Goal: Information Seeking & Learning: Check status

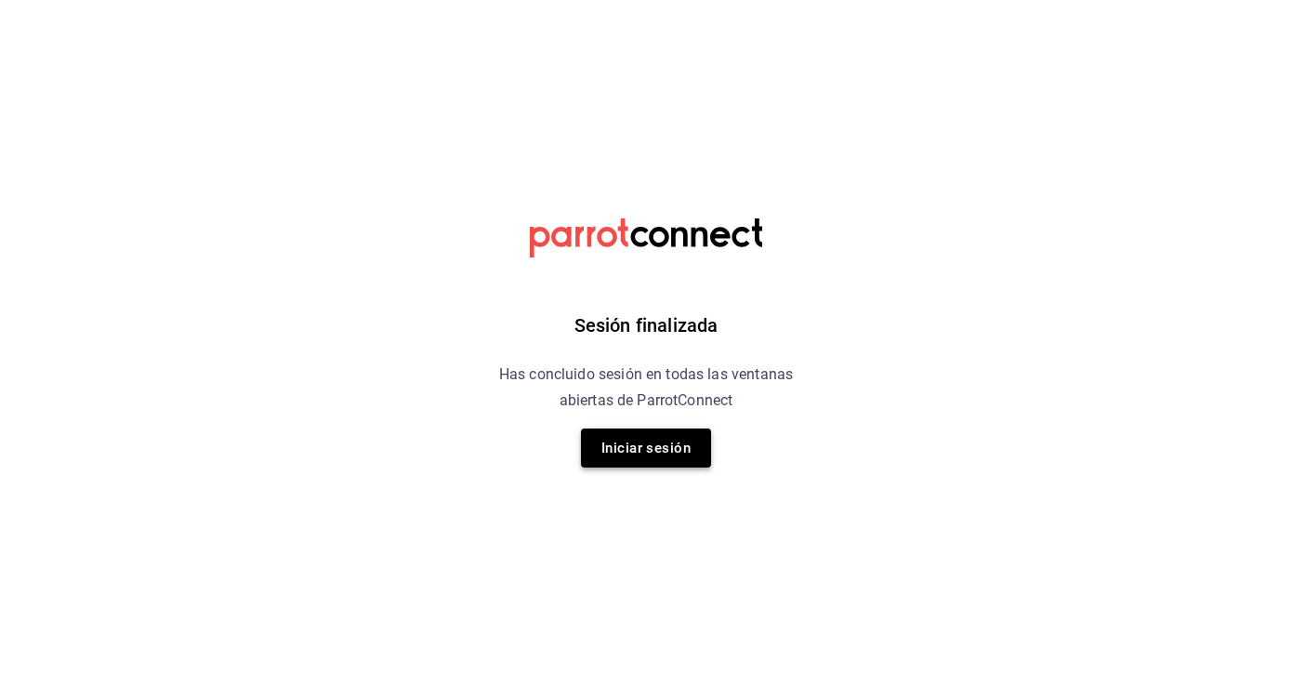
click at [595, 437] on button "Iniciar sesión" at bounding box center [646, 448] width 130 height 39
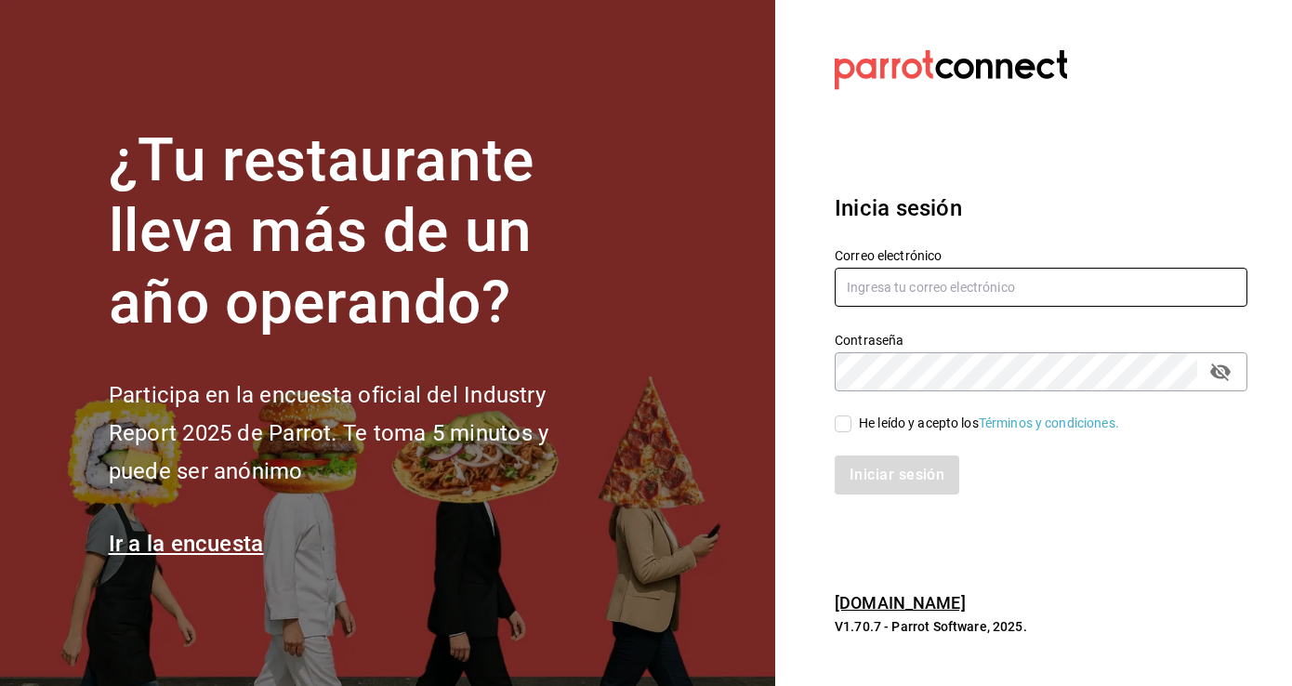
type input "multiuser@frescohabito.com"
click at [846, 418] on input "He leído y acepto los Términos y condiciones." at bounding box center [843, 423] width 17 height 17
checkbox input "true"
click at [839, 479] on button "Iniciar sesión" at bounding box center [898, 474] width 126 height 39
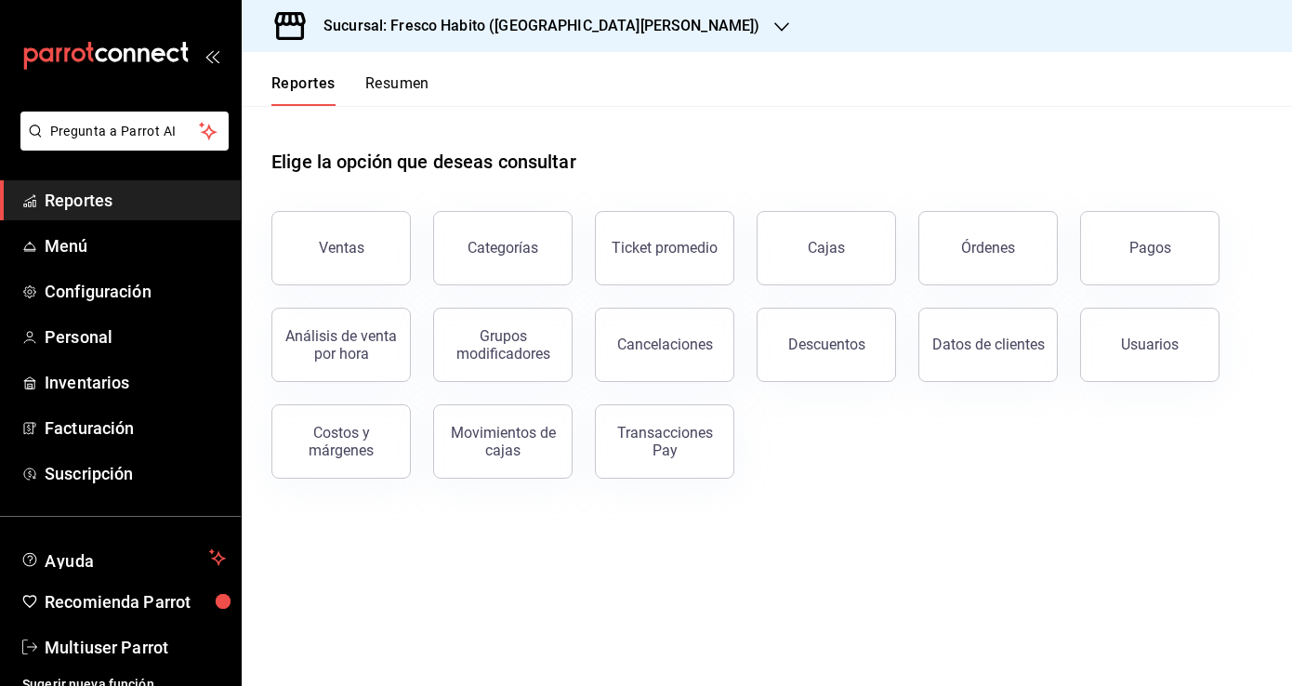
click at [835, 244] on div "Cajas" at bounding box center [827, 248] width 38 height 22
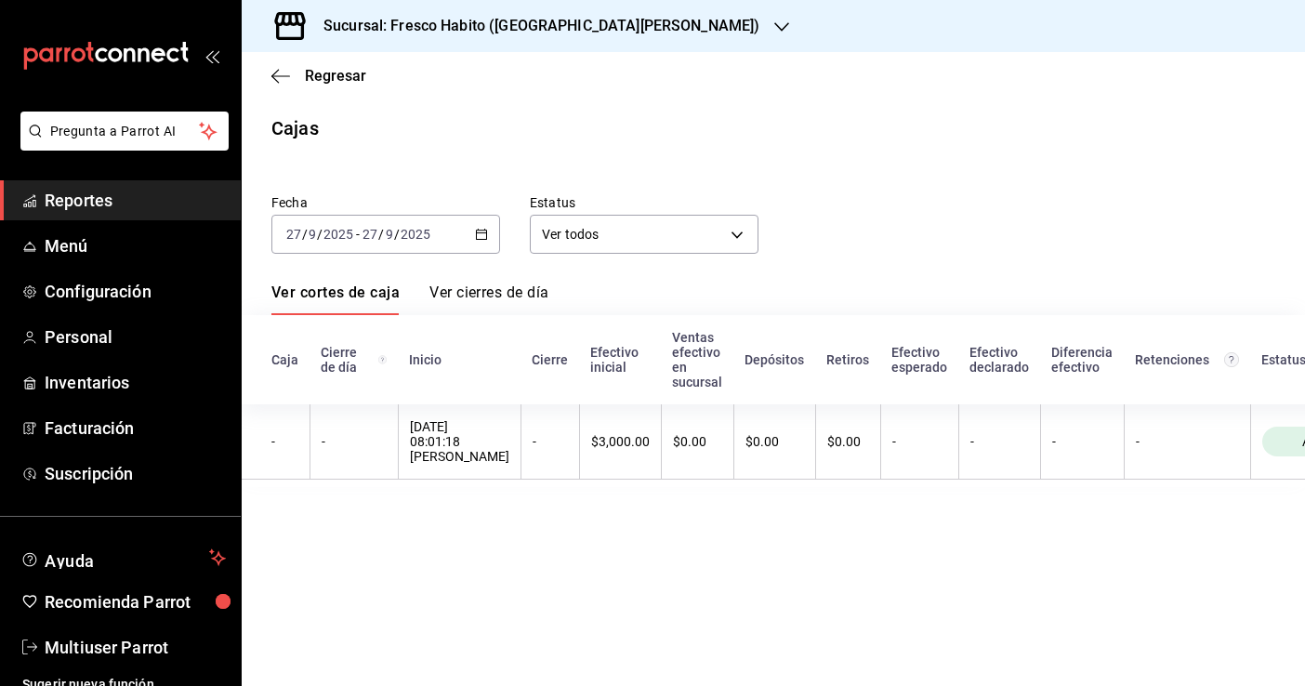
click at [475, 236] on icon "button" at bounding box center [481, 234] width 13 height 13
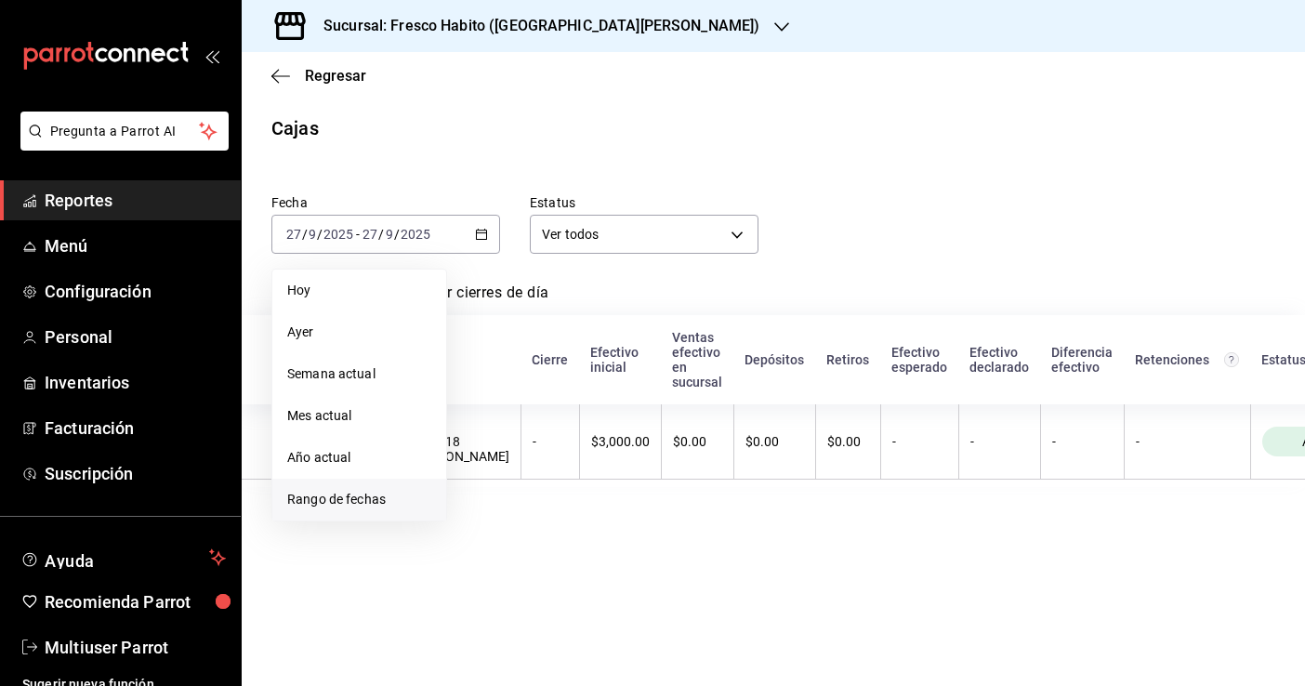
click at [350, 508] on span "Rango de fechas" at bounding box center [359, 500] width 144 height 20
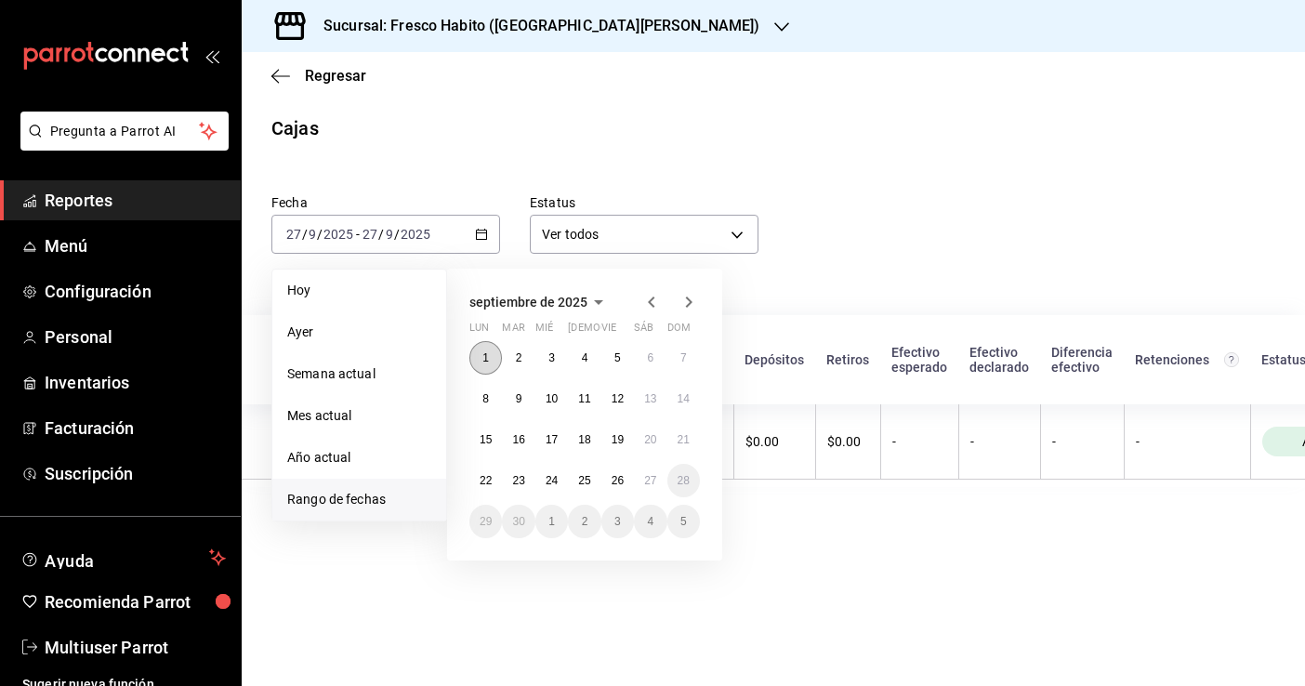
click at [484, 356] on abbr "1" at bounding box center [485, 357] width 7 height 13
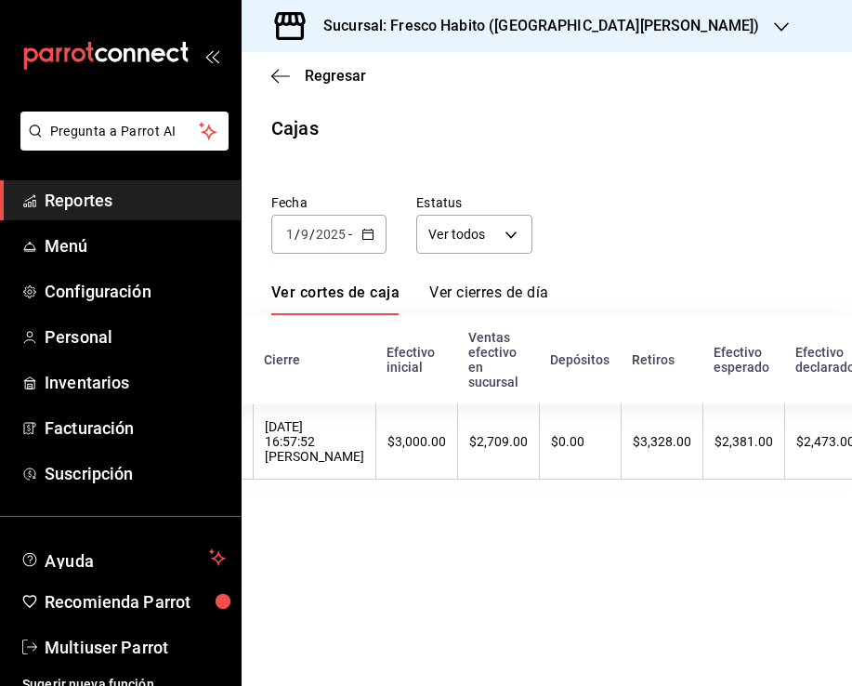
scroll to position [0, 272]
click at [310, 74] on span "Regresar" at bounding box center [335, 76] width 61 height 18
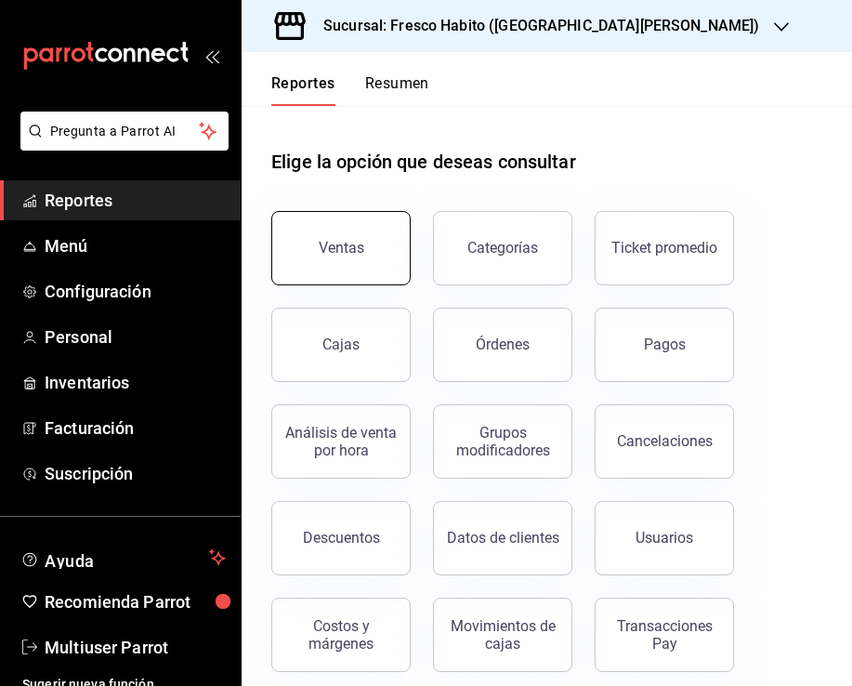
click at [363, 258] on button "Ventas" at bounding box center [340, 248] width 139 height 74
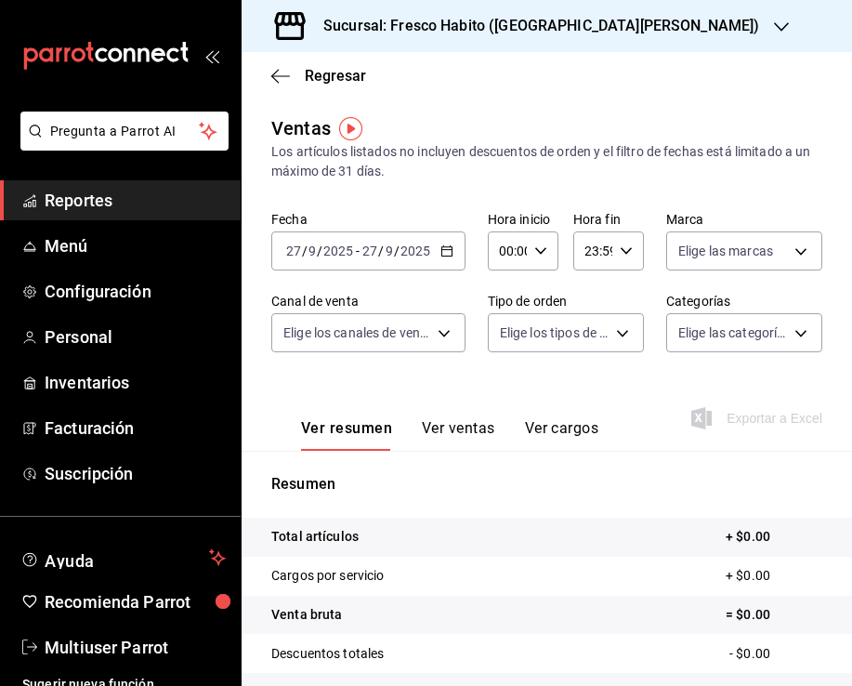
click at [439, 258] on div "[DATE] [DATE] - [DATE] [DATE]" at bounding box center [368, 250] width 194 height 39
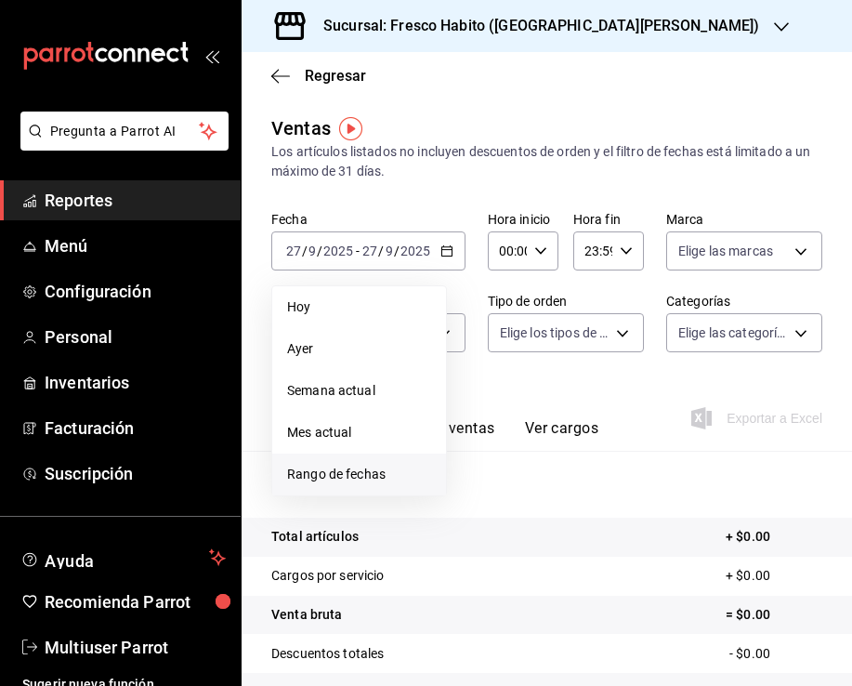
click at [333, 469] on span "Rango de fechas" at bounding box center [359, 475] width 144 height 20
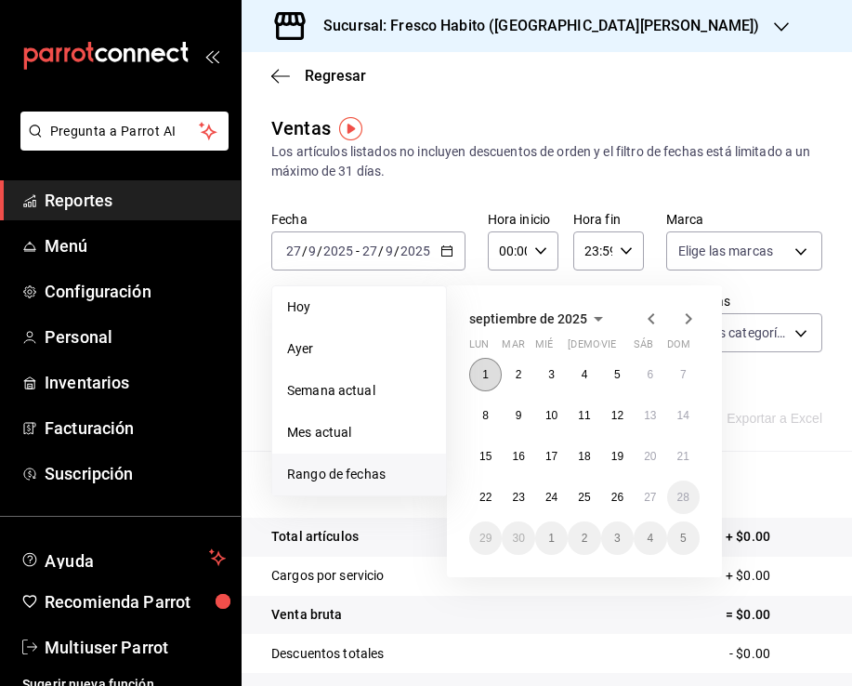
click at [481, 376] on button "1" at bounding box center [485, 374] width 33 height 33
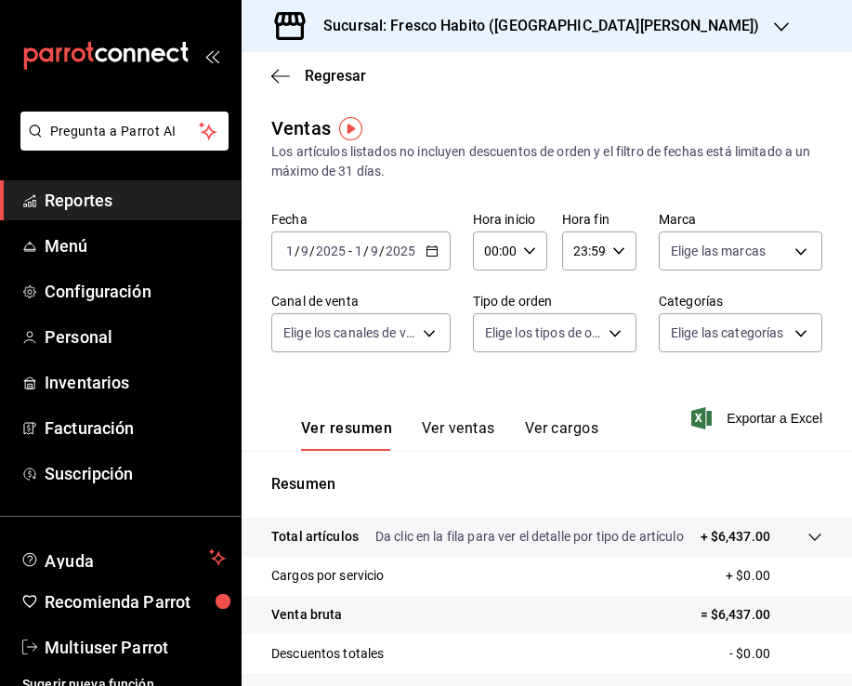
click at [430, 247] on icon "button" at bounding box center [432, 250] width 13 height 13
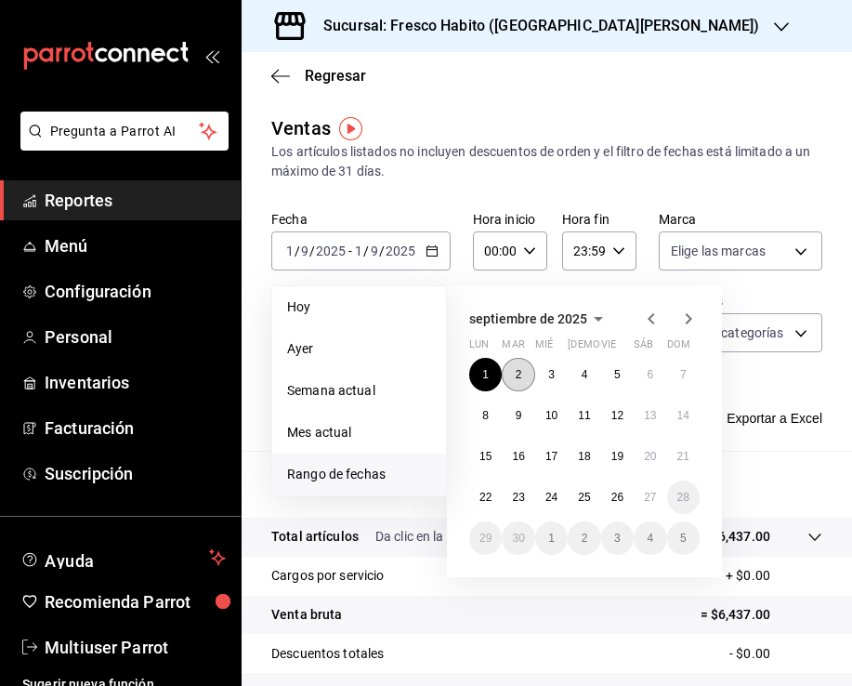
click at [521, 374] on button "2" at bounding box center [518, 374] width 33 height 33
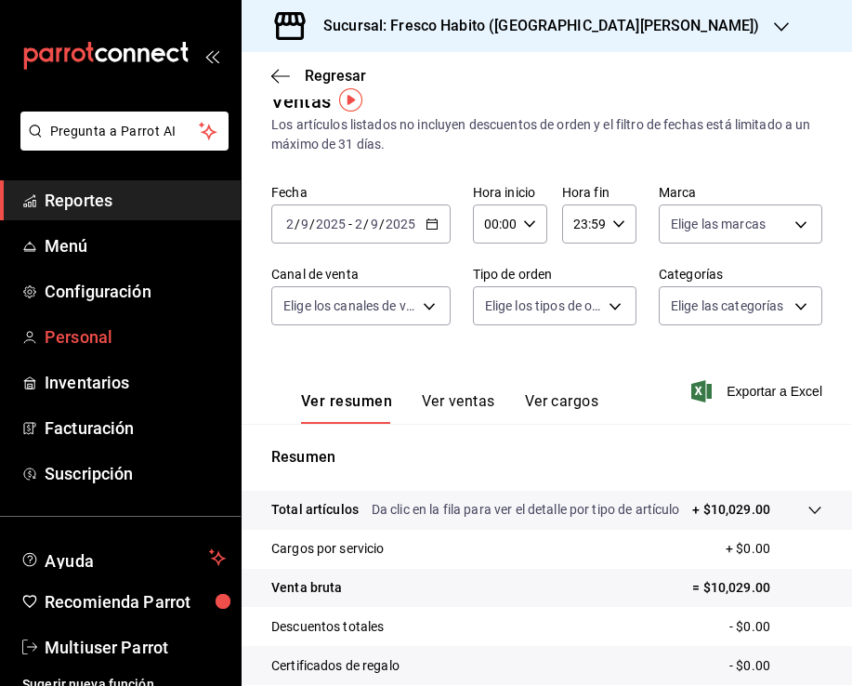
scroll to position [28, 0]
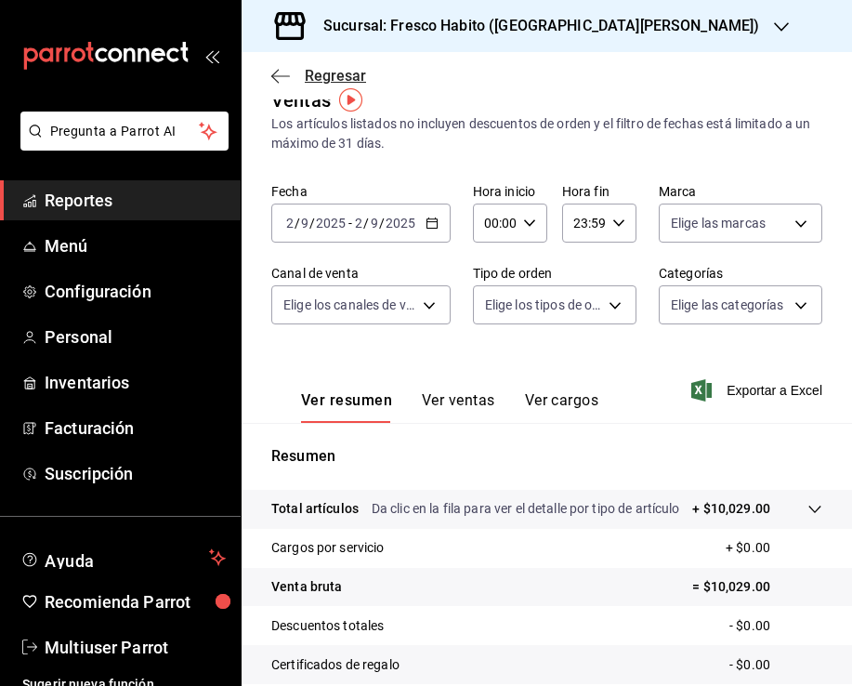
click at [310, 75] on span "Regresar" at bounding box center [335, 76] width 61 height 18
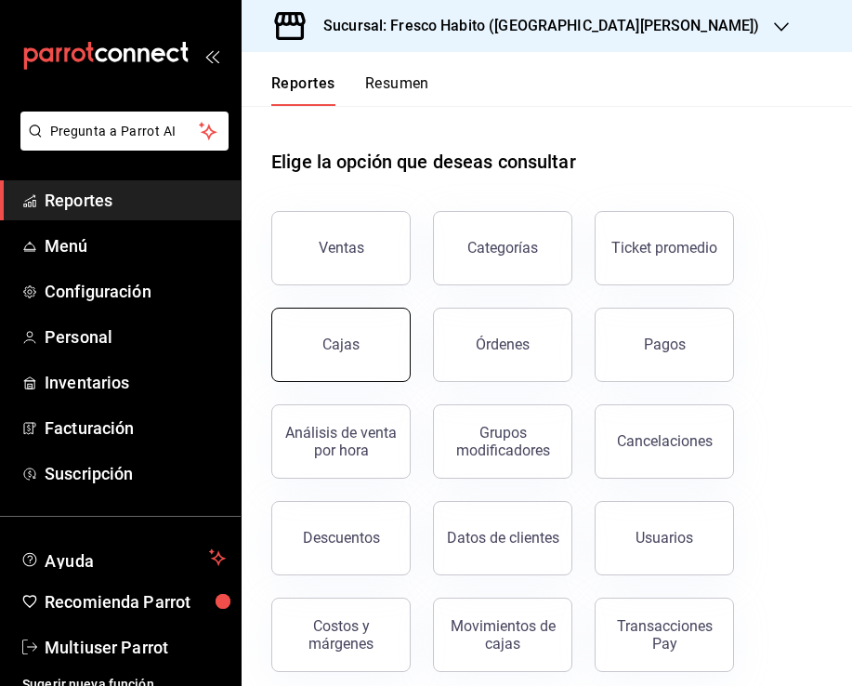
click at [381, 339] on link "Cajas" at bounding box center [340, 345] width 139 height 74
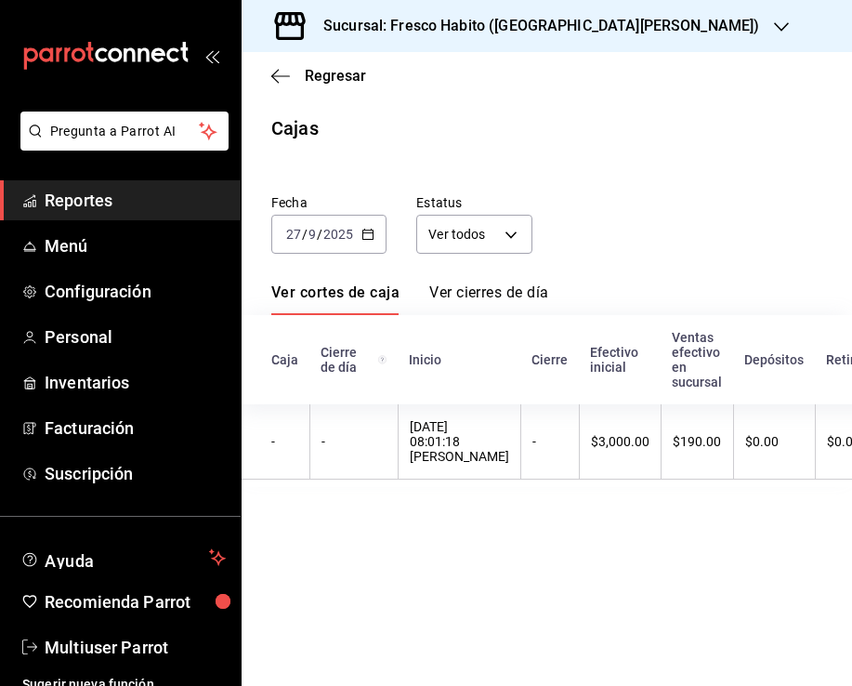
click at [375, 238] on icon "button" at bounding box center [368, 234] width 13 height 13
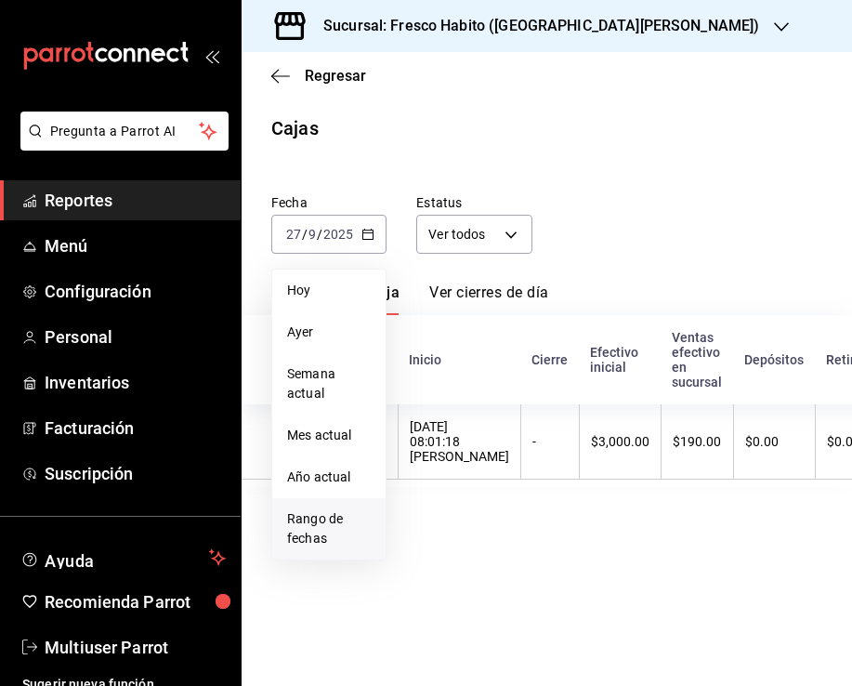
click at [348, 518] on span "Rango de fechas" at bounding box center [329, 528] width 84 height 39
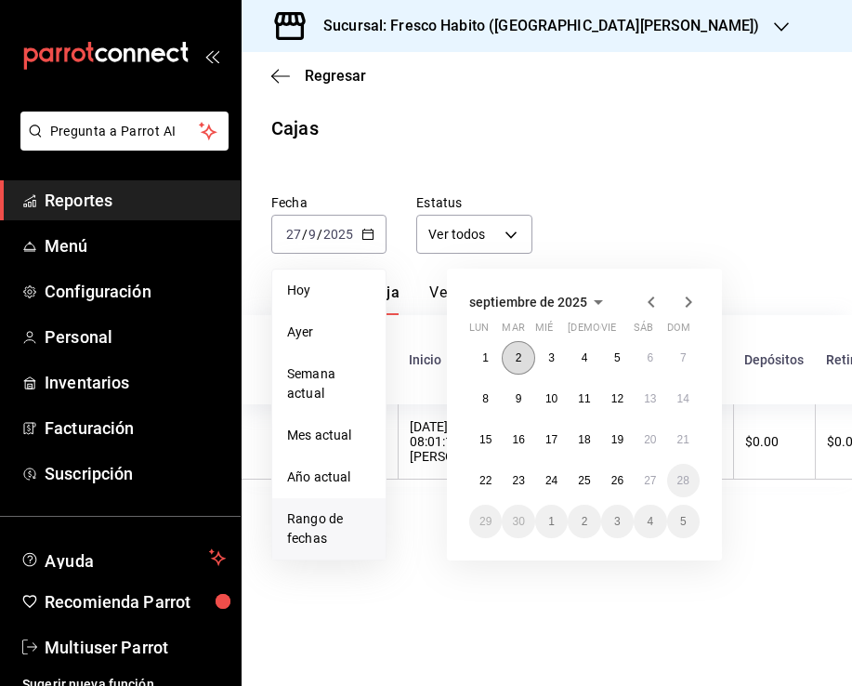
click at [525, 357] on button "2" at bounding box center [518, 357] width 33 height 33
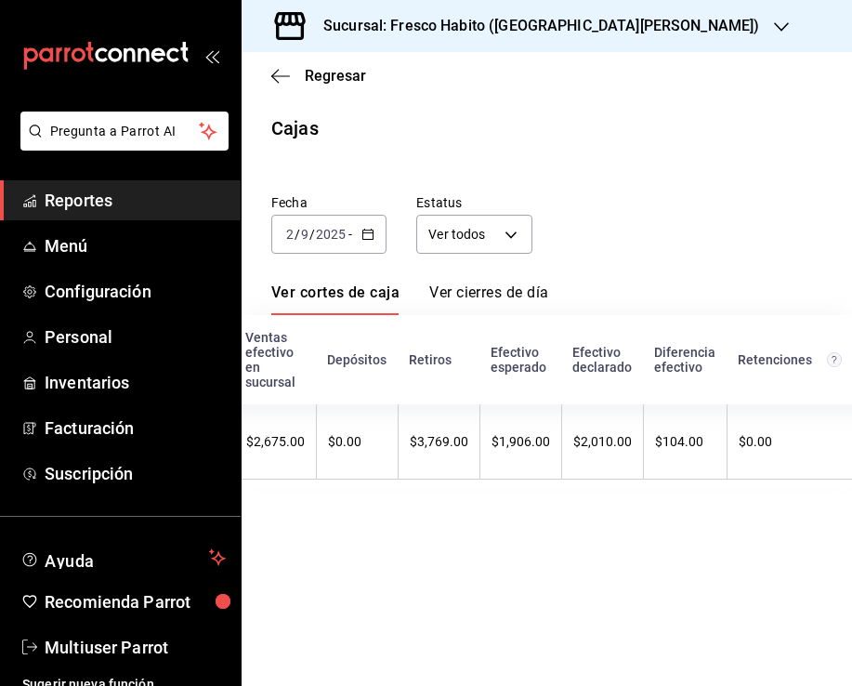
scroll to position [0, 492]
click at [372, 231] on icon "button" at bounding box center [368, 234] width 13 height 13
click at [357, 238] on div "[DATE] [DATE] - [DATE] [DATE]" at bounding box center [328, 234] width 115 height 39
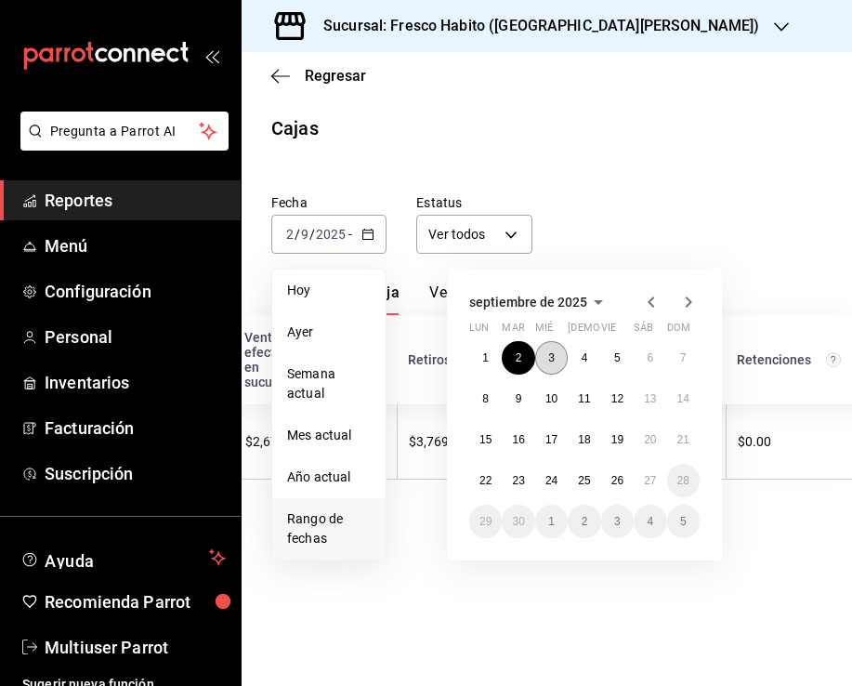
click at [555, 350] on button "3" at bounding box center [551, 357] width 33 height 33
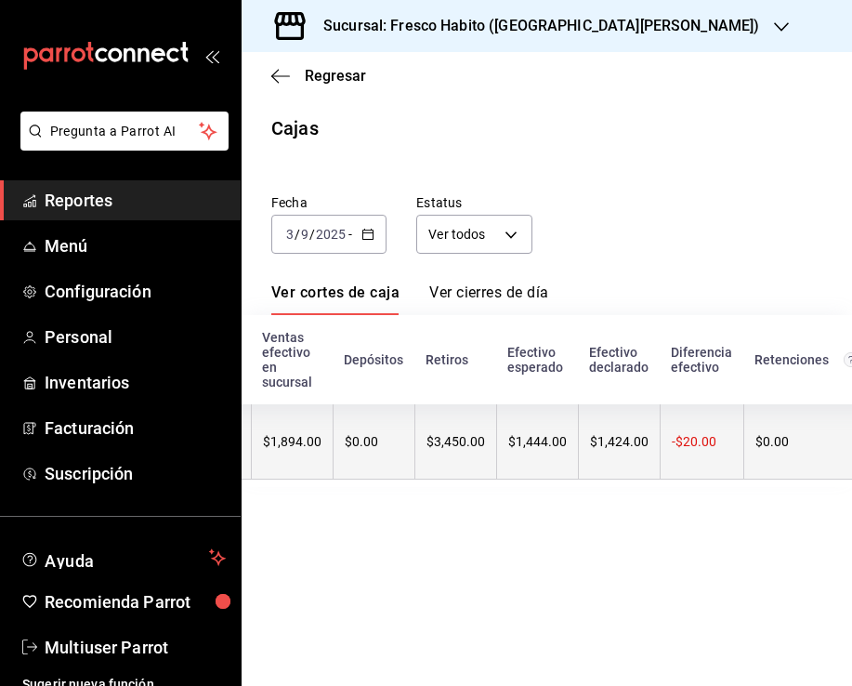
scroll to position [0, 455]
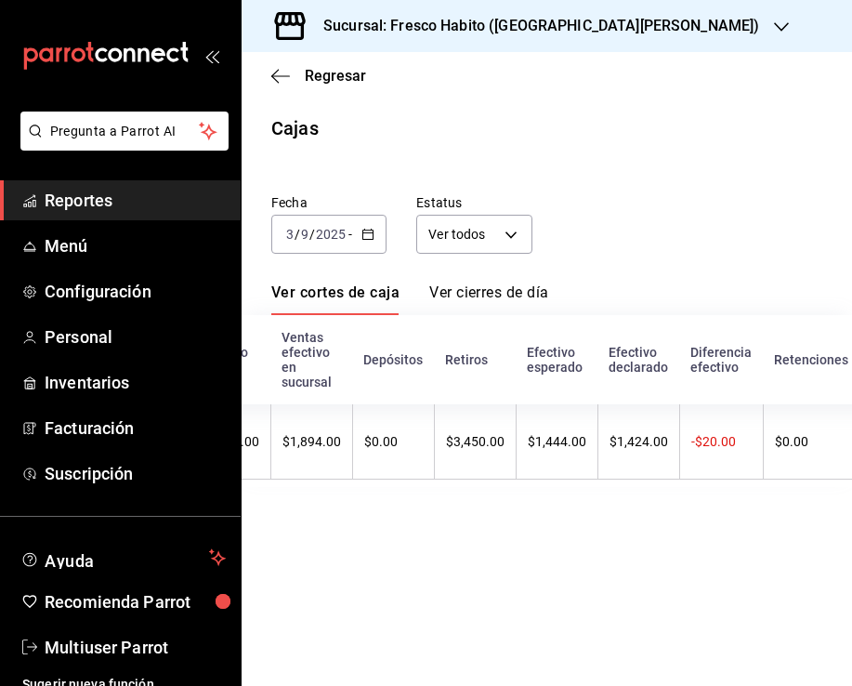
click at [364, 236] on icon "button" at bounding box center [368, 234] width 13 height 13
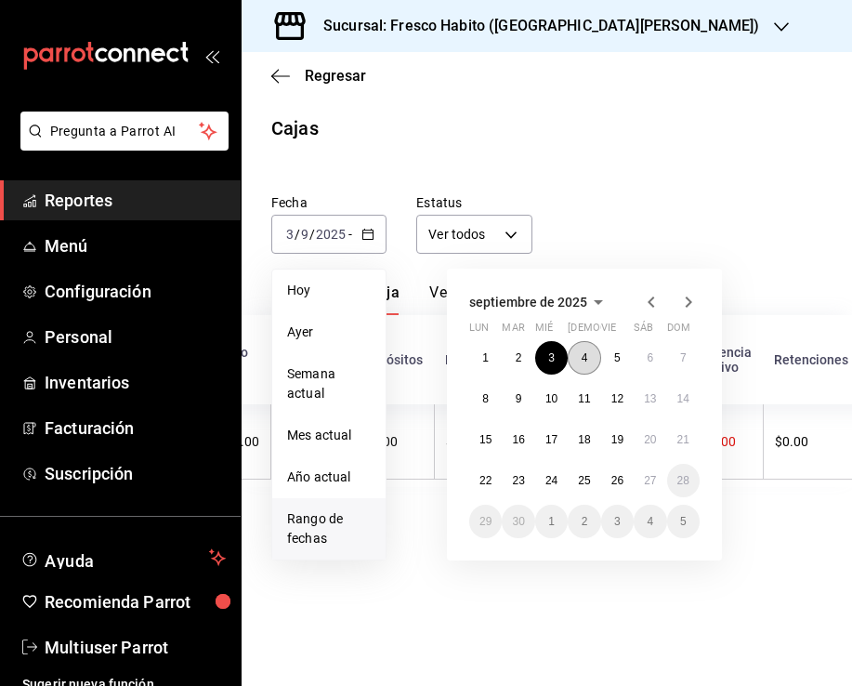
click at [590, 361] on button "4" at bounding box center [584, 357] width 33 height 33
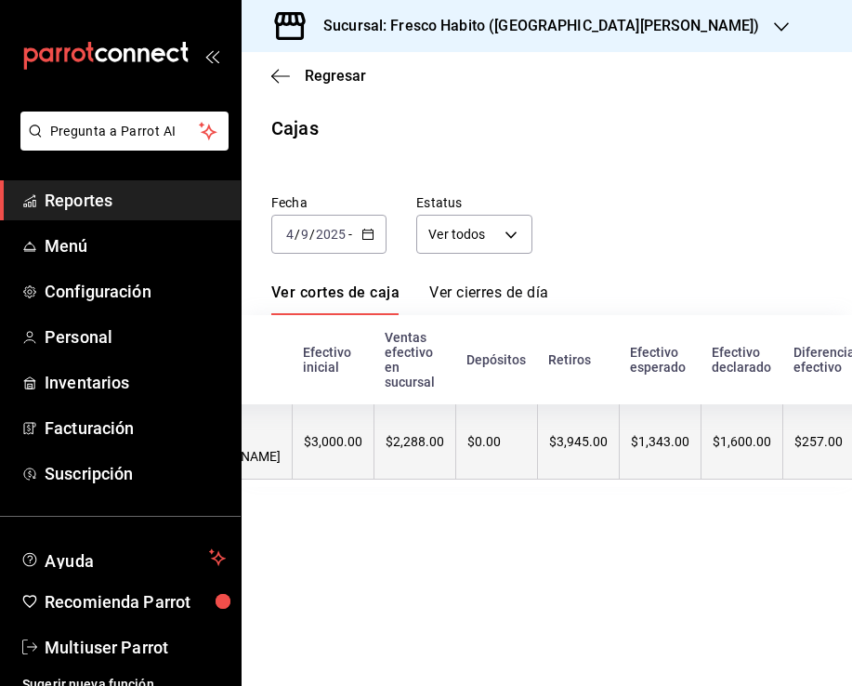
scroll to position [0, 364]
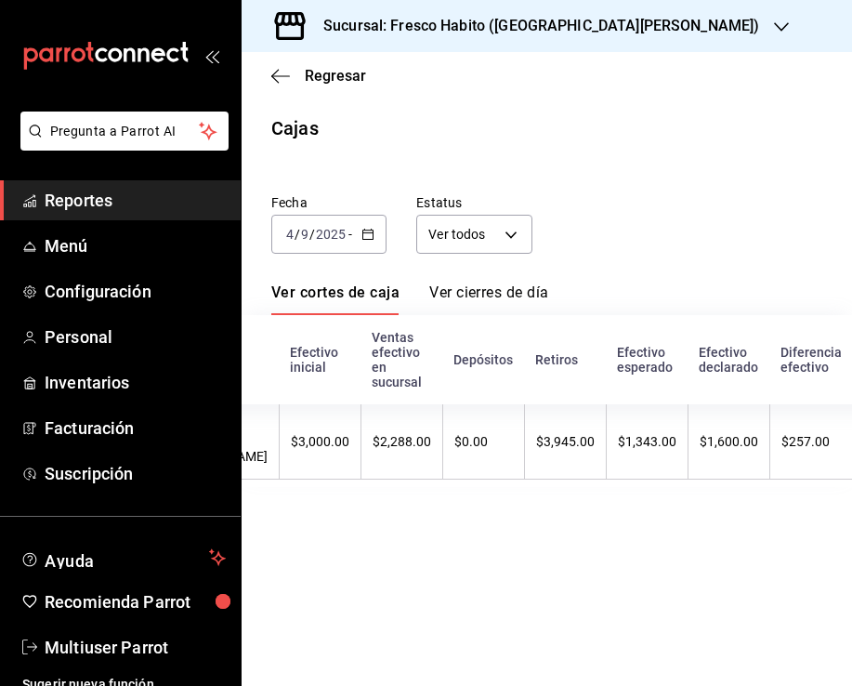
click at [370, 238] on icon "button" at bounding box center [368, 234] width 13 height 13
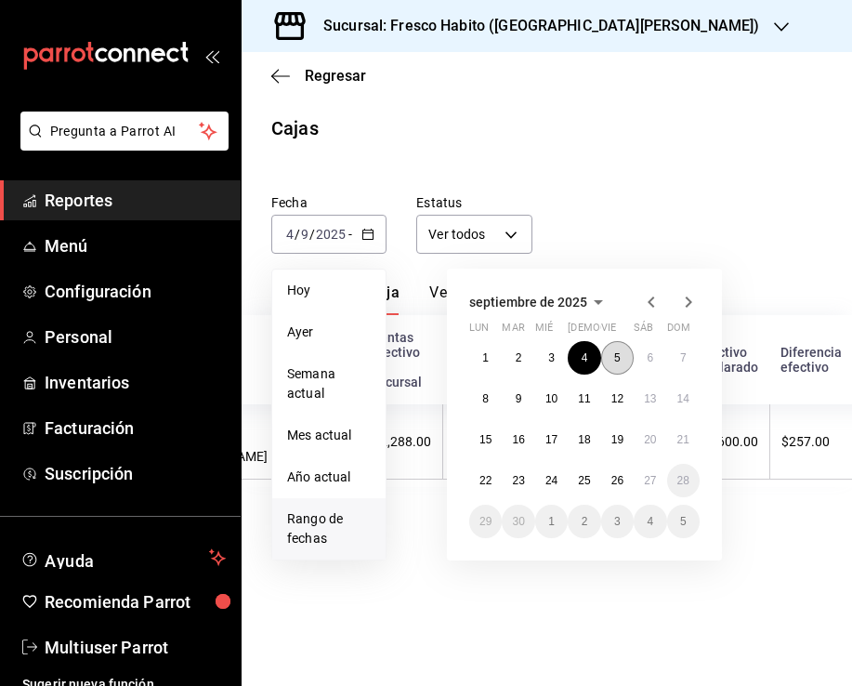
click at [621, 363] on button "5" at bounding box center [617, 357] width 33 height 33
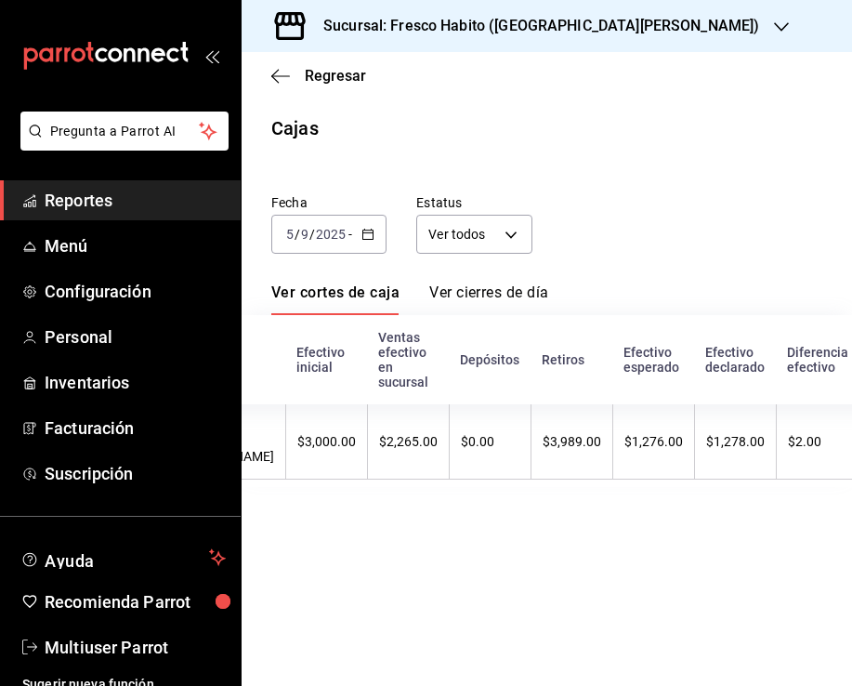
scroll to position [0, 363]
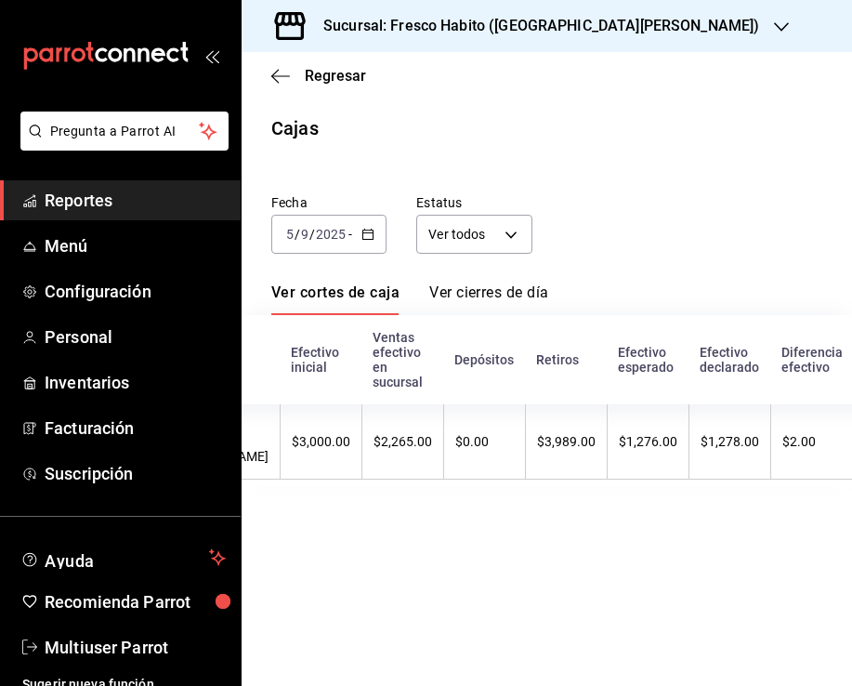
click at [365, 236] on icon "button" at bounding box center [368, 234] width 13 height 13
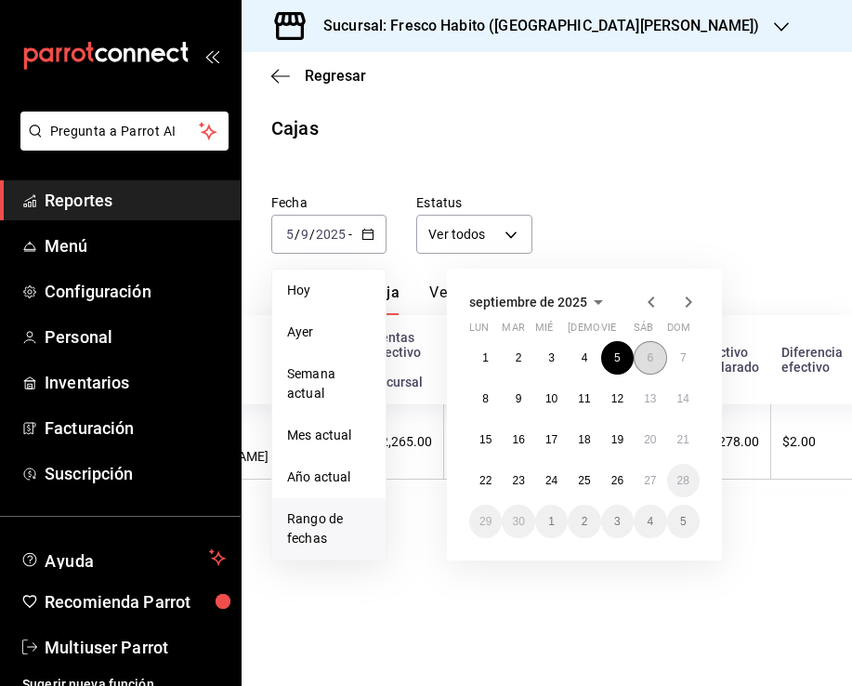
click at [642, 352] on button "6" at bounding box center [650, 357] width 33 height 33
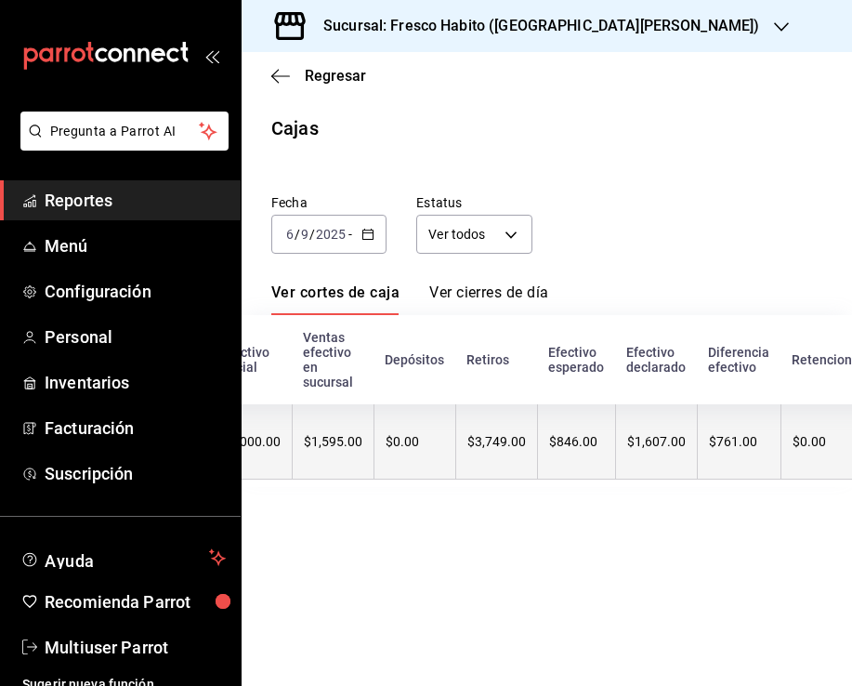
scroll to position [0, 417]
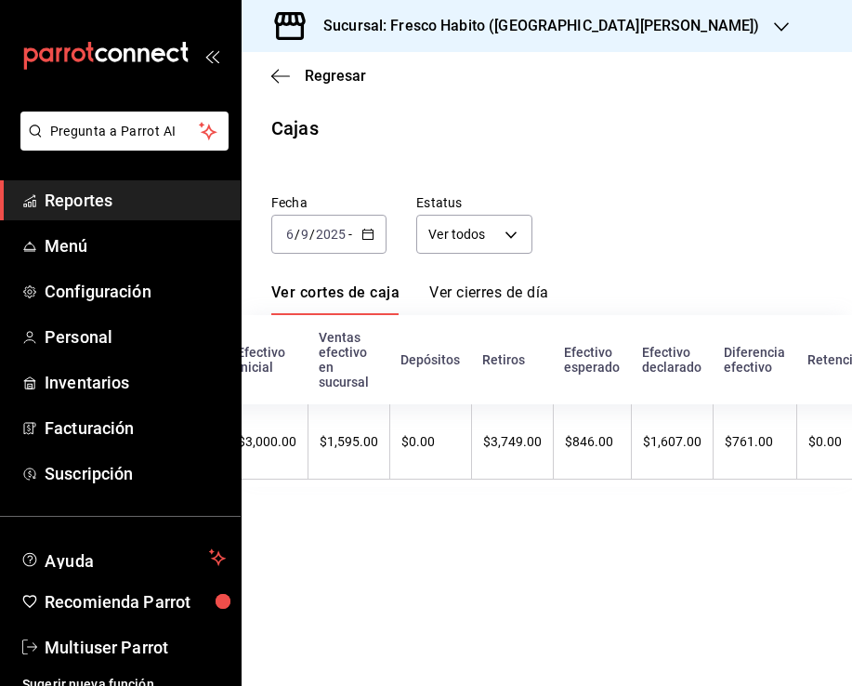
click at [367, 233] on \(Stroke\) "button" at bounding box center [368, 232] width 10 height 1
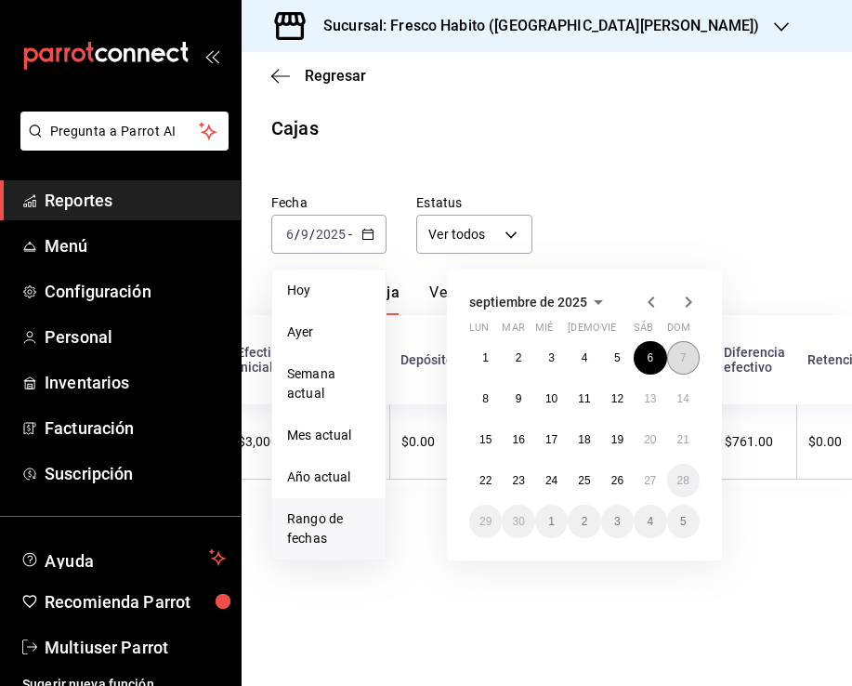
click at [680, 351] on abbr "7" at bounding box center [683, 357] width 7 height 13
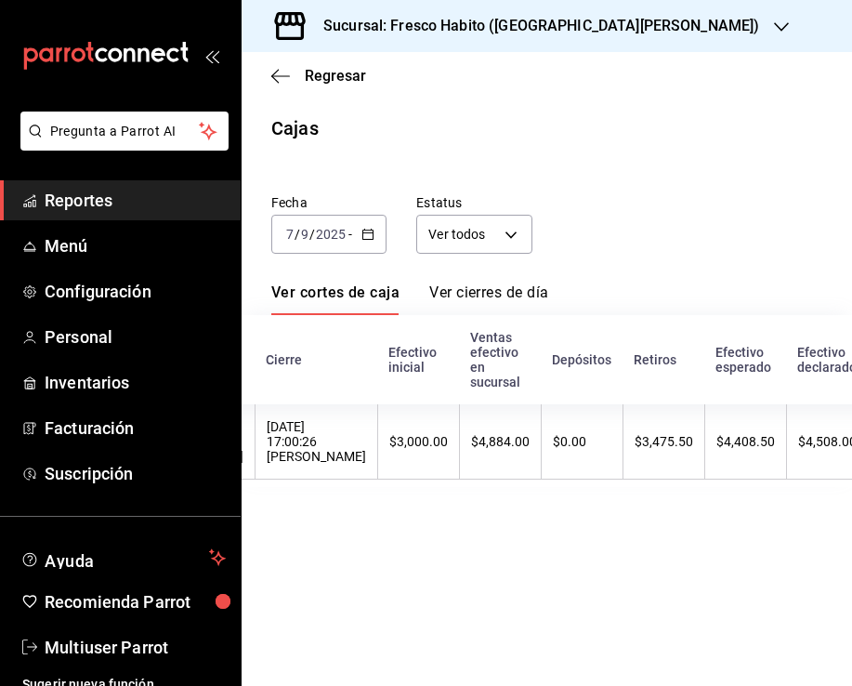
scroll to position [0, 329]
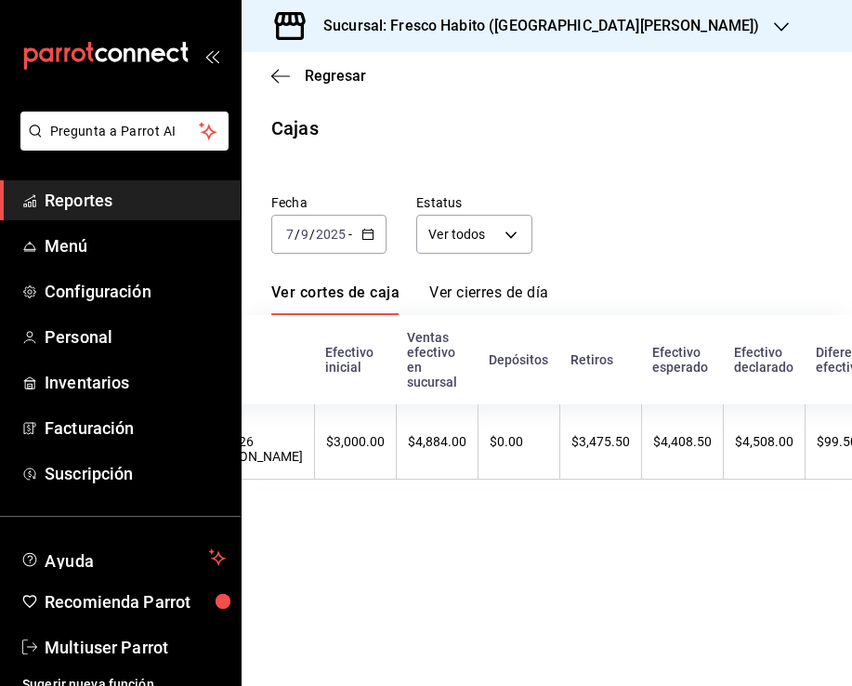
click at [354, 223] on div "[DATE] [DATE] - [DATE] [DATE]" at bounding box center [328, 234] width 115 height 39
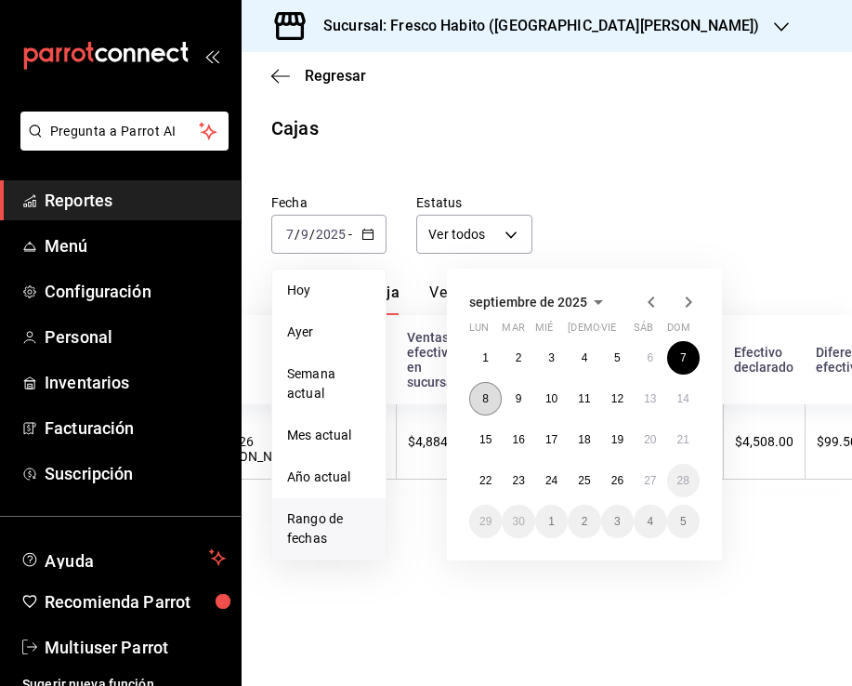
click at [481, 402] on button "8" at bounding box center [485, 398] width 33 height 33
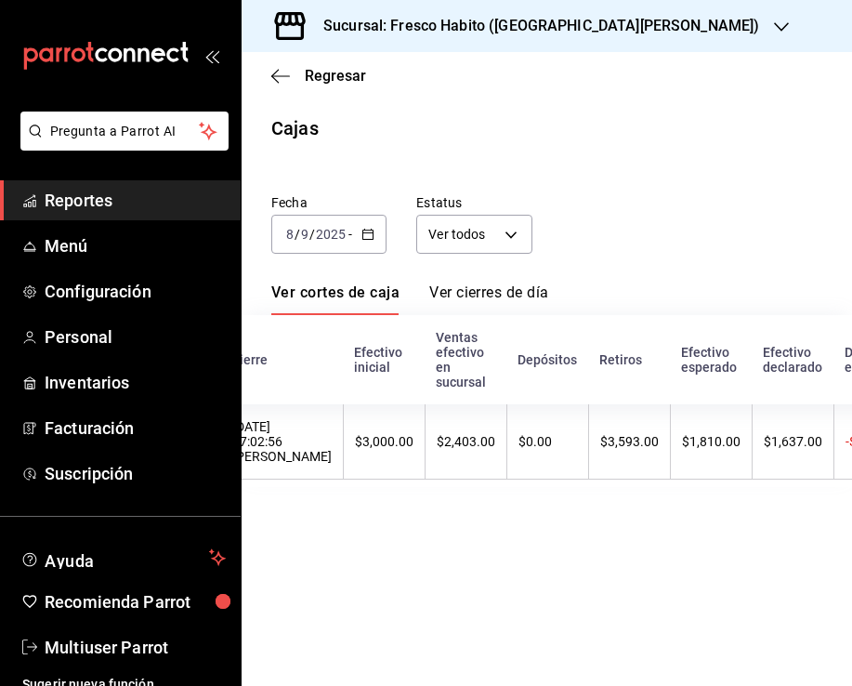
scroll to position [0, 313]
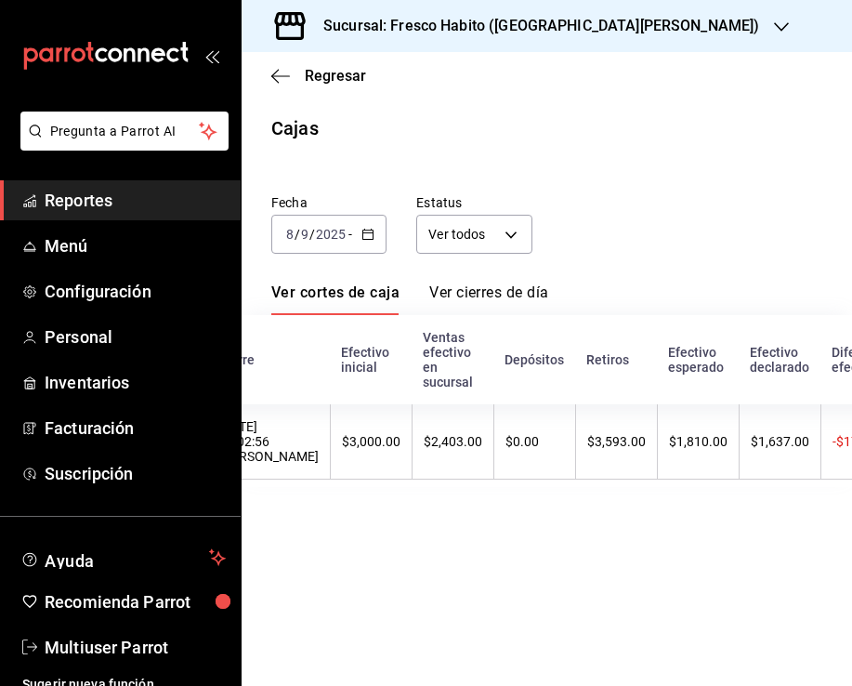
click at [367, 231] on icon "button" at bounding box center [368, 234] width 13 height 13
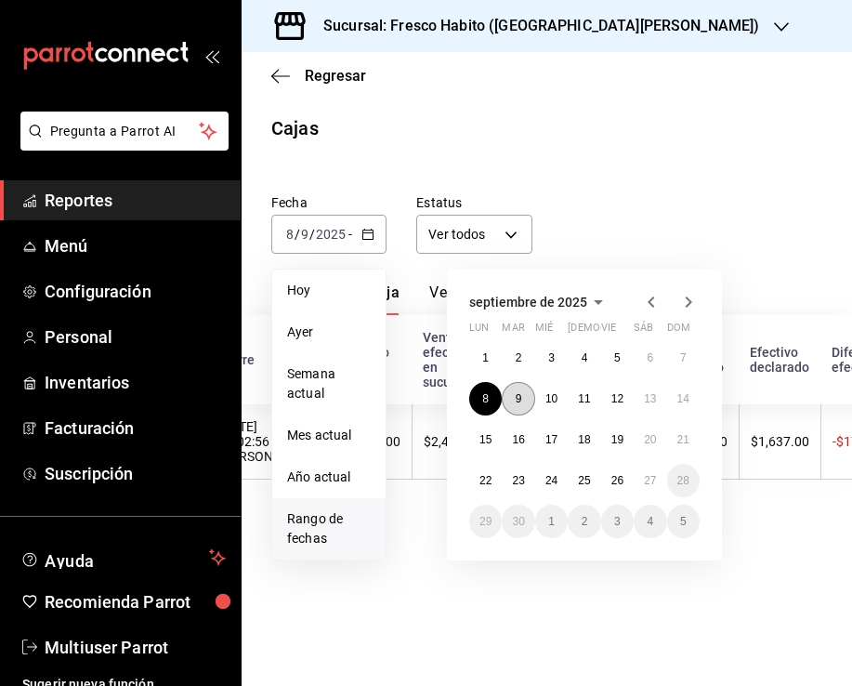
click at [517, 392] on abbr "9" at bounding box center [519, 398] width 7 height 13
click at [517, 393] on abbr "9" at bounding box center [519, 398] width 7 height 13
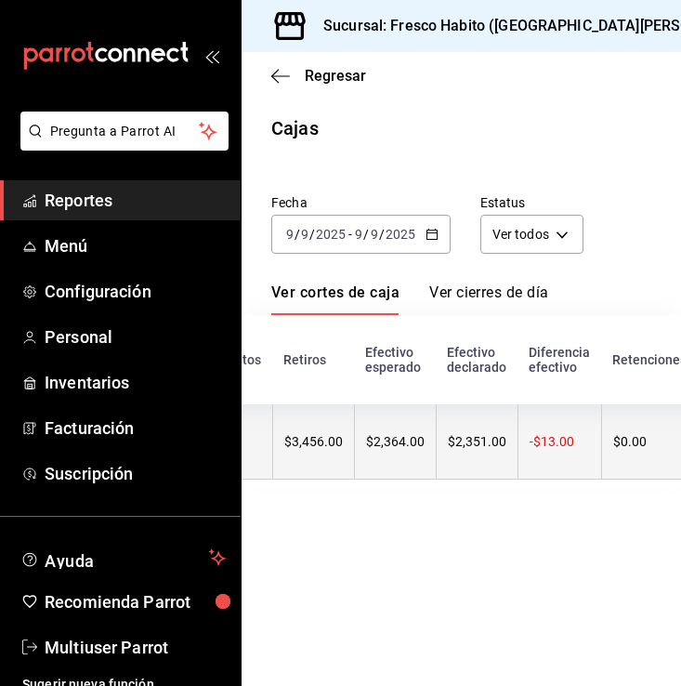
scroll to position [0, 610]
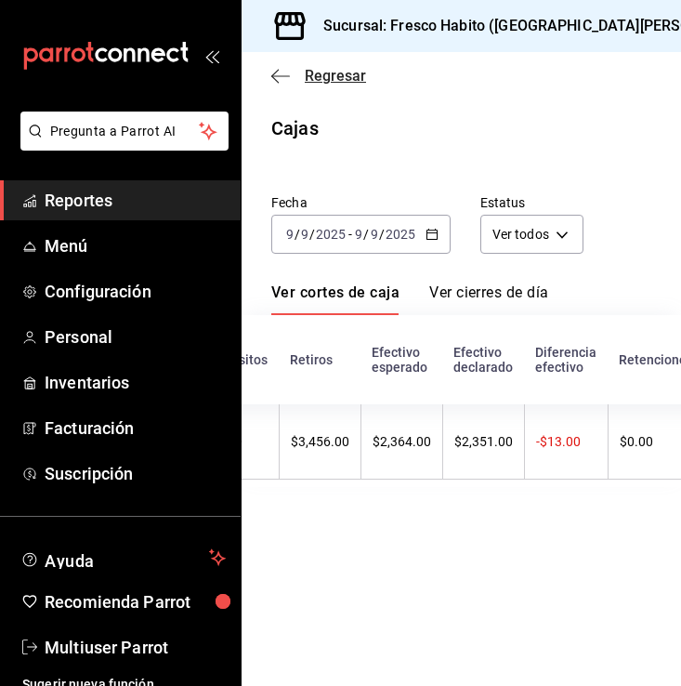
click at [322, 80] on span "Regresar" at bounding box center [335, 76] width 61 height 18
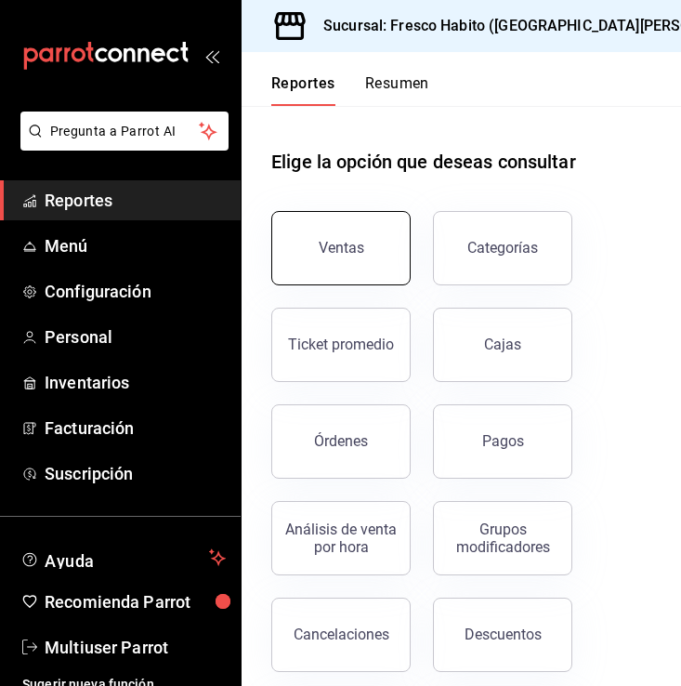
click at [324, 251] on div "Ventas" at bounding box center [342, 248] width 46 height 18
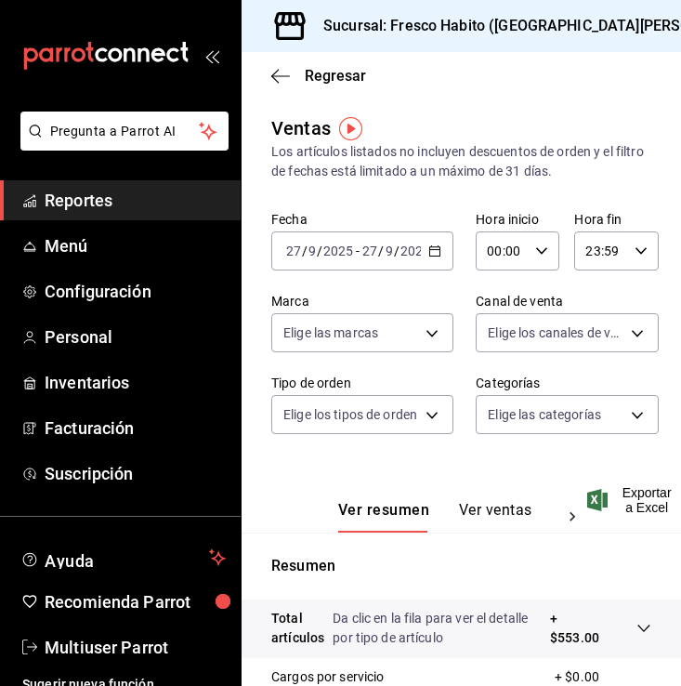
click at [414, 255] on input "2025" at bounding box center [416, 251] width 32 height 15
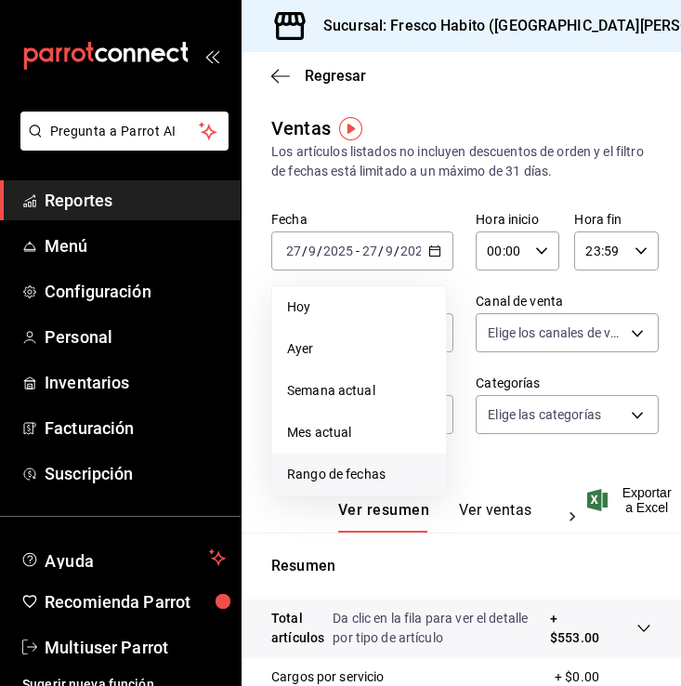
click at [329, 470] on span "Rango de fechas" at bounding box center [359, 475] width 144 height 20
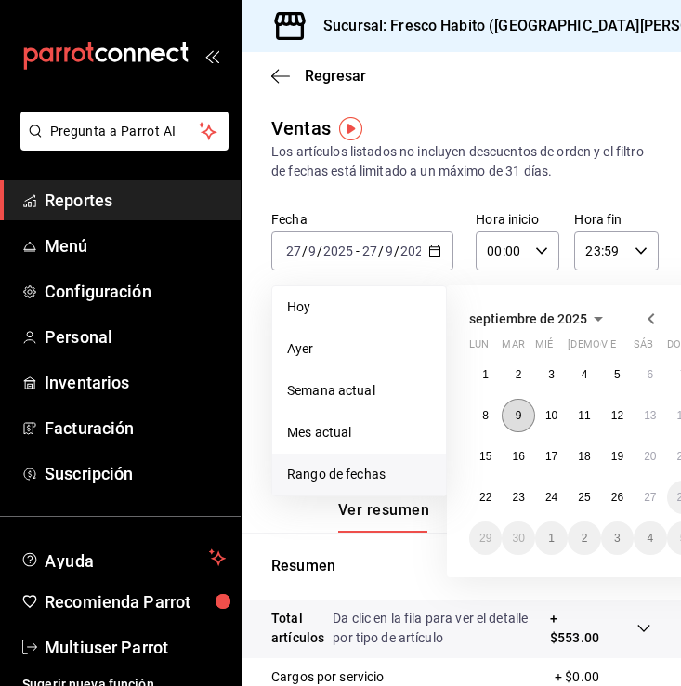
click at [524, 416] on button "9" at bounding box center [518, 415] width 33 height 33
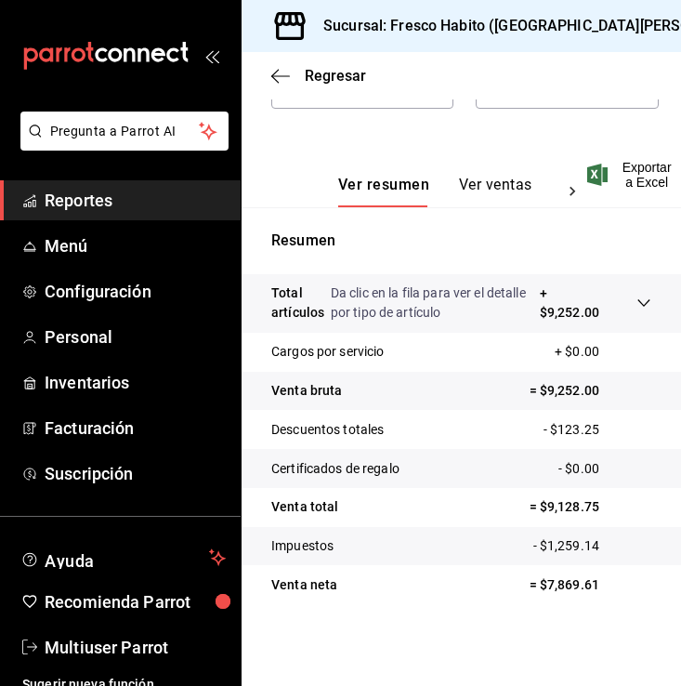
scroll to position [138, 0]
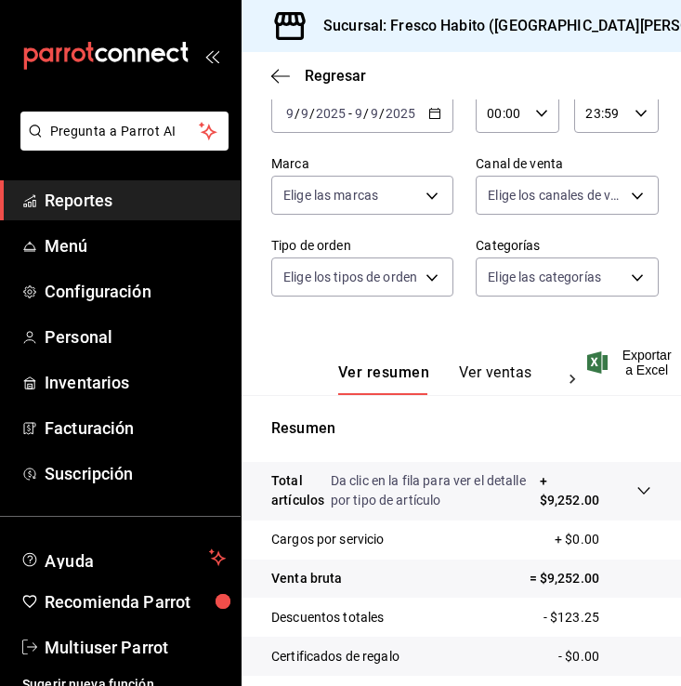
click at [429, 112] on icon "button" at bounding box center [435, 113] width 13 height 13
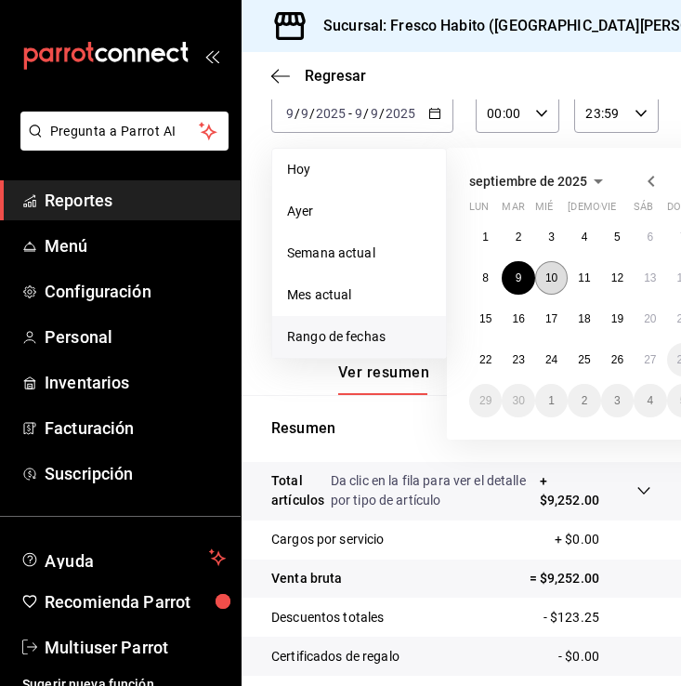
click at [557, 279] on abbr "10" at bounding box center [552, 277] width 12 height 13
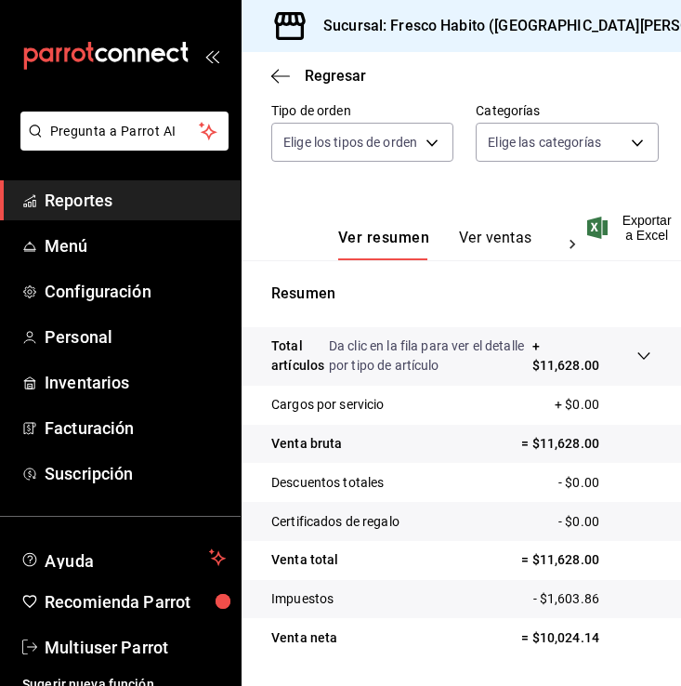
scroll to position [274, 0]
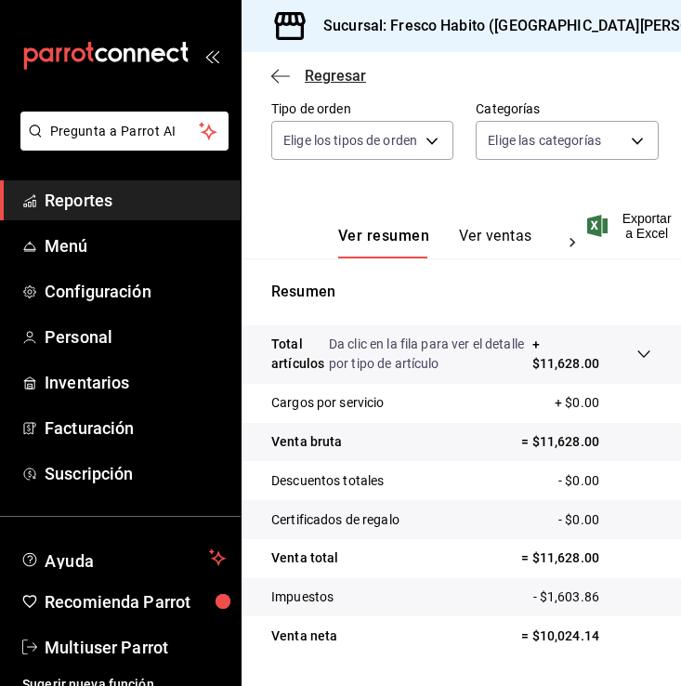
click at [297, 76] on span "Regresar" at bounding box center [318, 76] width 95 height 18
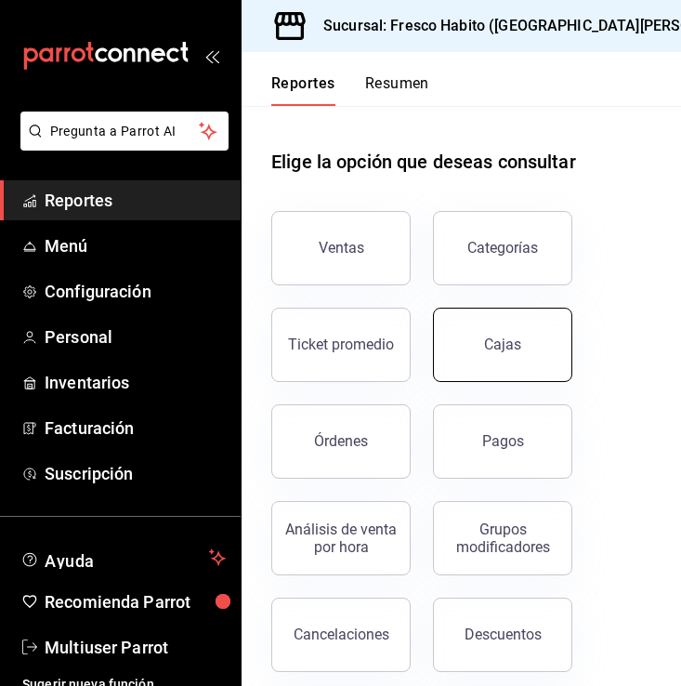
click at [506, 364] on link "Cajas" at bounding box center [502, 345] width 139 height 74
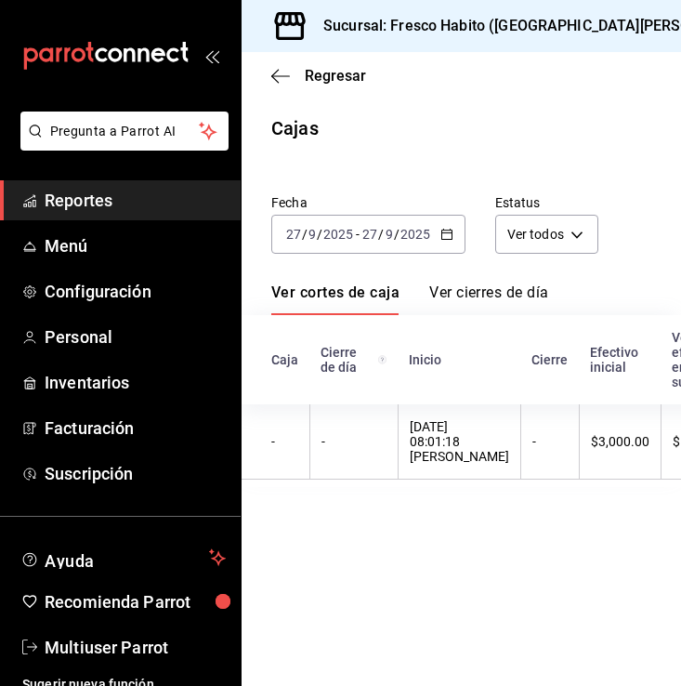
click at [442, 232] on \(Stroke\) "button" at bounding box center [447, 232] width 10 height 1
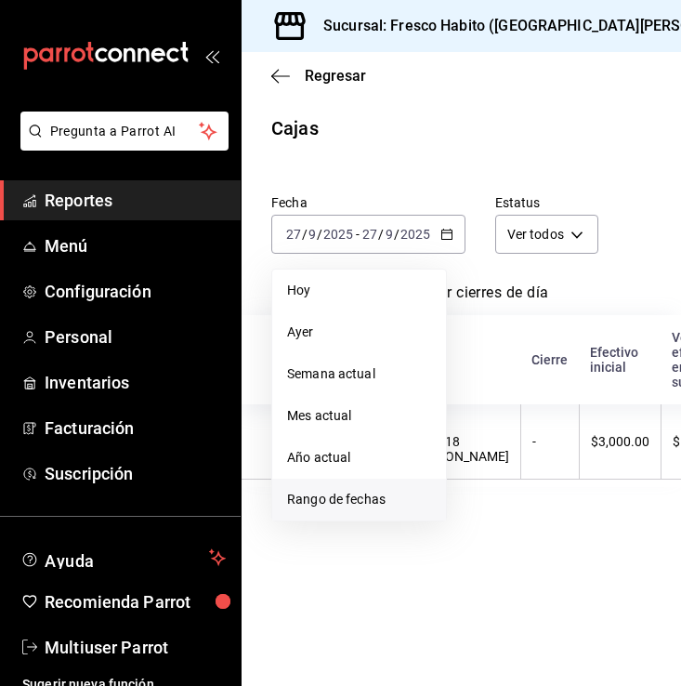
click at [327, 494] on span "Rango de fechas" at bounding box center [359, 500] width 144 height 20
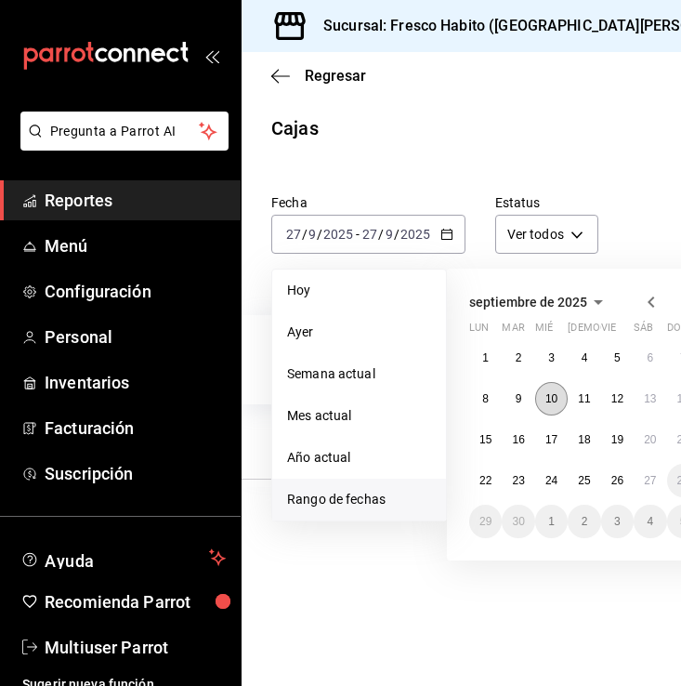
click at [560, 401] on button "10" at bounding box center [551, 398] width 33 height 33
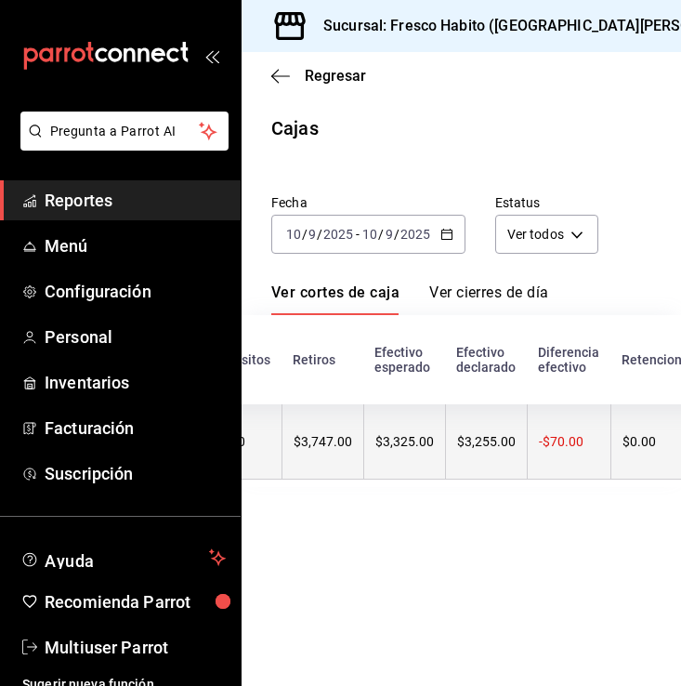
scroll to position [0, 609]
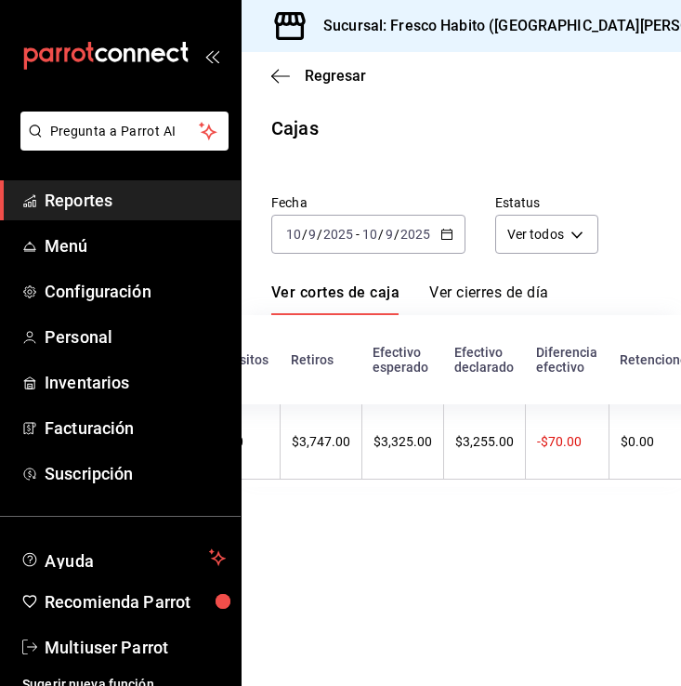
click at [455, 228] on div "[DATE] [DATE] - [DATE] [DATE]" at bounding box center [368, 234] width 194 height 39
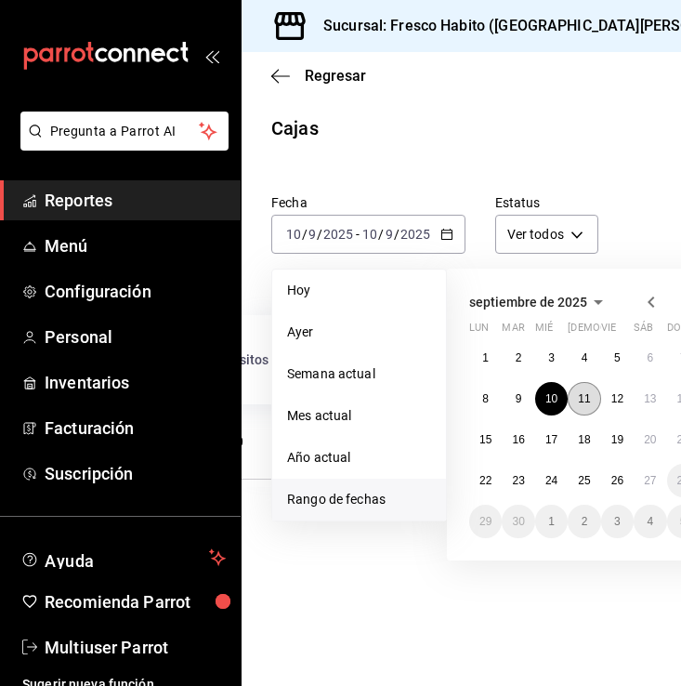
click at [587, 393] on abbr "11" at bounding box center [584, 398] width 12 height 13
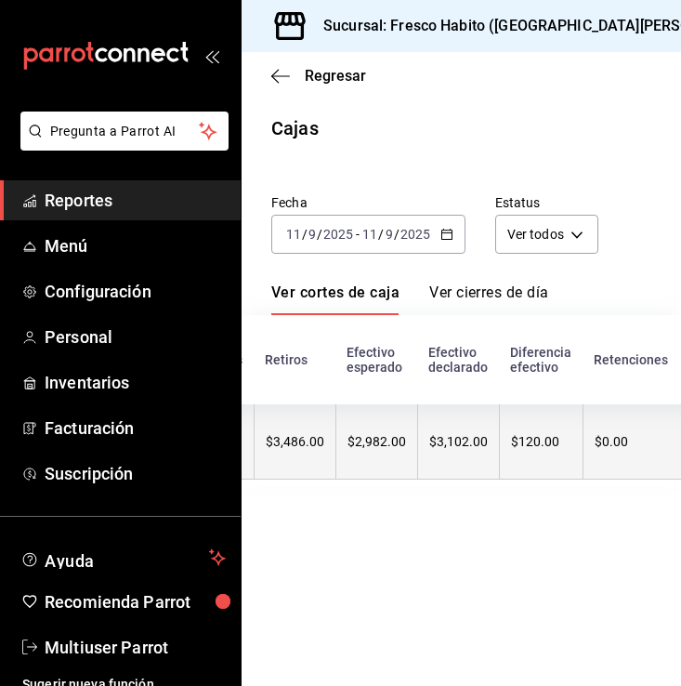
scroll to position [0, 556]
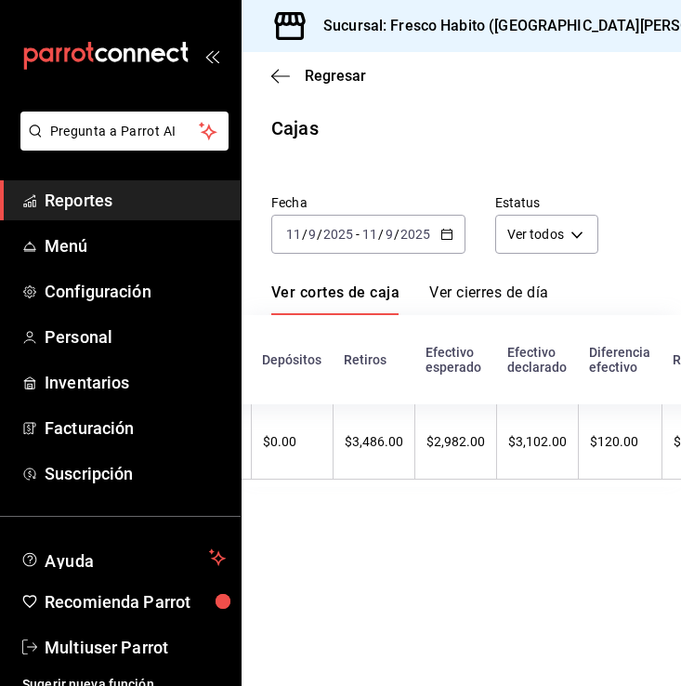
click at [443, 231] on icon "button" at bounding box center [447, 234] width 13 height 13
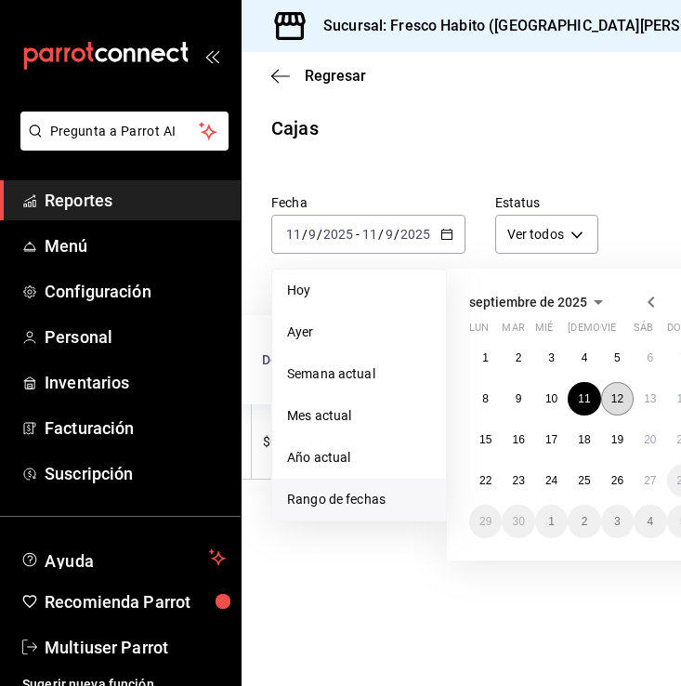
click at [618, 397] on abbr "12" at bounding box center [618, 398] width 12 height 13
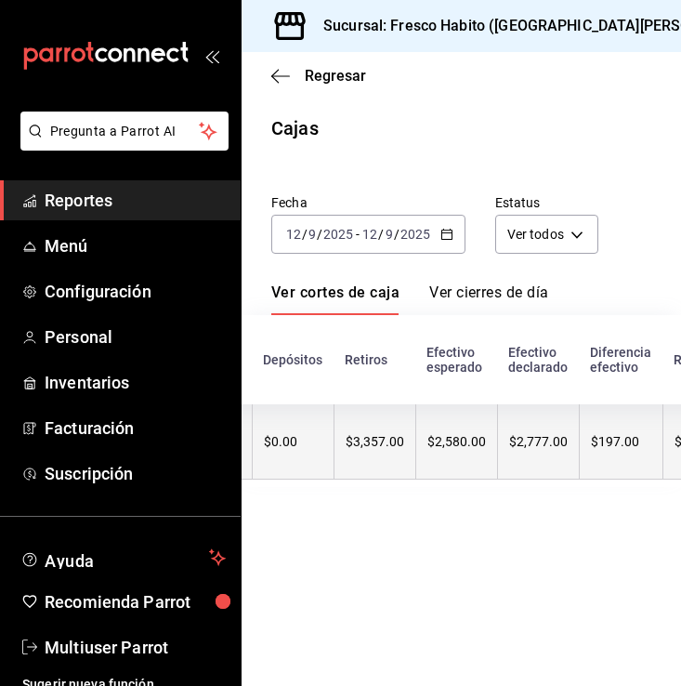
scroll to position [0, 557]
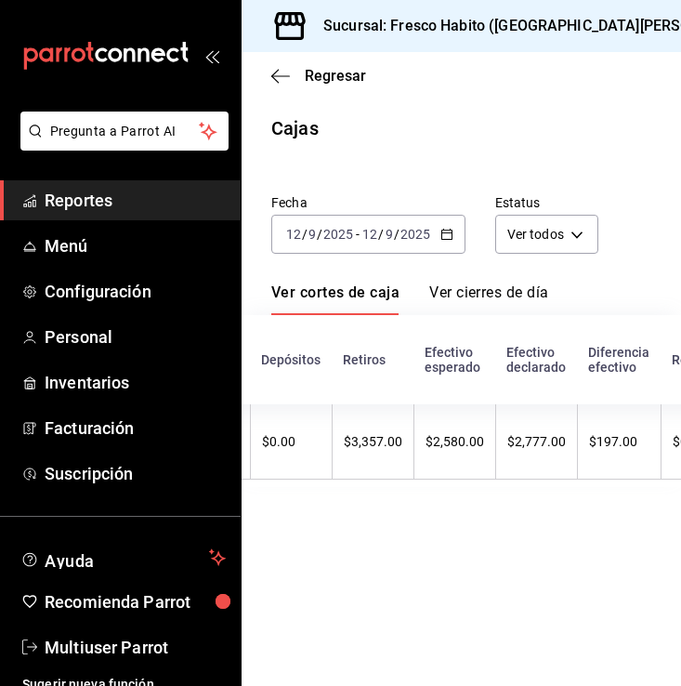
click at [447, 231] on icon "button" at bounding box center [447, 234] width 13 height 13
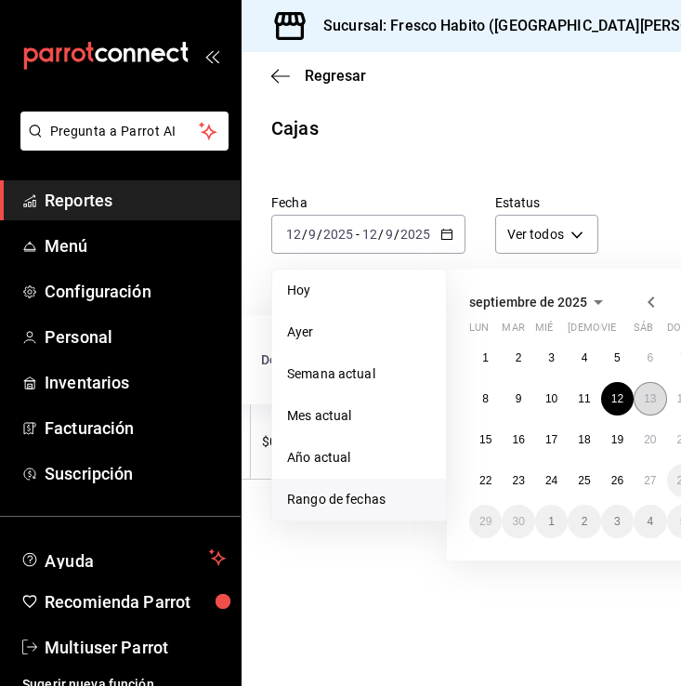
click at [652, 397] on abbr "13" at bounding box center [650, 398] width 12 height 13
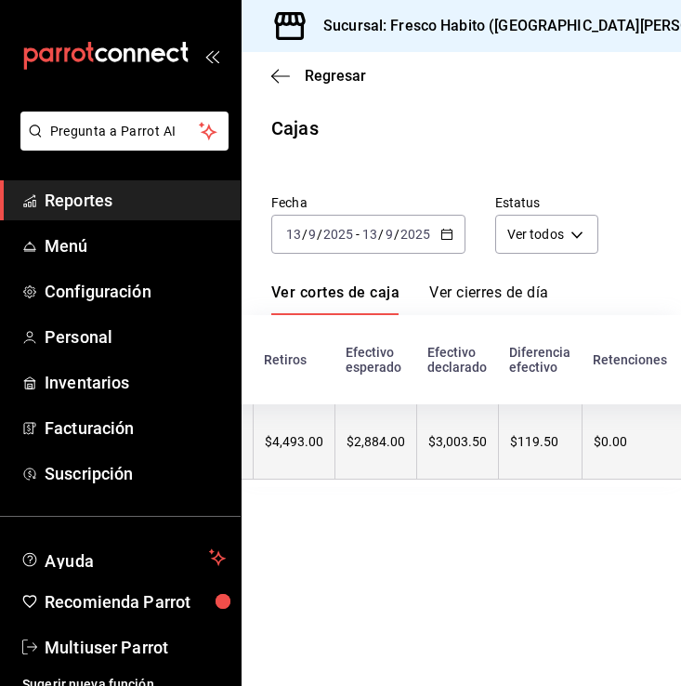
scroll to position [0, 611]
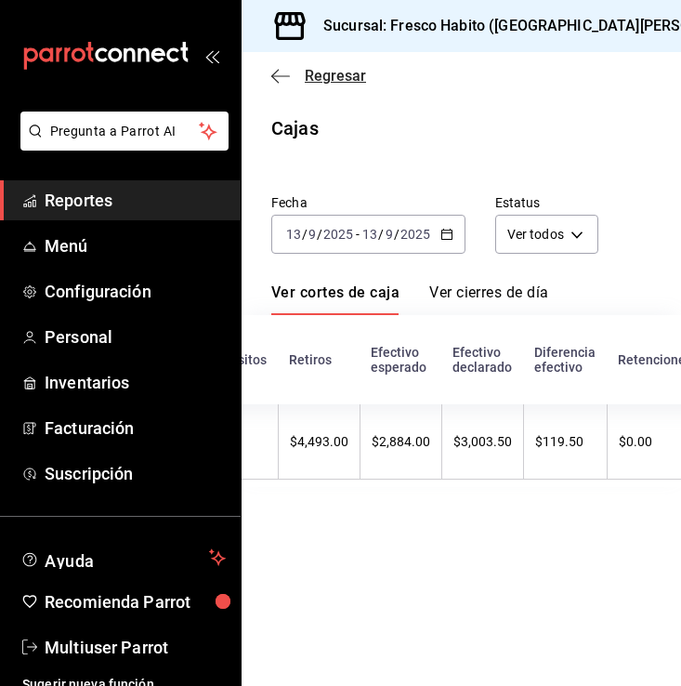
click at [320, 82] on span "Regresar" at bounding box center [335, 76] width 61 height 18
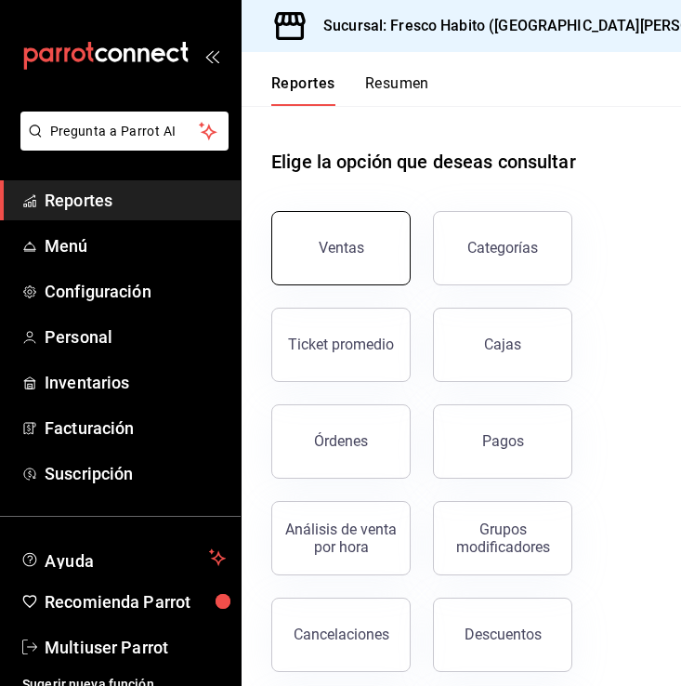
click at [349, 247] on div "Ventas" at bounding box center [342, 248] width 46 height 18
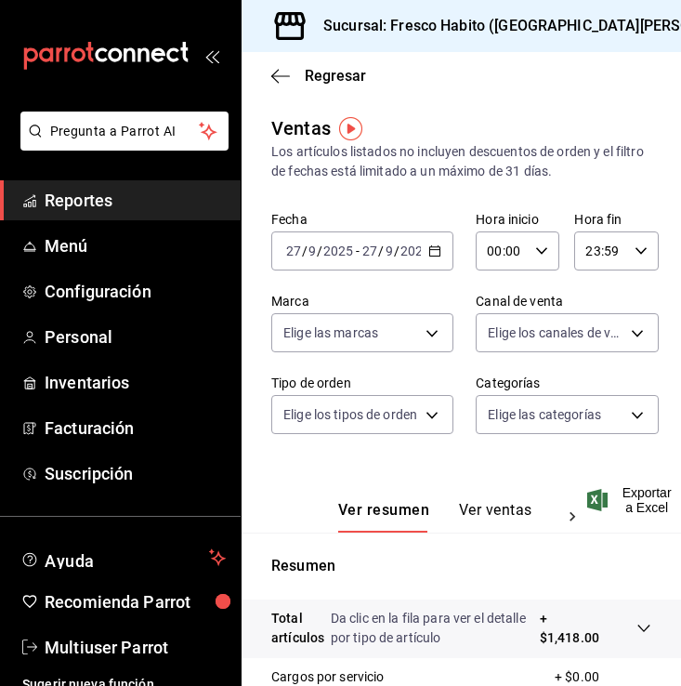
click at [410, 244] on input "2025" at bounding box center [416, 251] width 32 height 15
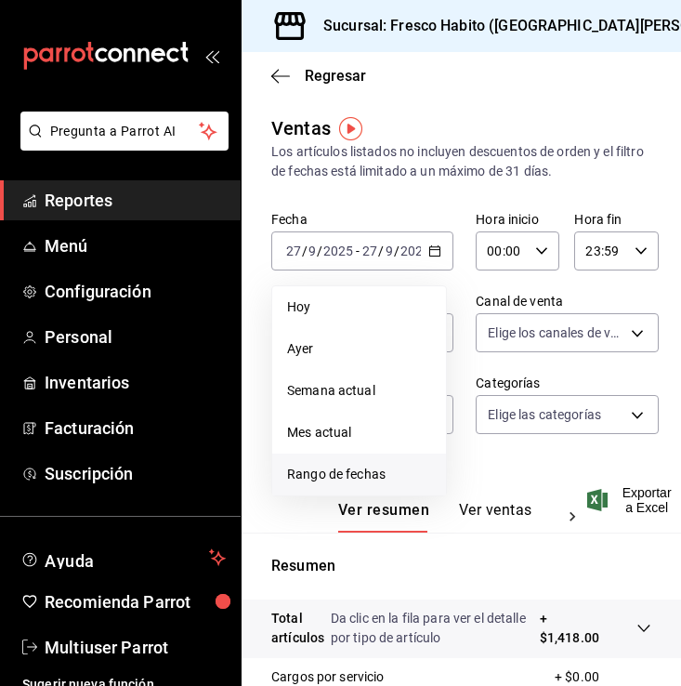
click at [315, 474] on span "Rango de fechas" at bounding box center [359, 475] width 144 height 20
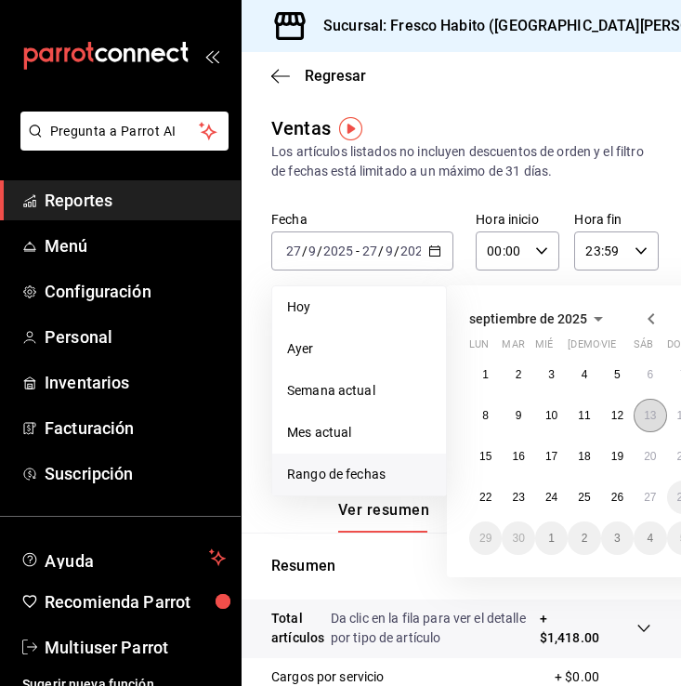
click at [641, 415] on button "13" at bounding box center [650, 415] width 33 height 33
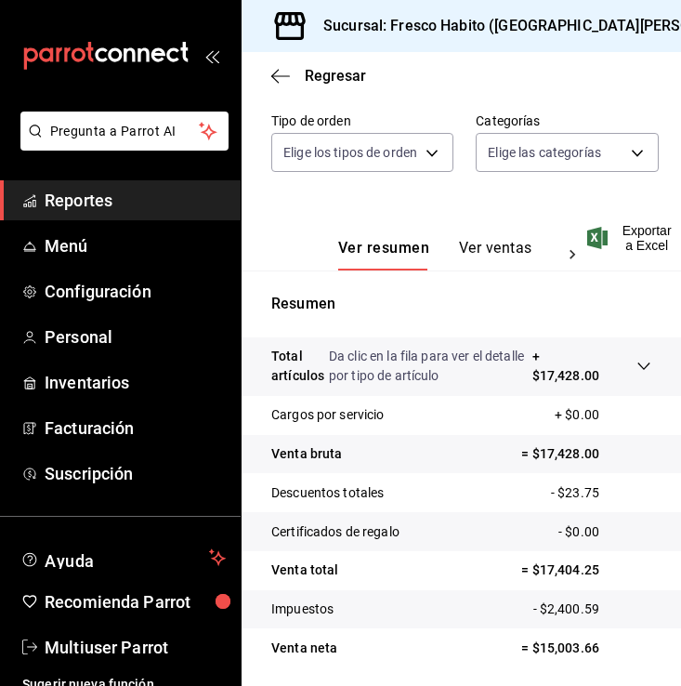
scroll to position [339, 0]
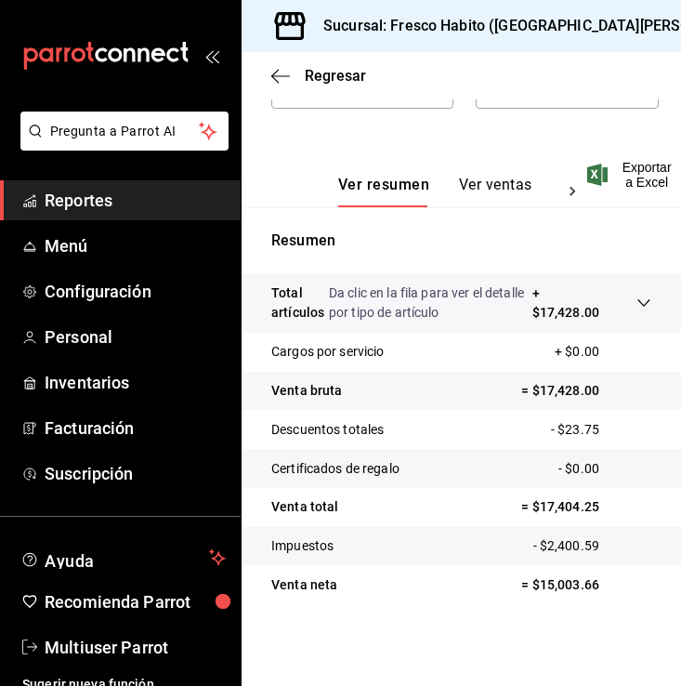
click at [317, 459] on p "Certificados de regalo" at bounding box center [335, 469] width 128 height 20
click at [316, 420] on p "Descuentos totales" at bounding box center [327, 430] width 112 height 20
click at [315, 381] on p "Venta bruta" at bounding box center [306, 391] width 71 height 20
click at [638, 299] on icon at bounding box center [644, 302] width 12 height 7
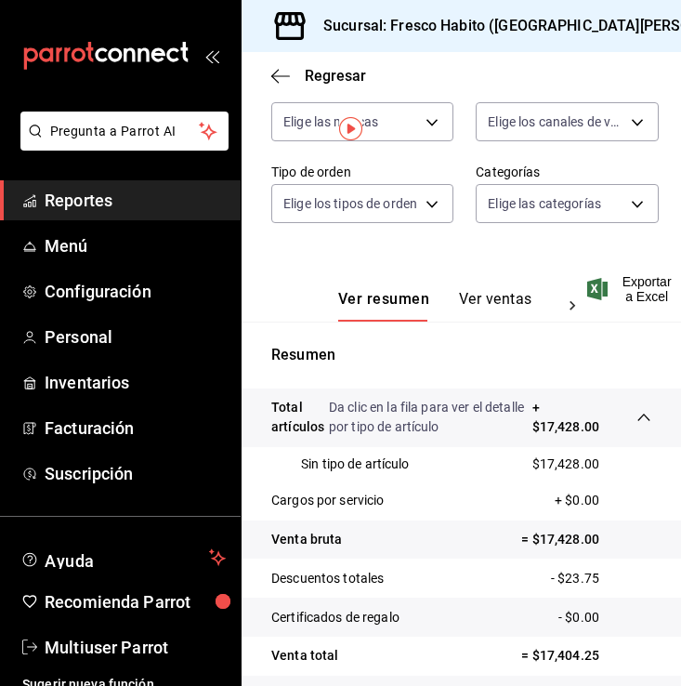
scroll to position [0, 0]
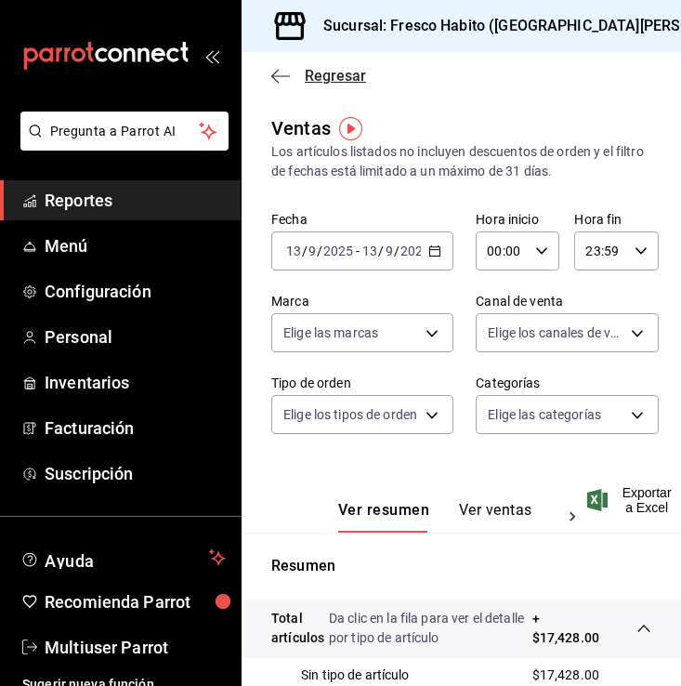
click at [326, 76] on span "Regresar" at bounding box center [335, 76] width 61 height 18
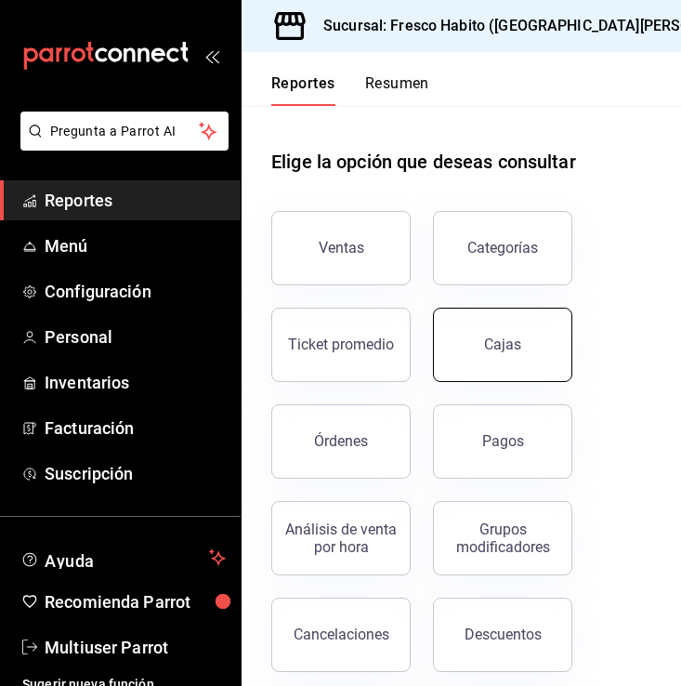
click at [509, 349] on div "Cajas" at bounding box center [503, 345] width 38 height 22
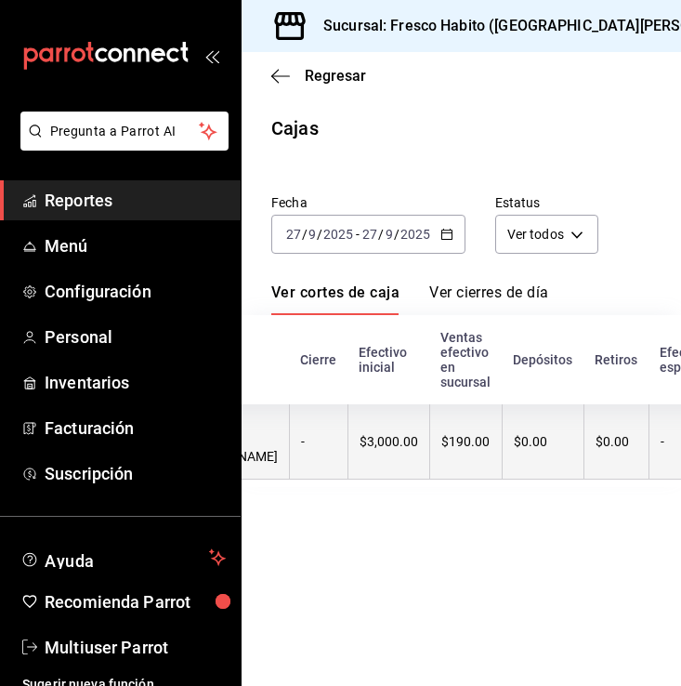
scroll to position [0, 288]
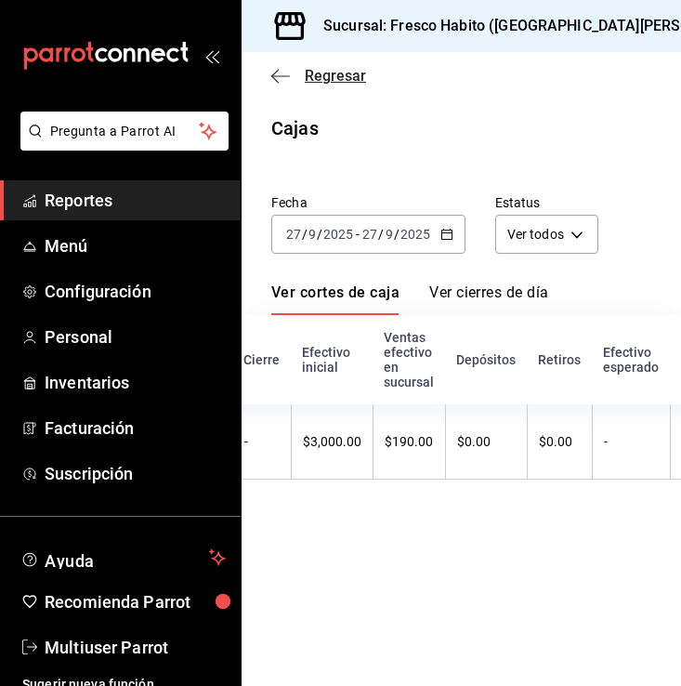
click at [333, 81] on span "Regresar" at bounding box center [335, 76] width 61 height 18
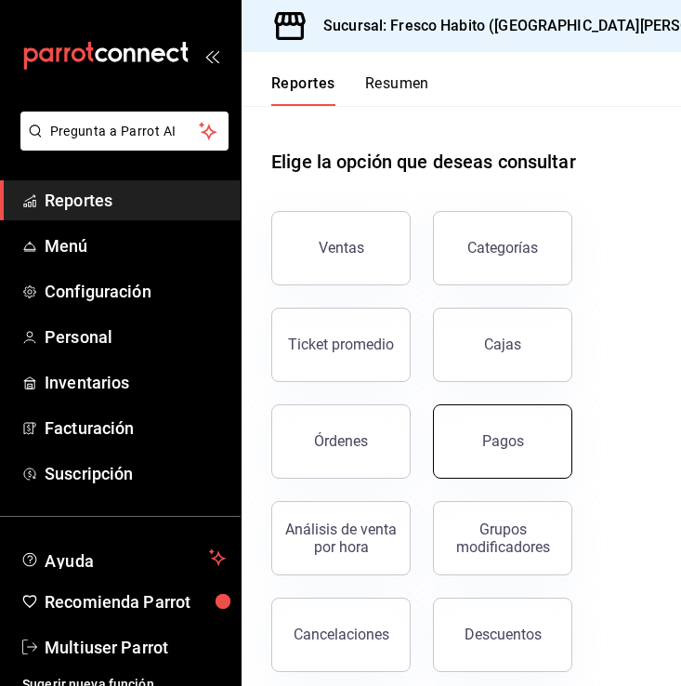
click at [489, 435] on div "Pagos" at bounding box center [503, 441] width 42 height 18
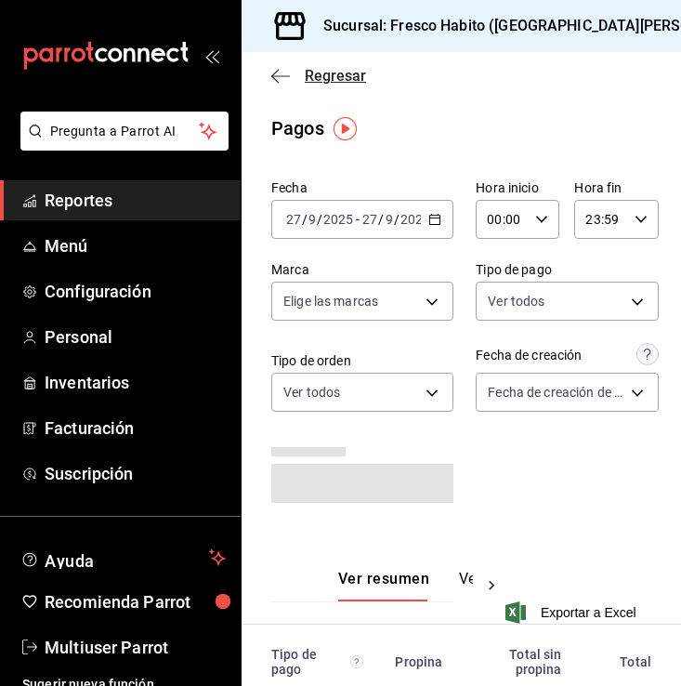
click at [345, 76] on span "Regresar" at bounding box center [335, 76] width 61 height 18
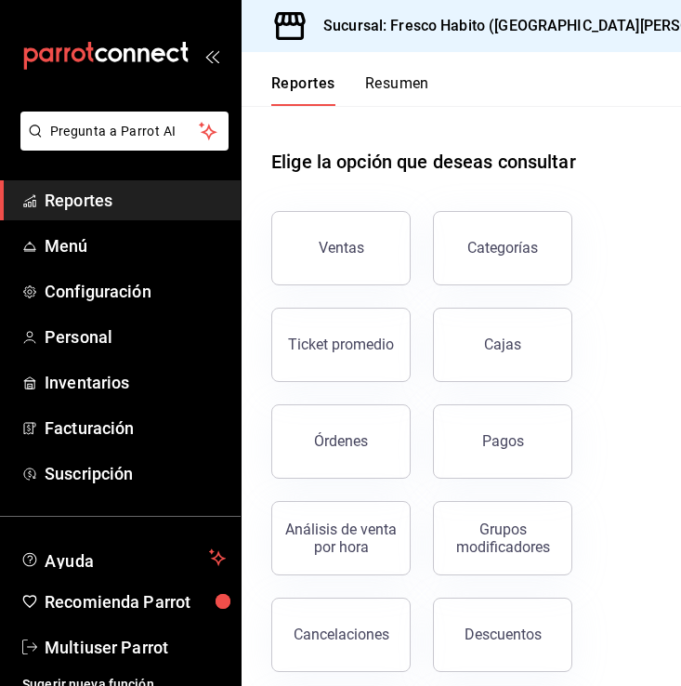
click at [352, 630] on div "Cancelaciones" at bounding box center [342, 635] width 96 height 18
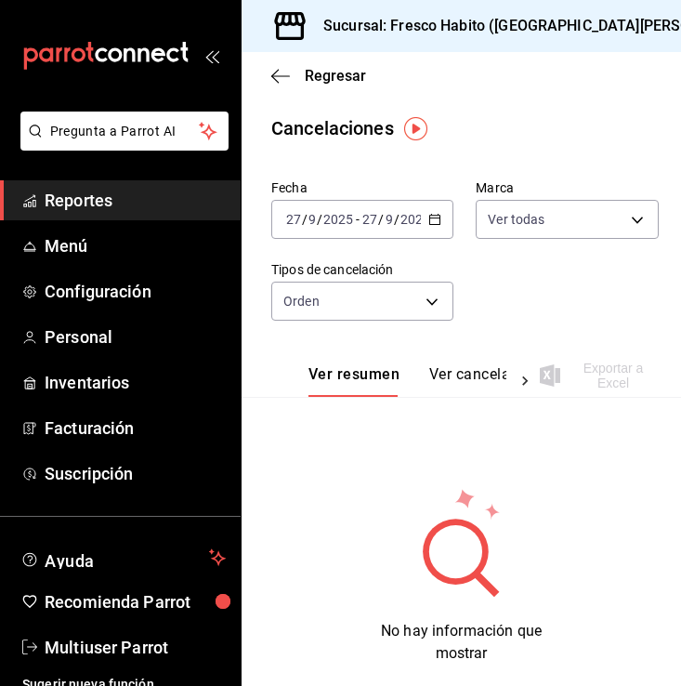
click at [419, 218] on div "[DATE] [DATE] - [DATE] [DATE]" at bounding box center [362, 219] width 182 height 39
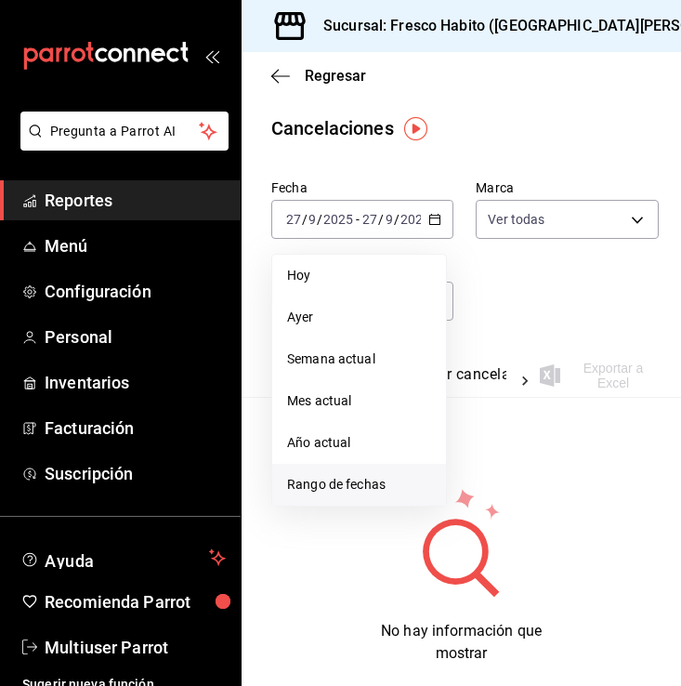
click at [319, 487] on span "Rango de fechas" at bounding box center [359, 485] width 144 height 20
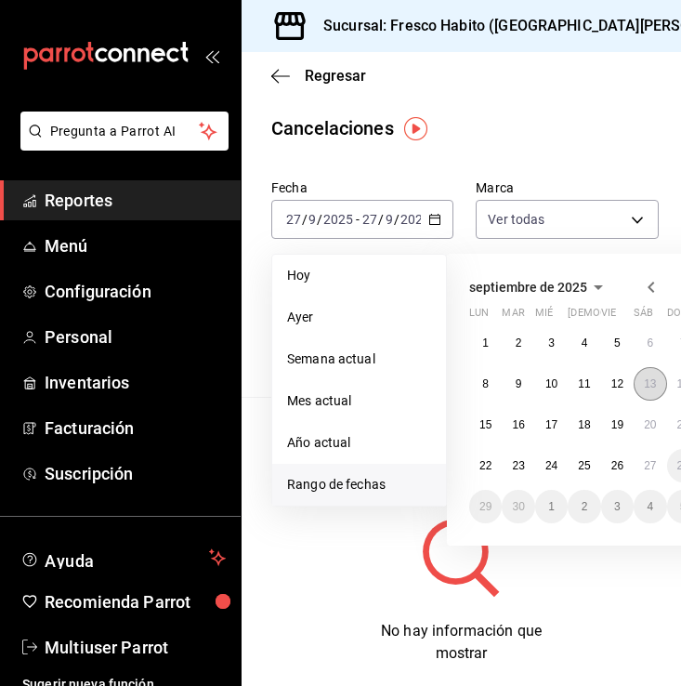
click at [653, 384] on abbr "13" at bounding box center [650, 383] width 12 height 13
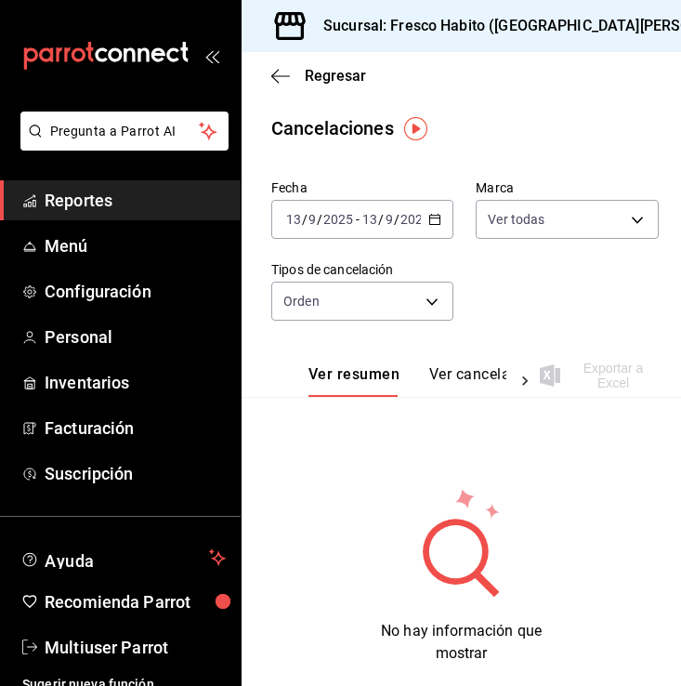
scroll to position [98, 0]
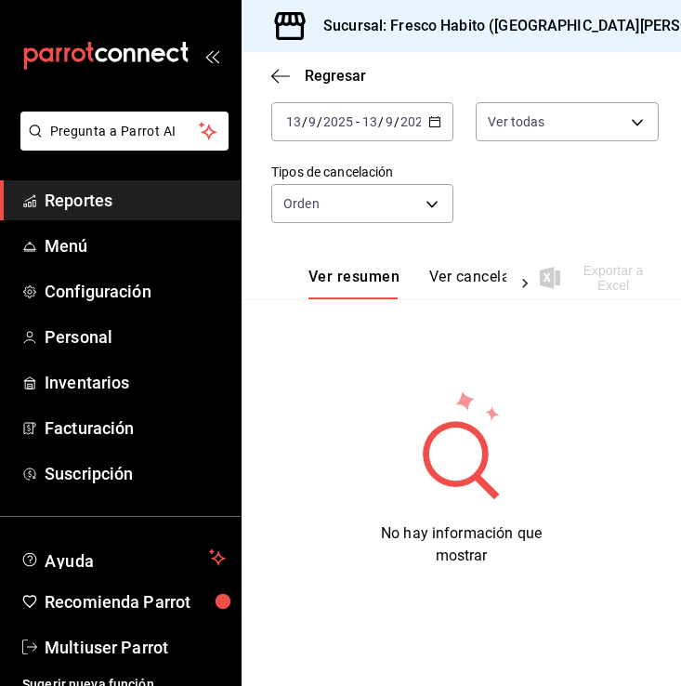
click at [464, 275] on button "Ver cancelaciones" at bounding box center [492, 284] width 126 height 32
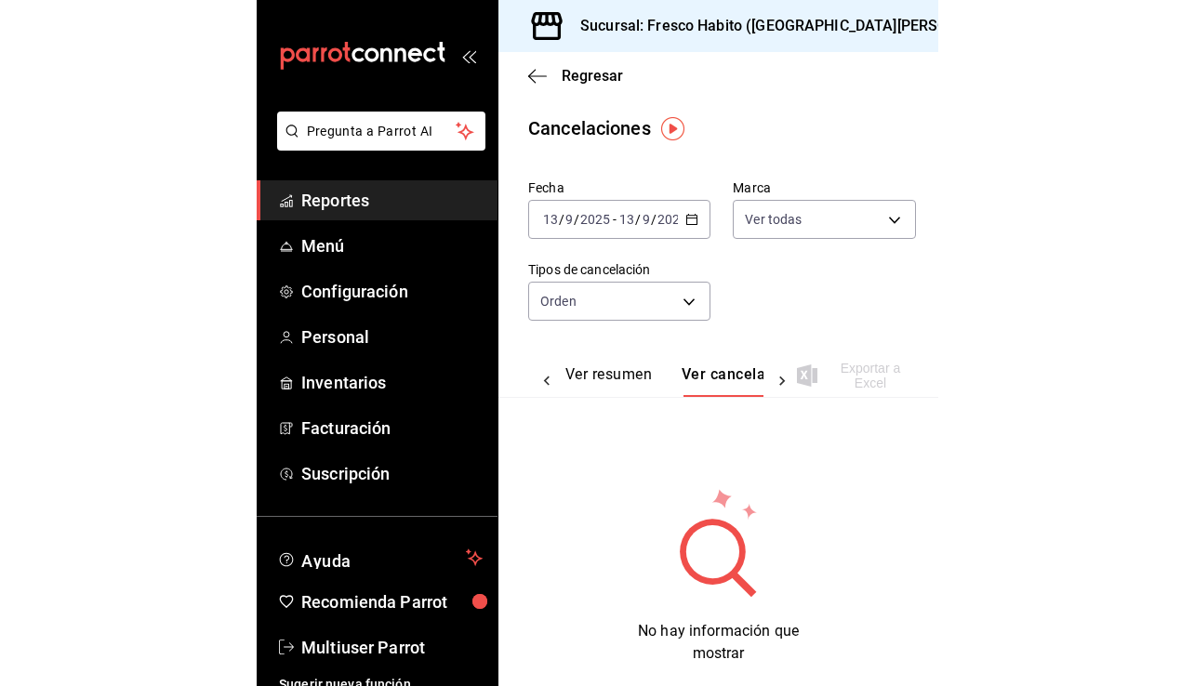
scroll to position [0, 48]
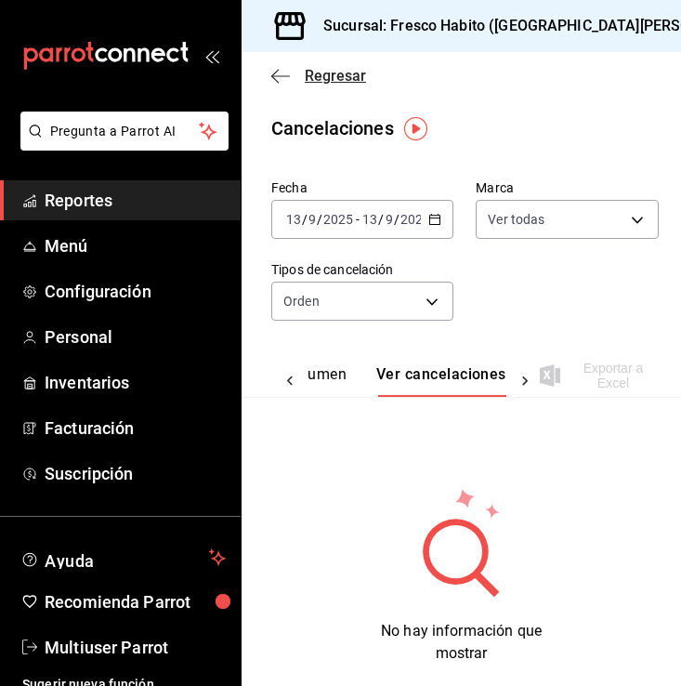
click at [334, 80] on span "Regresar" at bounding box center [335, 76] width 61 height 18
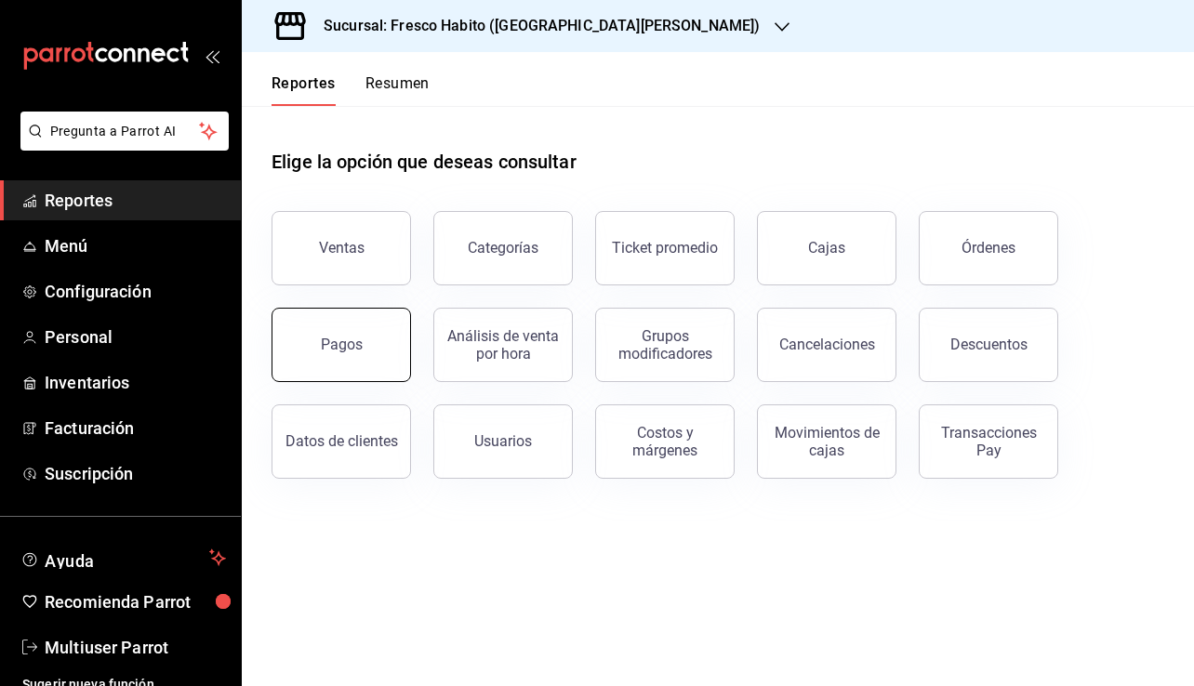
click at [359, 346] on div "Pagos" at bounding box center [342, 345] width 42 height 18
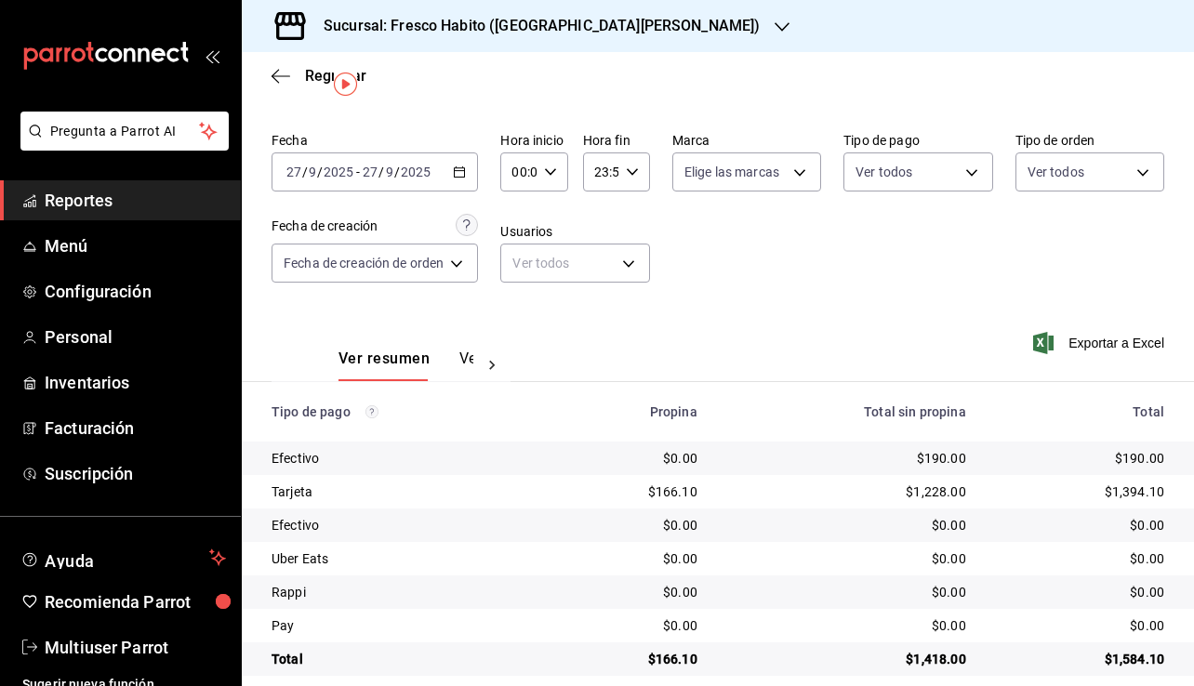
scroll to position [44, 0]
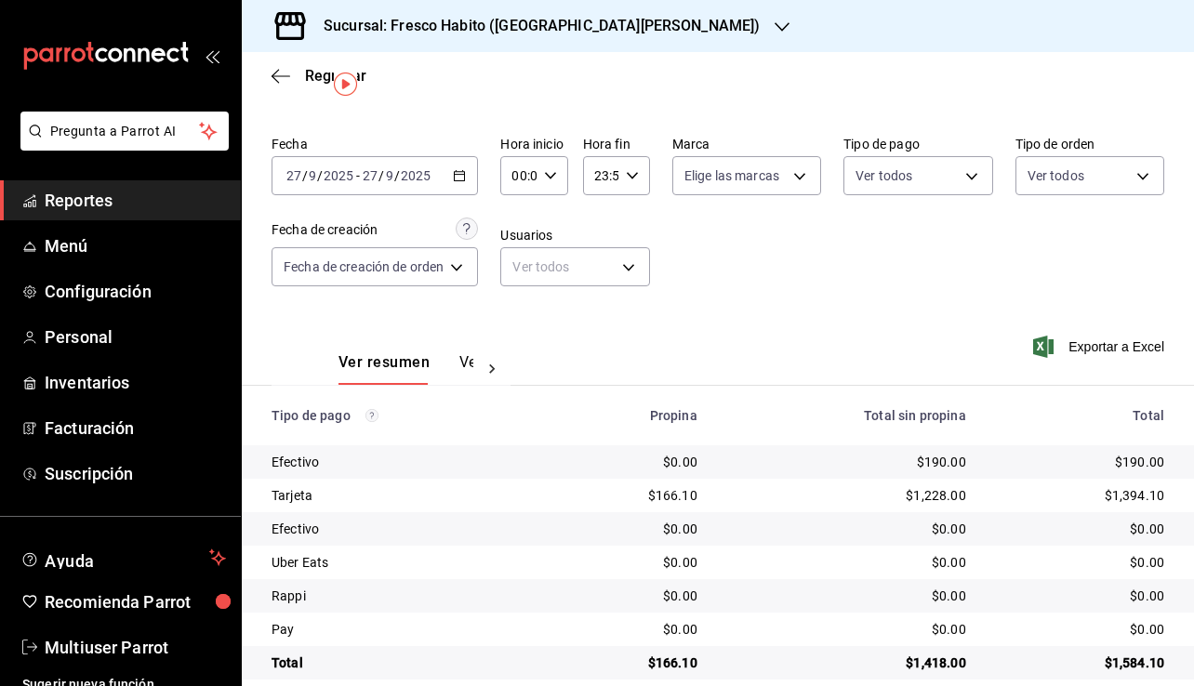
click at [466, 358] on button "Ver pagos" at bounding box center [494, 369] width 70 height 32
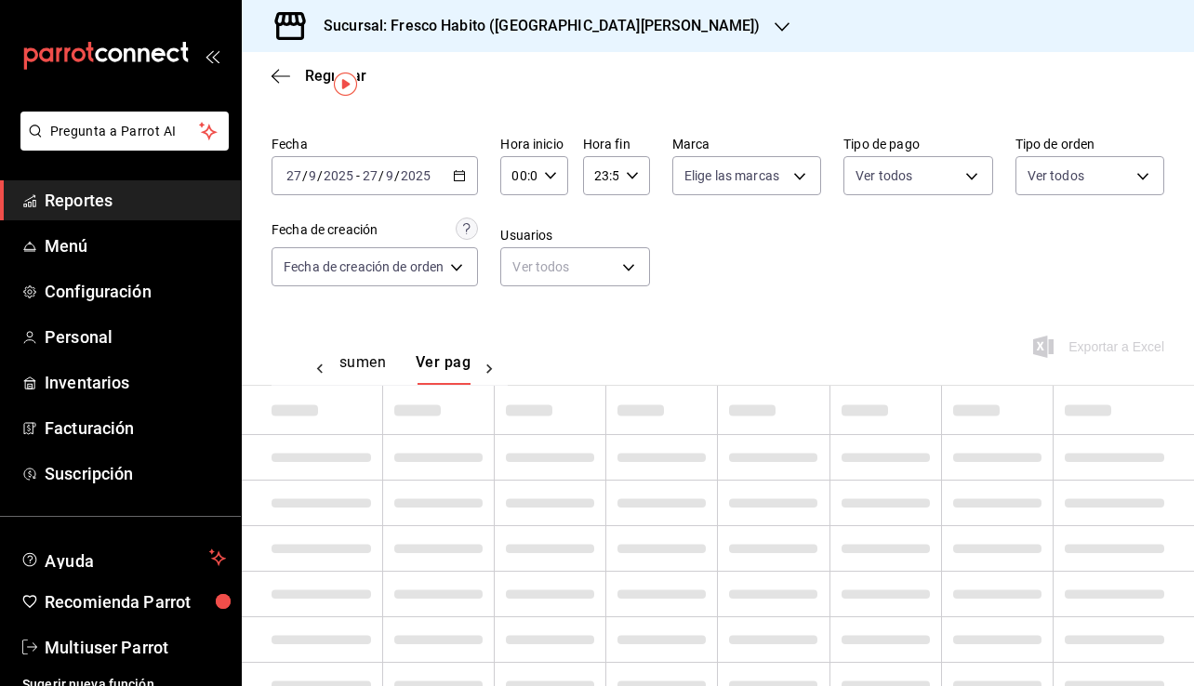
scroll to position [18, 0]
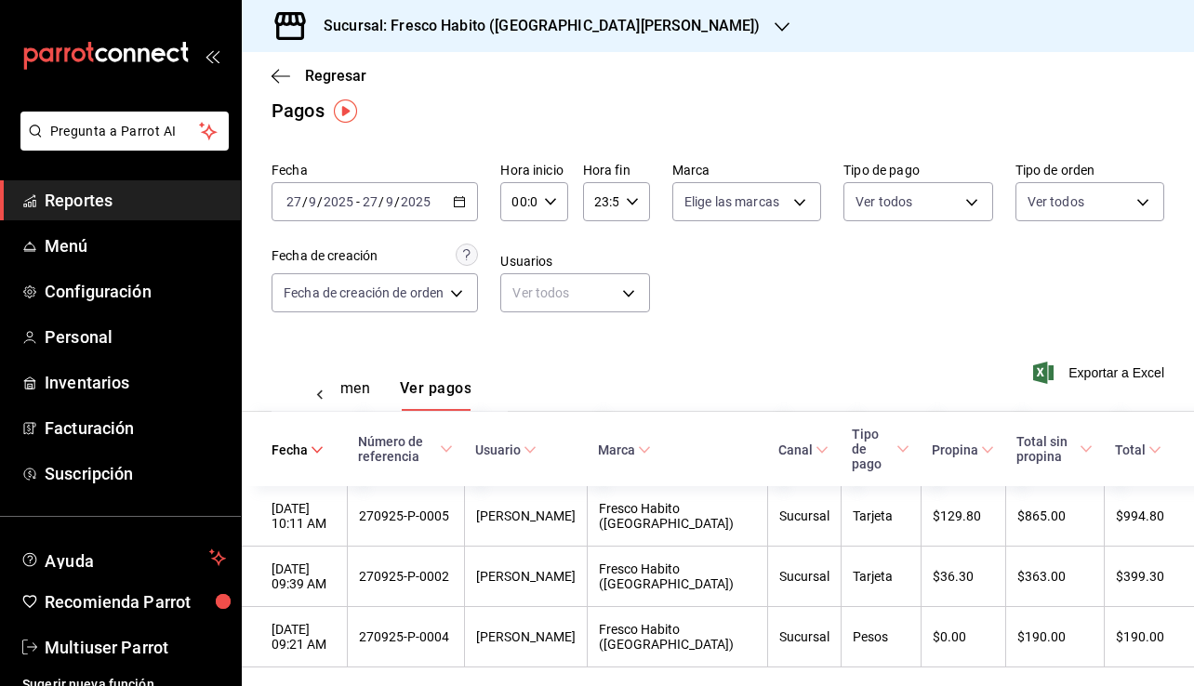
click at [355, 391] on button "Ver resumen" at bounding box center [327, 395] width 86 height 32
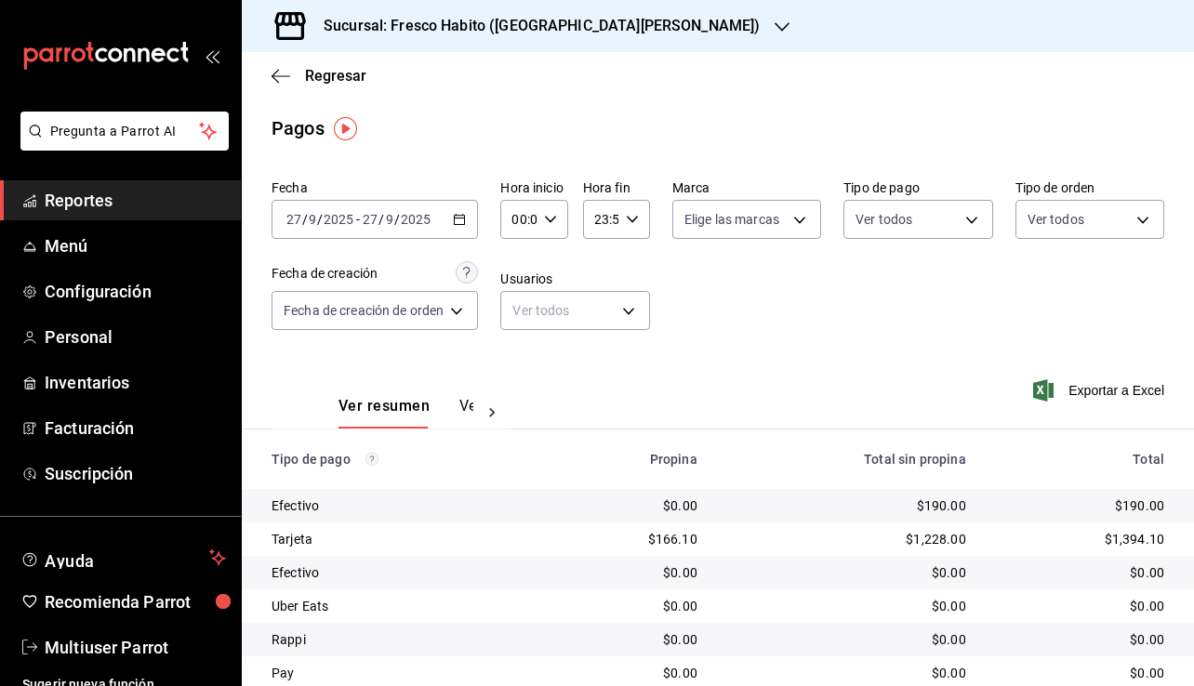
click at [454, 215] on div "[DATE] [DATE] - [DATE] [DATE]" at bounding box center [374, 219] width 206 height 39
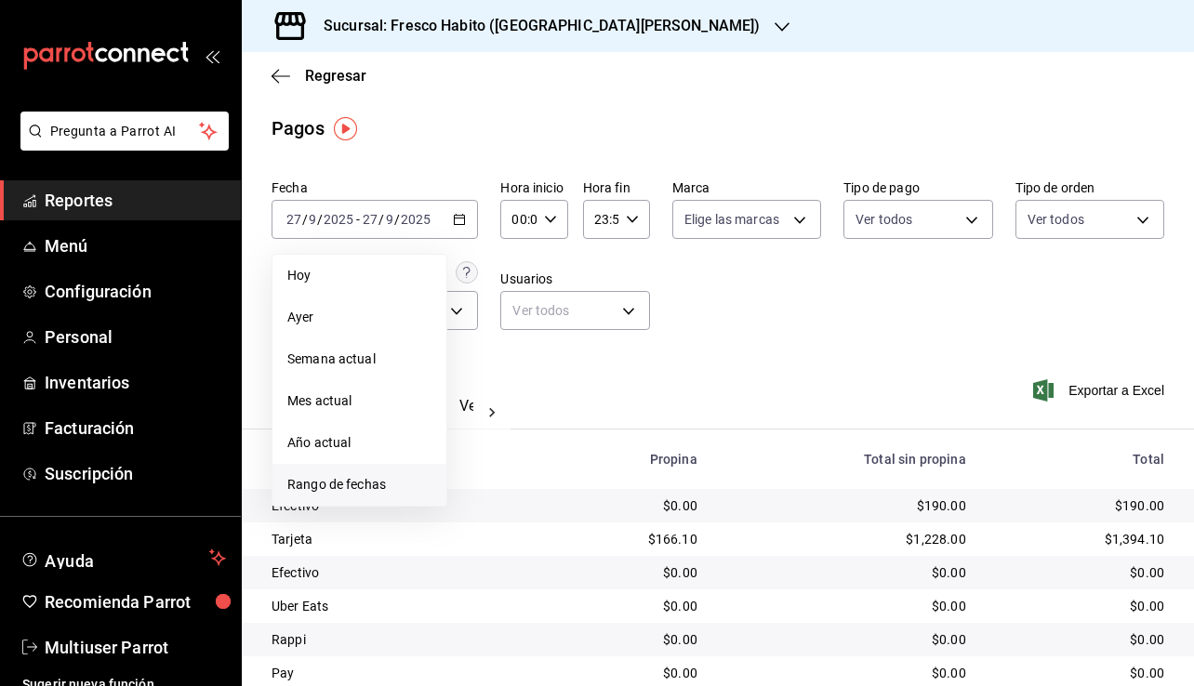
click at [335, 472] on li "Rango de fechas" at bounding box center [359, 485] width 174 height 42
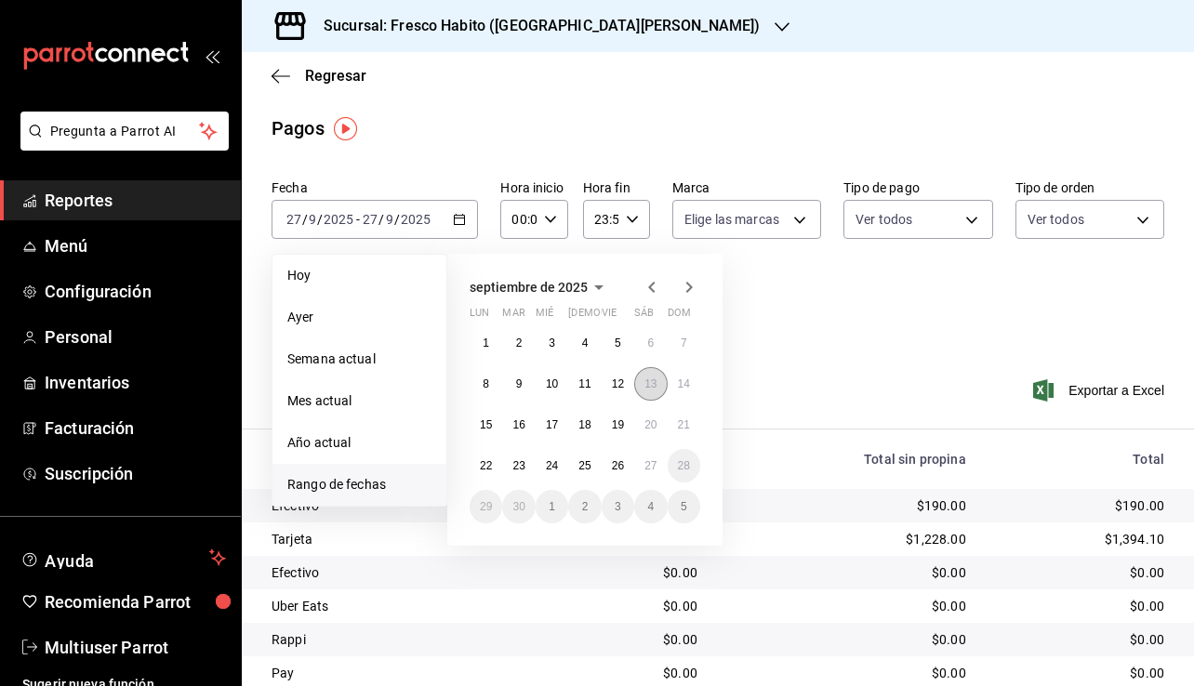
click at [653, 379] on abbr "13" at bounding box center [650, 383] width 12 height 13
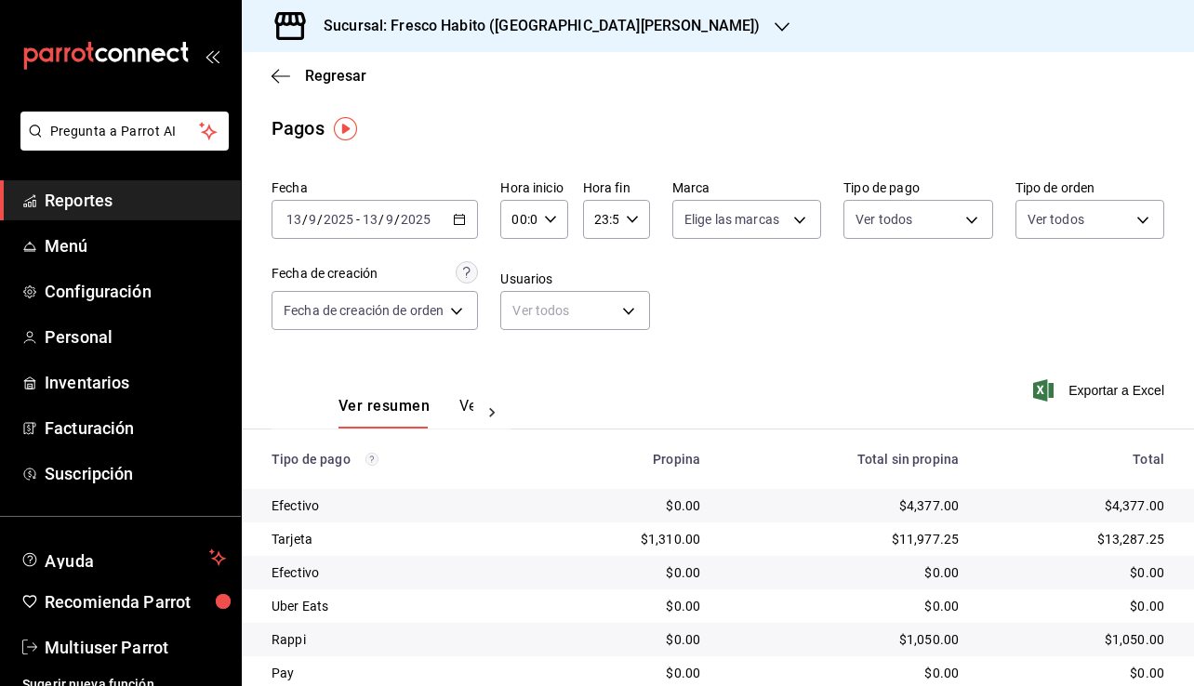
scroll to position [67, 0]
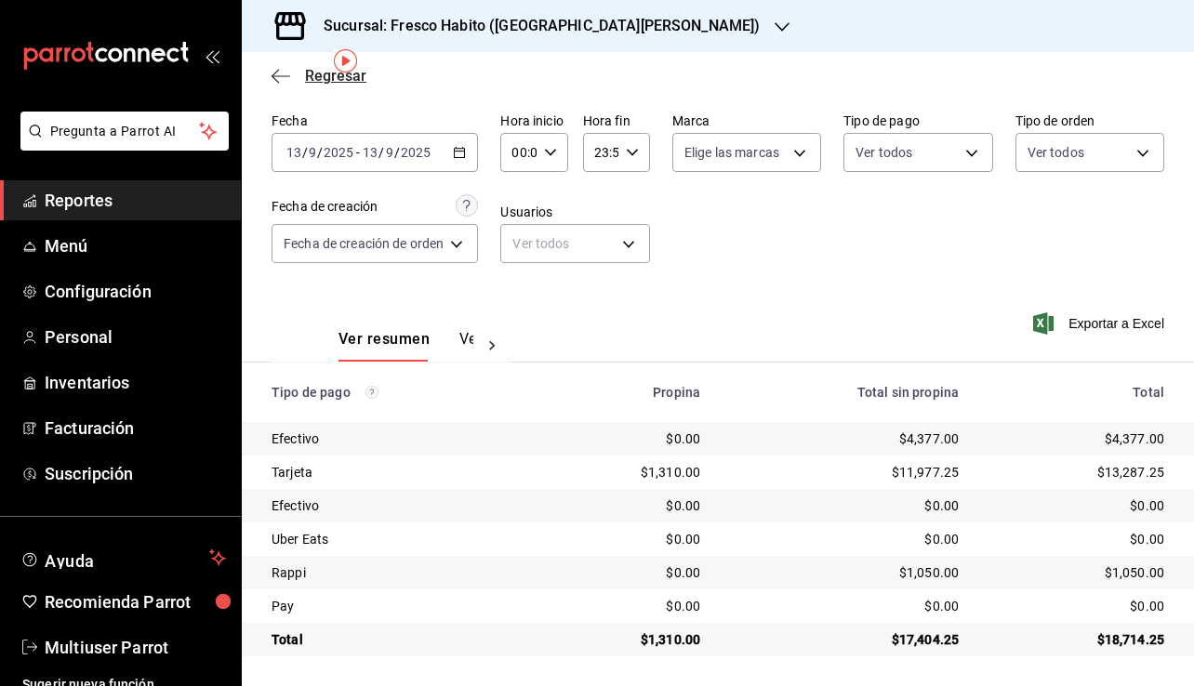
click at [326, 78] on span "Regresar" at bounding box center [335, 76] width 61 height 18
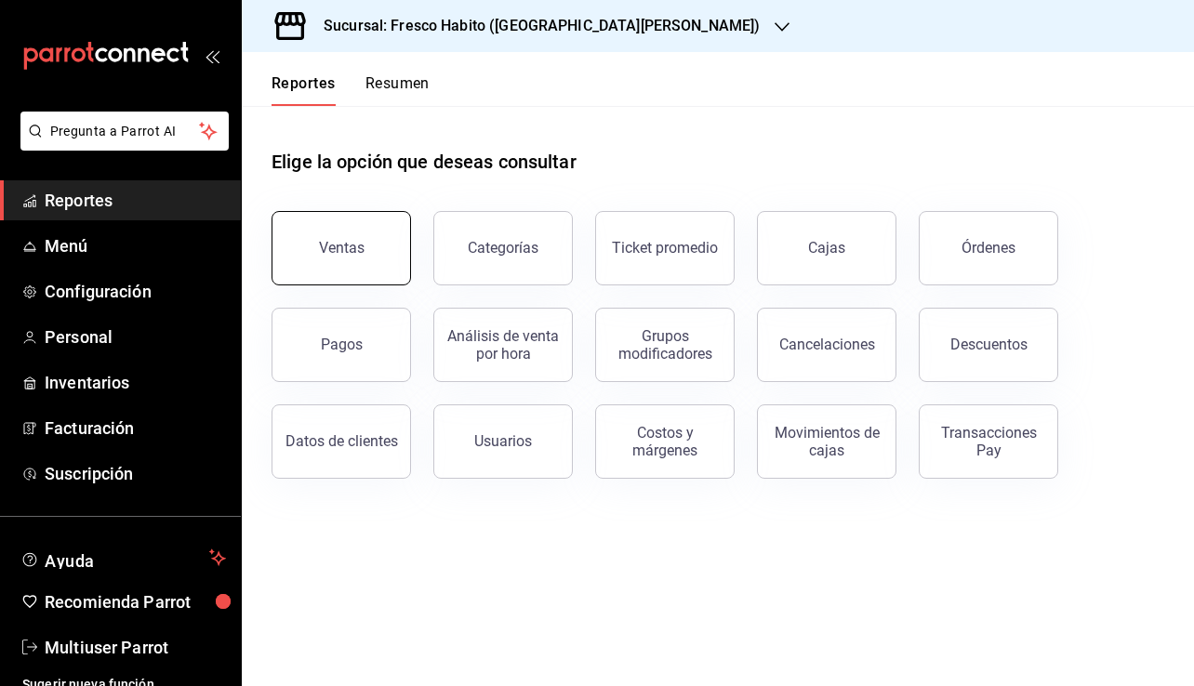
click at [323, 254] on div "Ventas" at bounding box center [342, 248] width 46 height 18
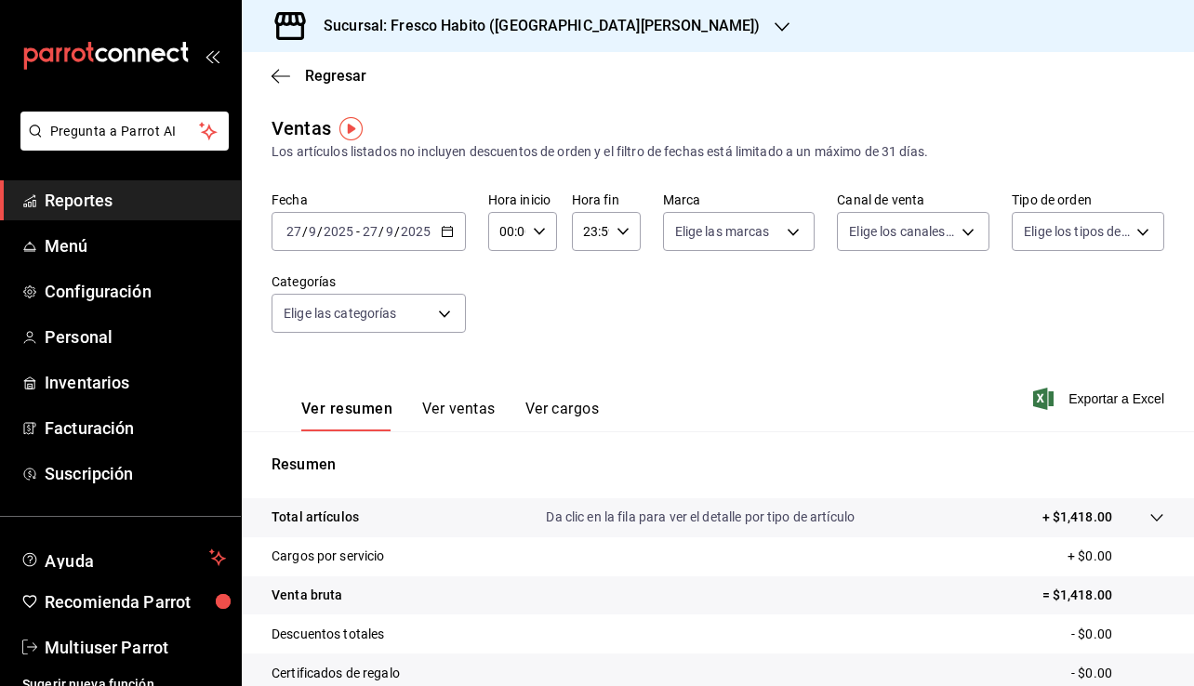
click at [444, 232] on icon "button" at bounding box center [447, 231] width 13 height 13
click at [334, 73] on span "Regresar" at bounding box center [335, 76] width 61 height 18
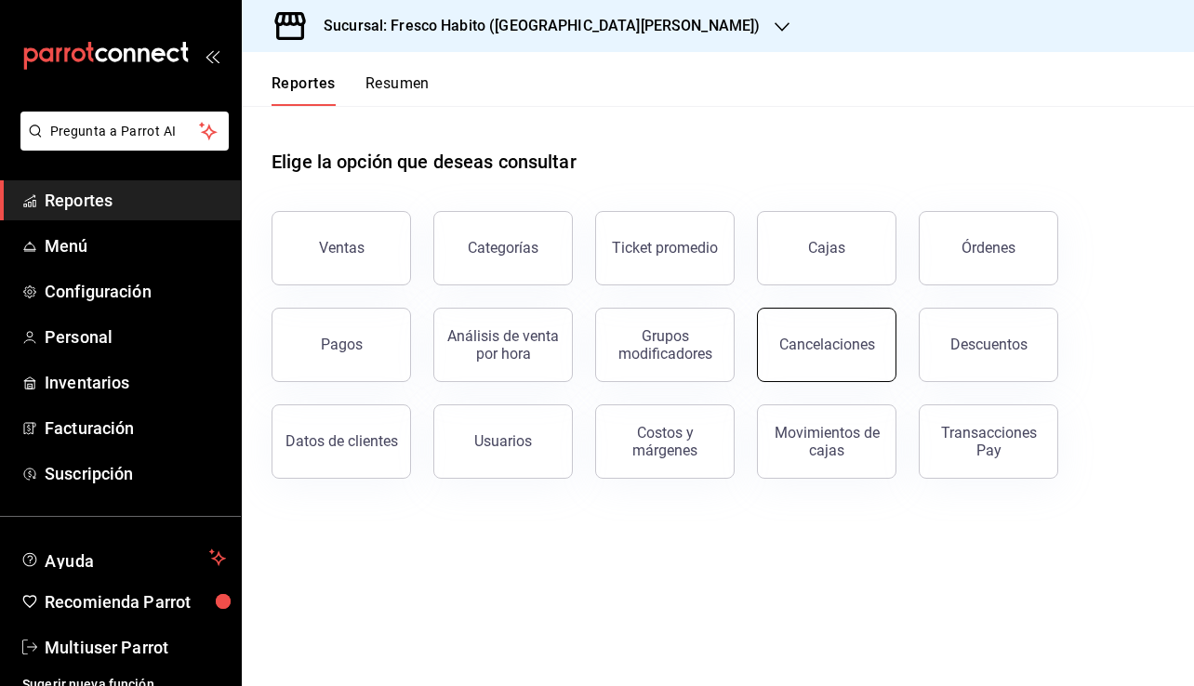
click at [859, 348] on div "Cancelaciones" at bounding box center [827, 345] width 96 height 18
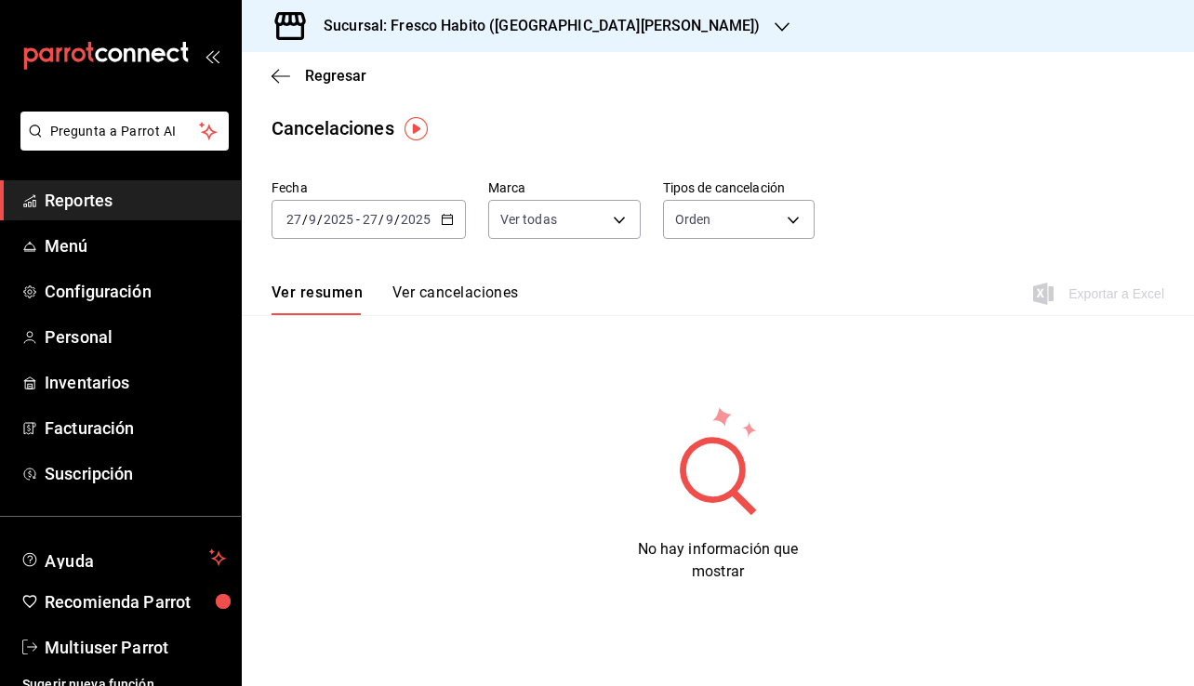
click at [442, 220] on icon "button" at bounding box center [447, 219] width 13 height 13
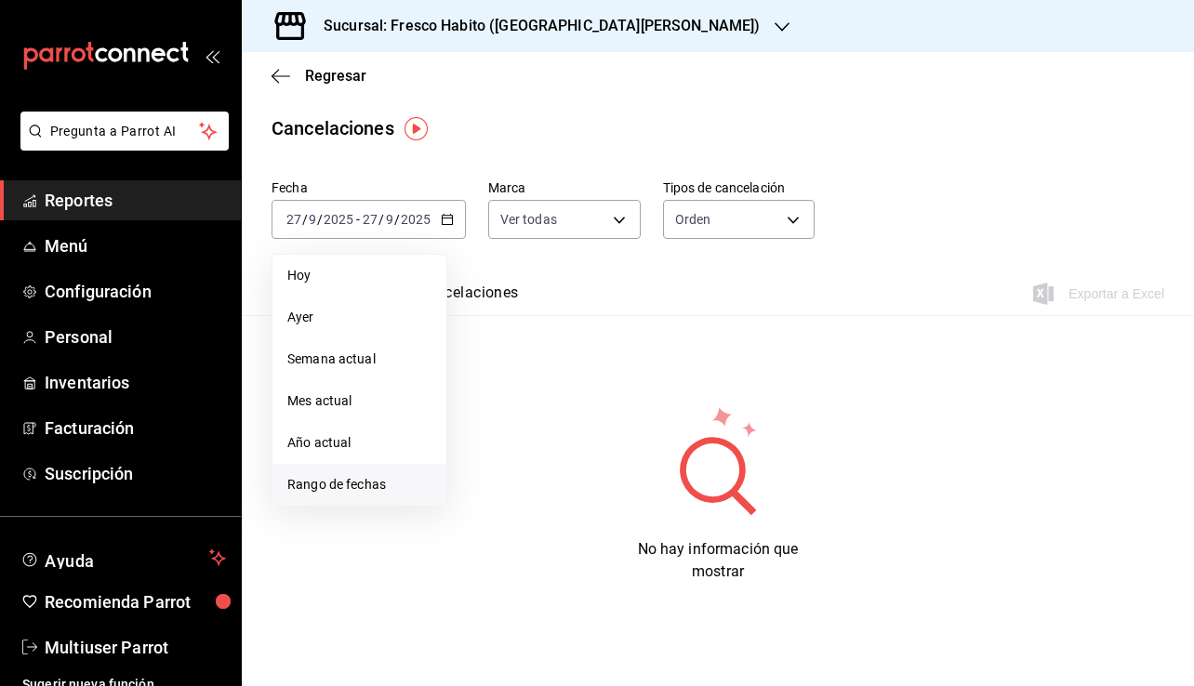
click at [310, 488] on span "Rango de fechas" at bounding box center [359, 485] width 144 height 20
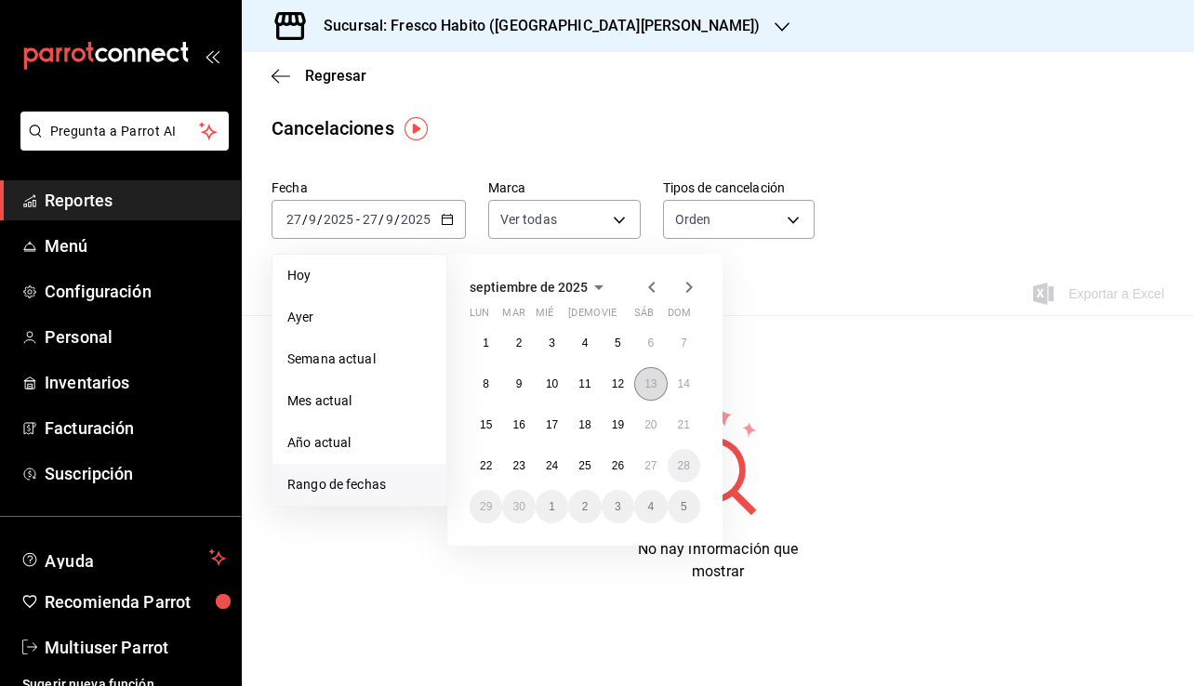
click at [655, 381] on abbr "13" at bounding box center [650, 383] width 12 height 13
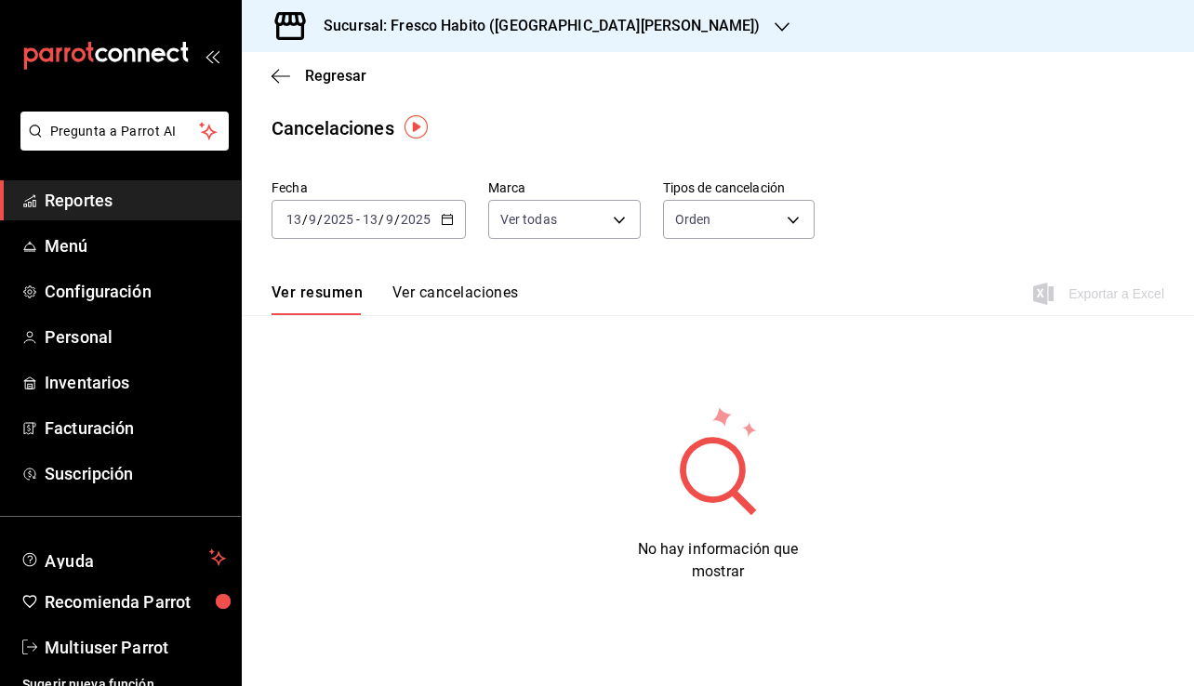
scroll to position [16, 0]
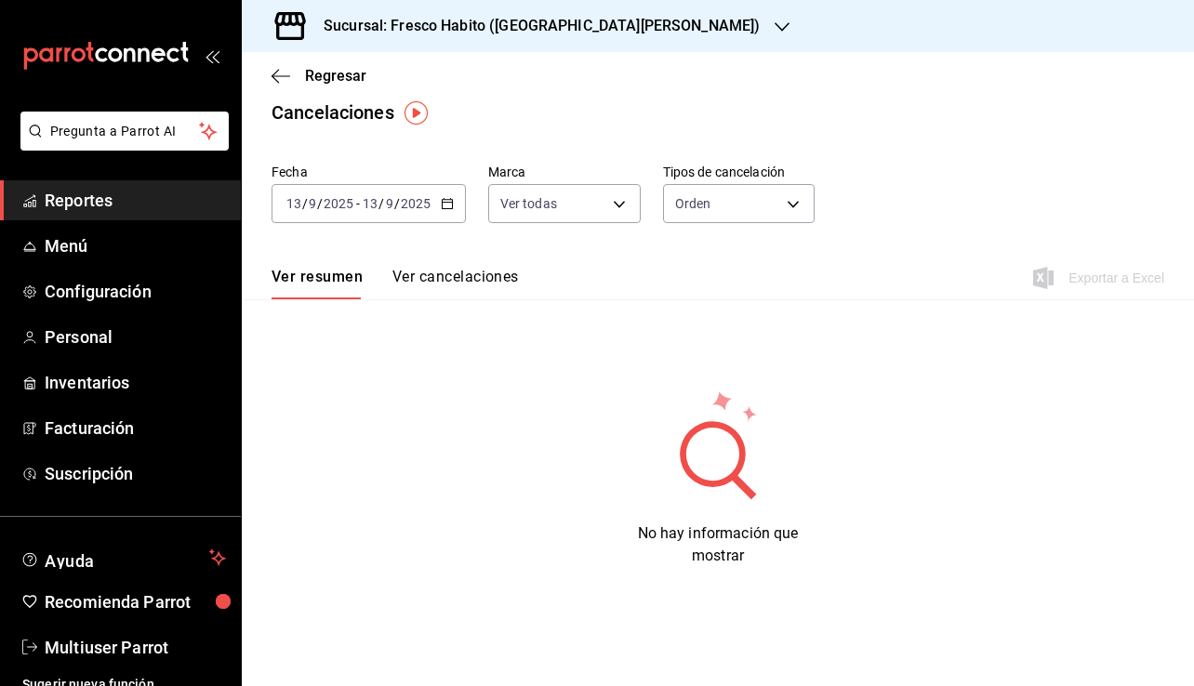
click at [439, 273] on button "Ver cancelaciones" at bounding box center [455, 284] width 126 height 32
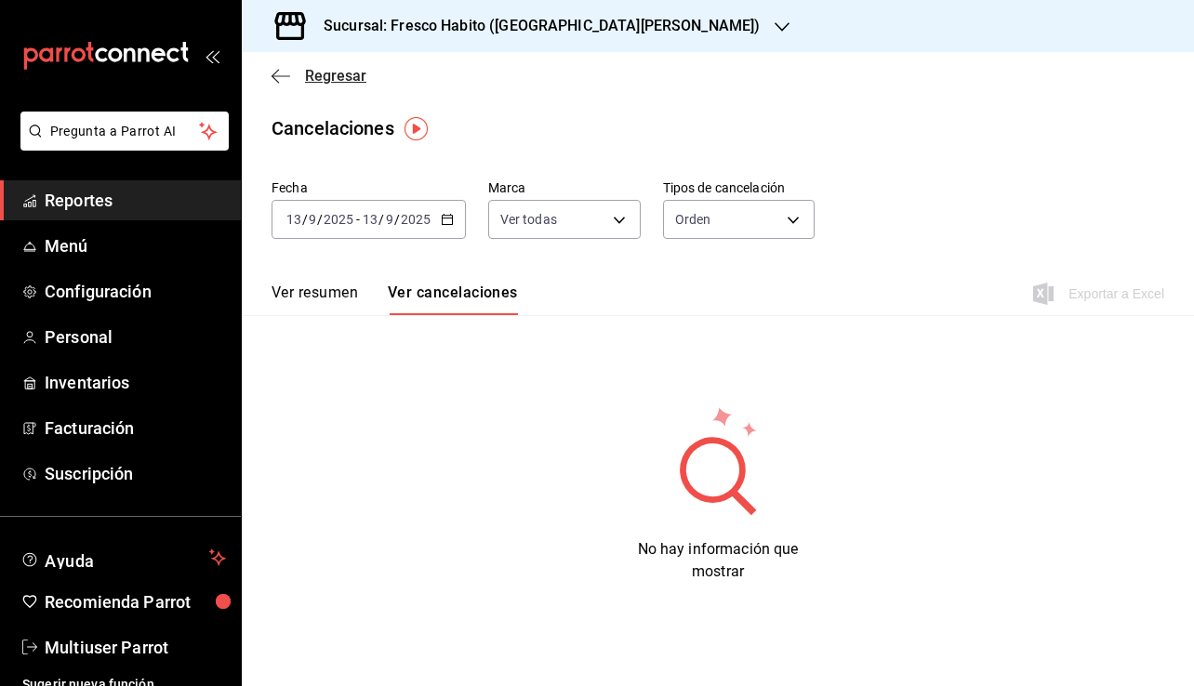
click at [319, 73] on span "Regresar" at bounding box center [335, 76] width 61 height 18
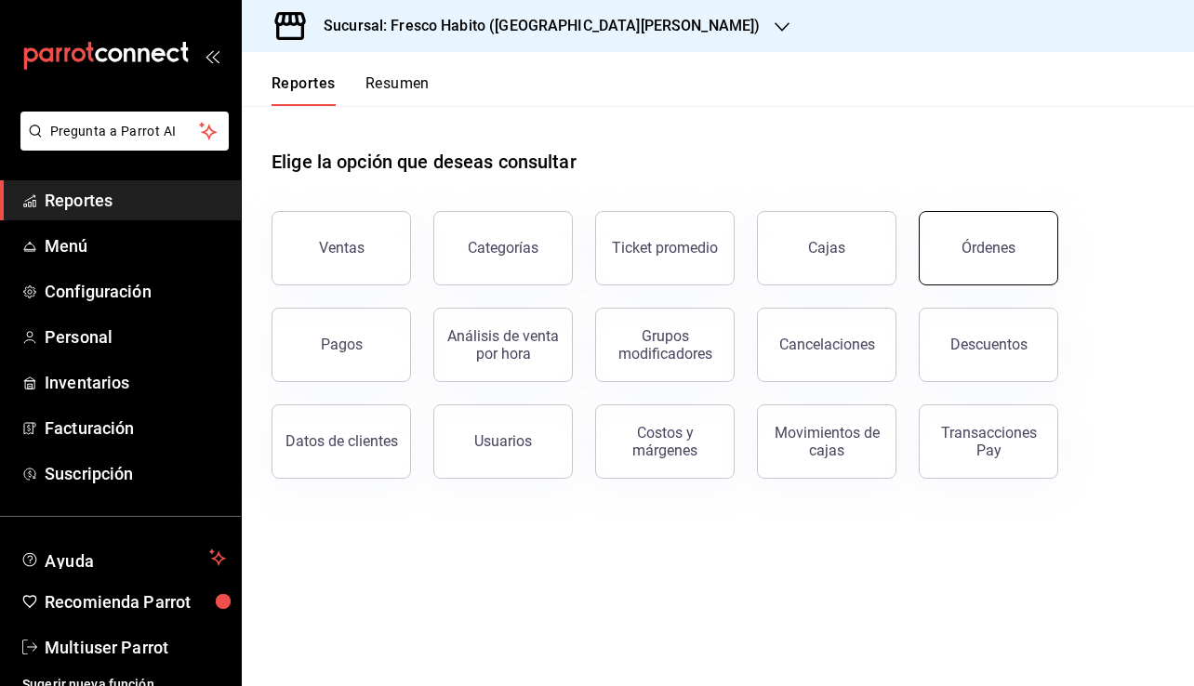
click at [995, 255] on div "Órdenes" at bounding box center [988, 248] width 54 height 18
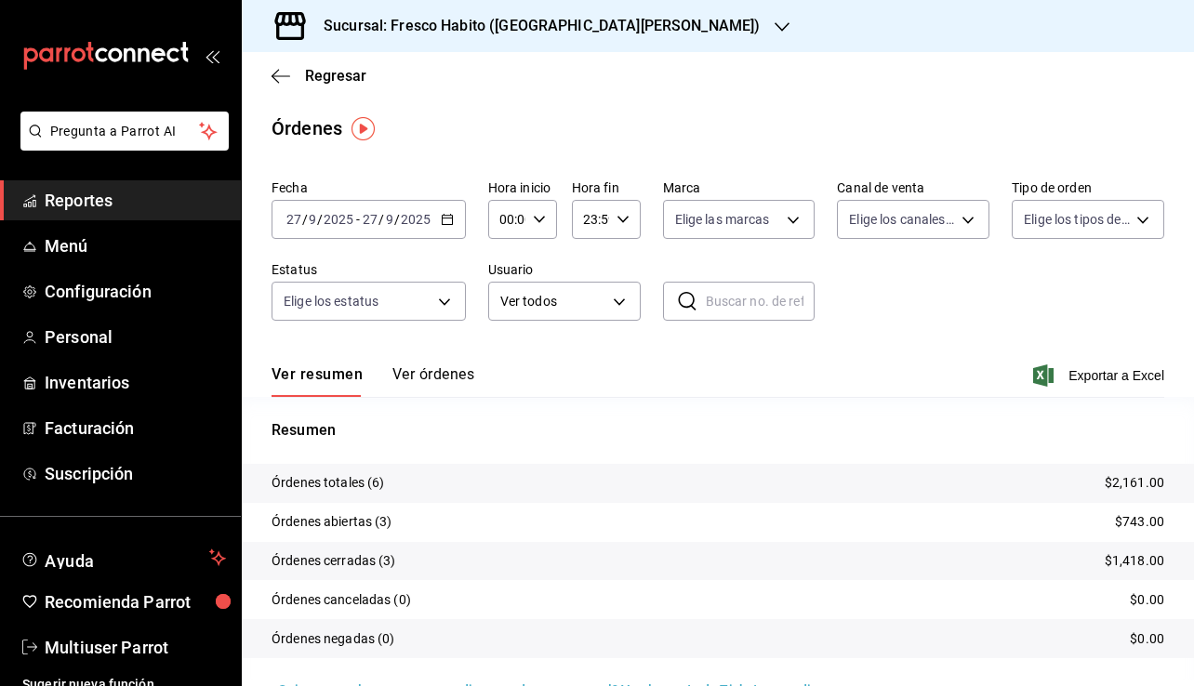
click at [447, 216] on icon "button" at bounding box center [447, 219] width 13 height 13
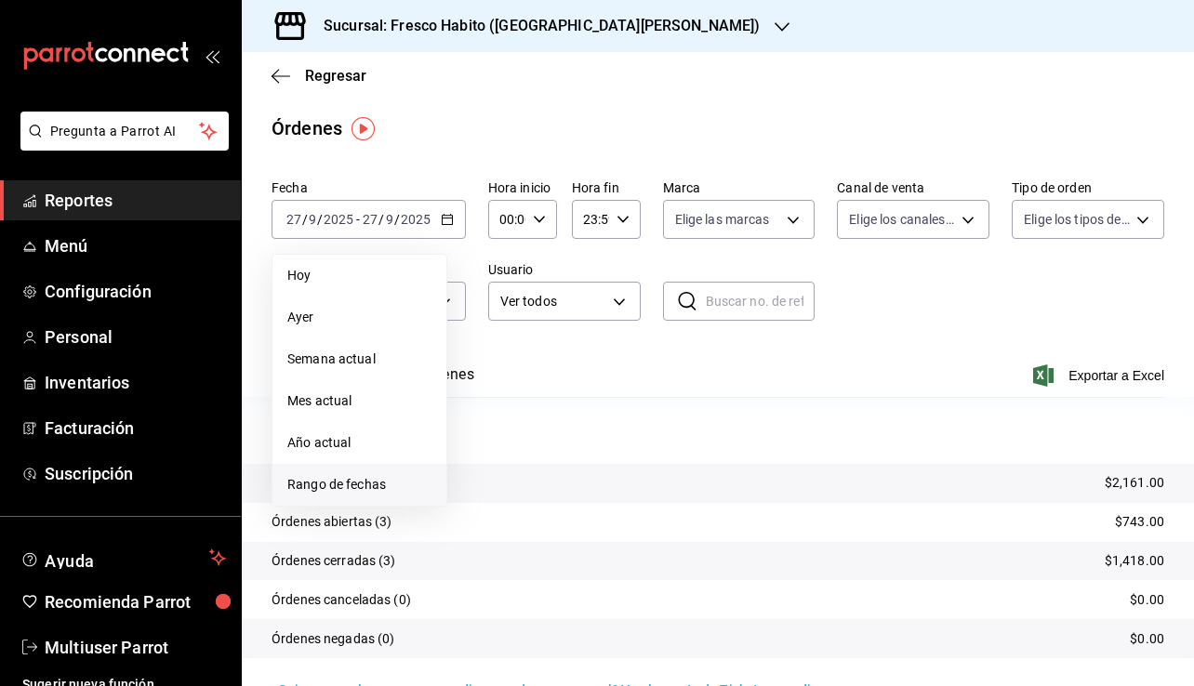
click at [333, 477] on span "Rango de fechas" at bounding box center [359, 485] width 144 height 20
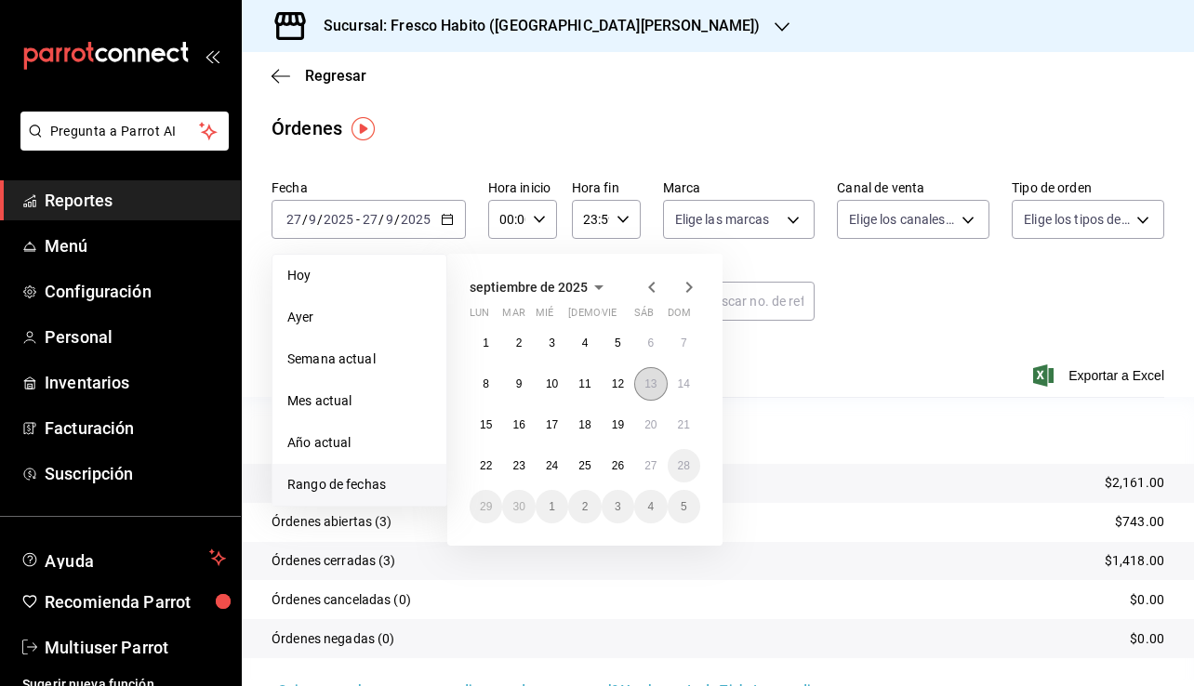
click at [654, 377] on abbr "13" at bounding box center [650, 383] width 12 height 13
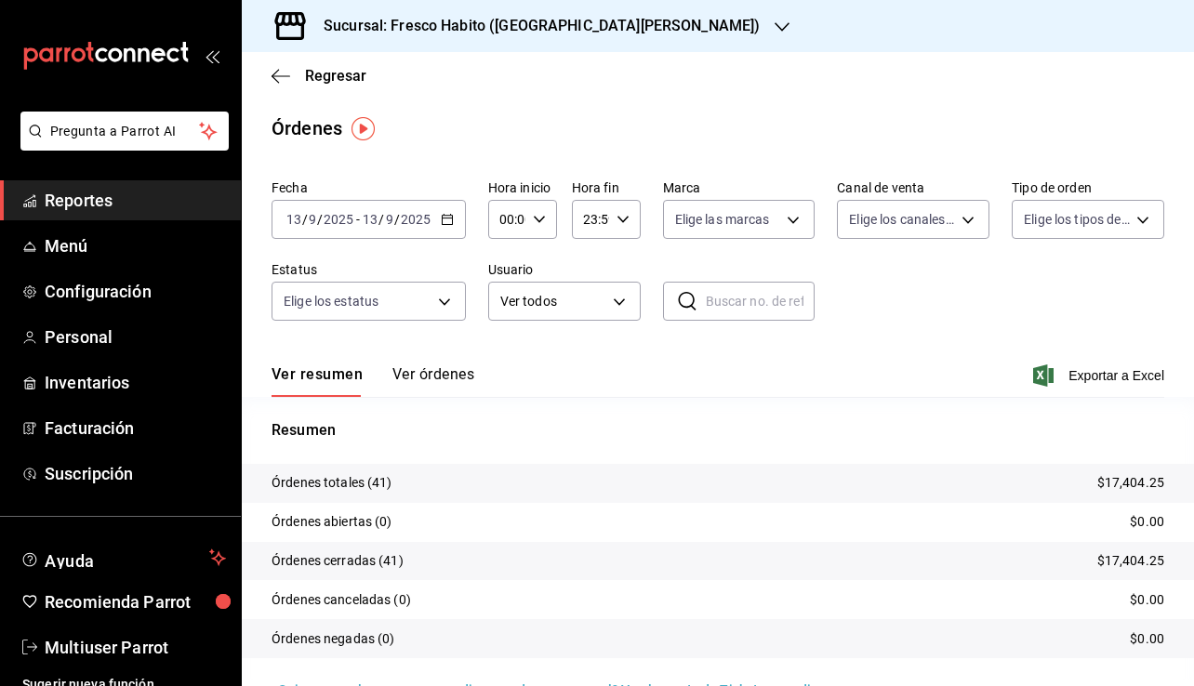
scroll to position [44, 0]
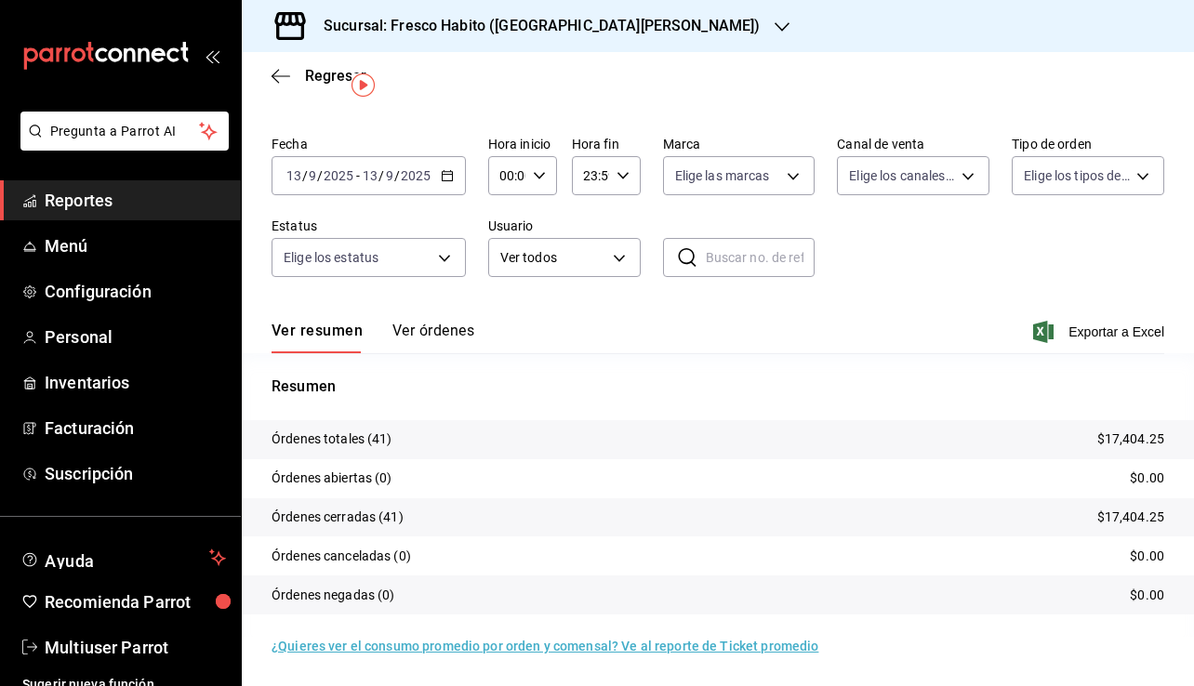
click at [442, 176] on icon "button" at bounding box center [447, 175] width 13 height 13
click at [462, 107] on main "Regresar Órdenes Fecha [DATE] [DATE] - [DATE] [DATE] Hora inicio 00:00 Hora ini…" at bounding box center [718, 347] width 952 height 678
click at [302, 73] on span "Regresar" at bounding box center [318, 76] width 95 height 18
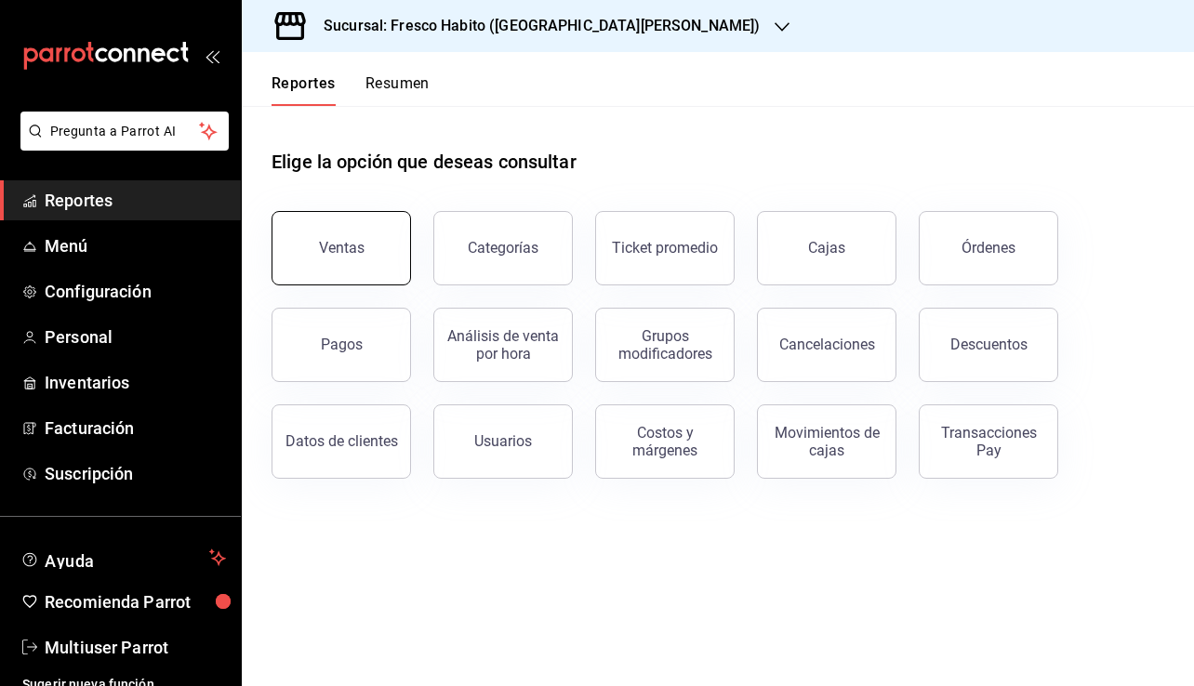
click at [323, 270] on button "Ventas" at bounding box center [340, 248] width 139 height 74
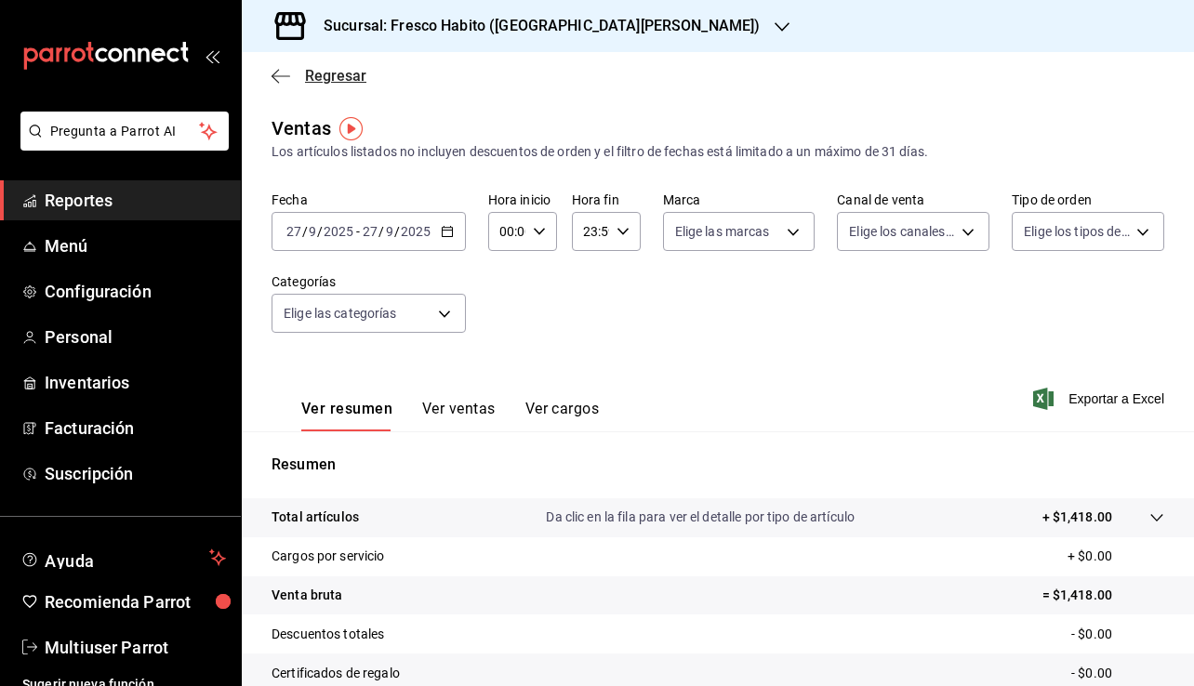
click at [336, 84] on span "Regresar" at bounding box center [335, 76] width 61 height 18
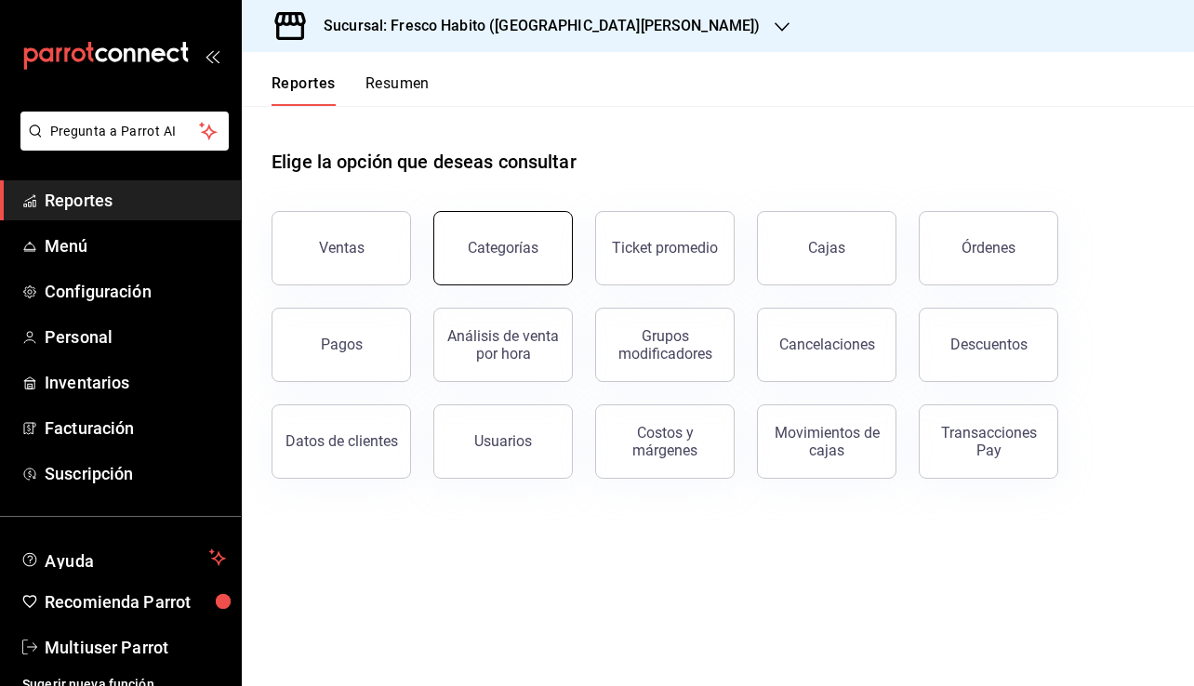
click at [505, 239] on div "Categorías" at bounding box center [503, 248] width 71 height 18
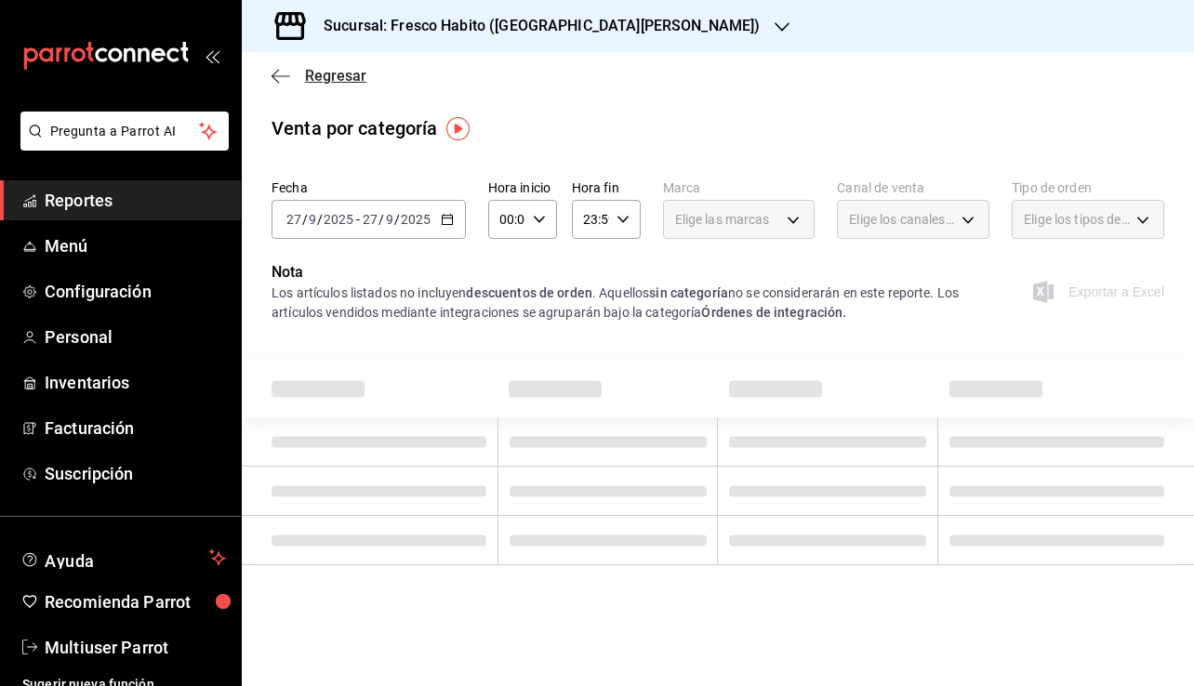
click at [316, 77] on span "Regresar" at bounding box center [335, 76] width 61 height 18
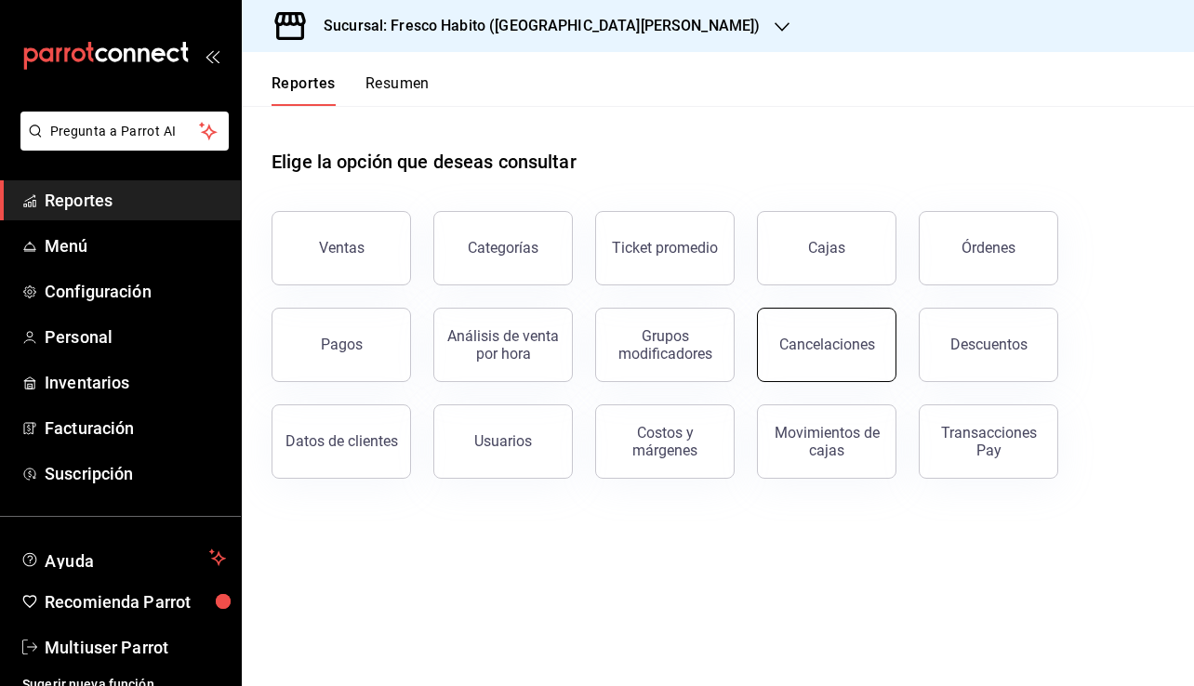
click at [828, 344] on div "Cancelaciones" at bounding box center [827, 345] width 96 height 18
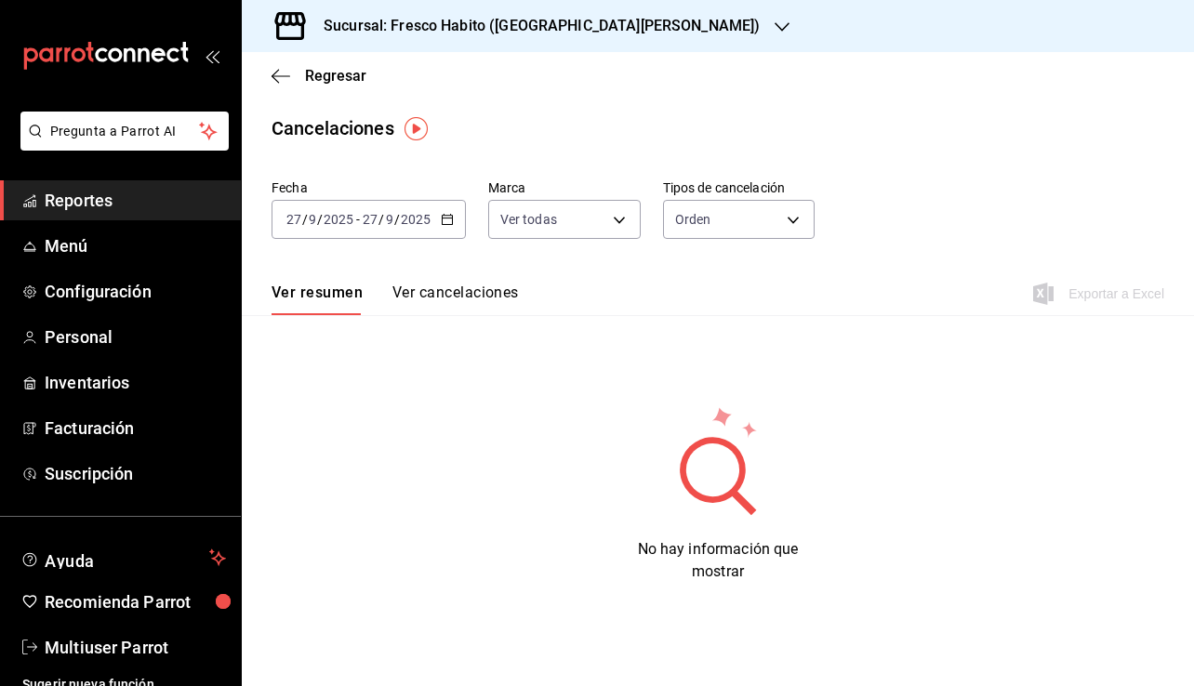
click at [447, 216] on icon "button" at bounding box center [447, 219] width 13 height 13
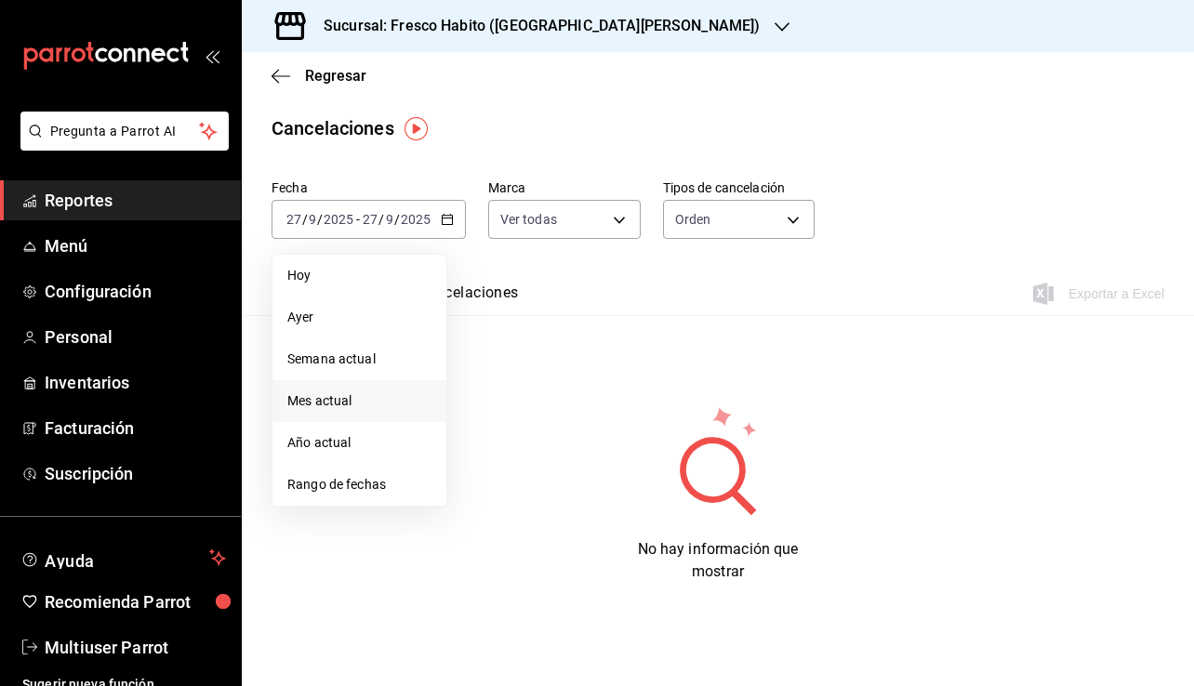
click at [346, 402] on span "Mes actual" at bounding box center [359, 401] width 144 height 20
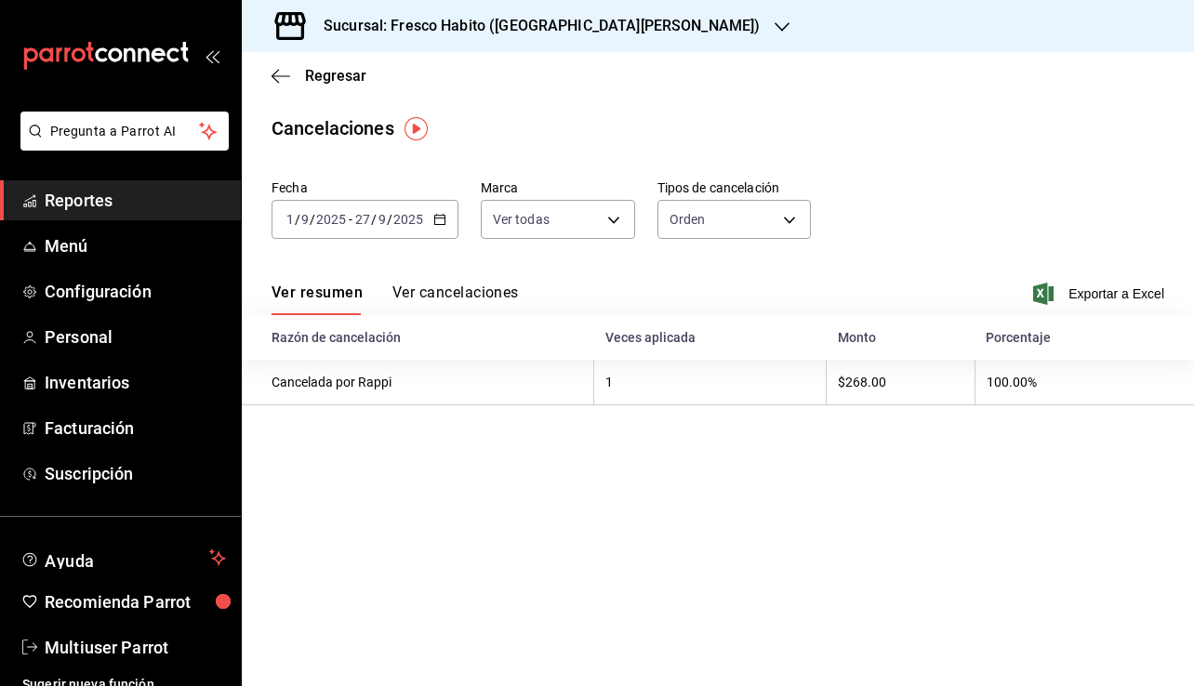
click at [423, 292] on button "Ver cancelaciones" at bounding box center [455, 300] width 126 height 32
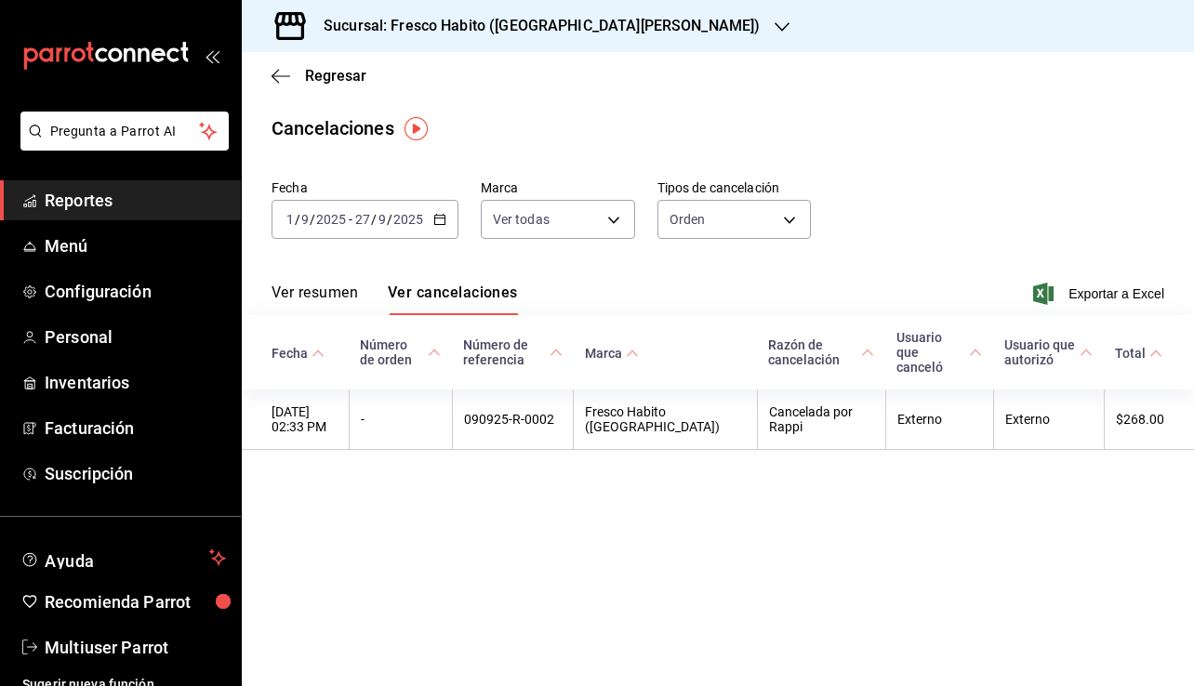
click at [309, 291] on button "Ver resumen" at bounding box center [314, 300] width 86 height 32
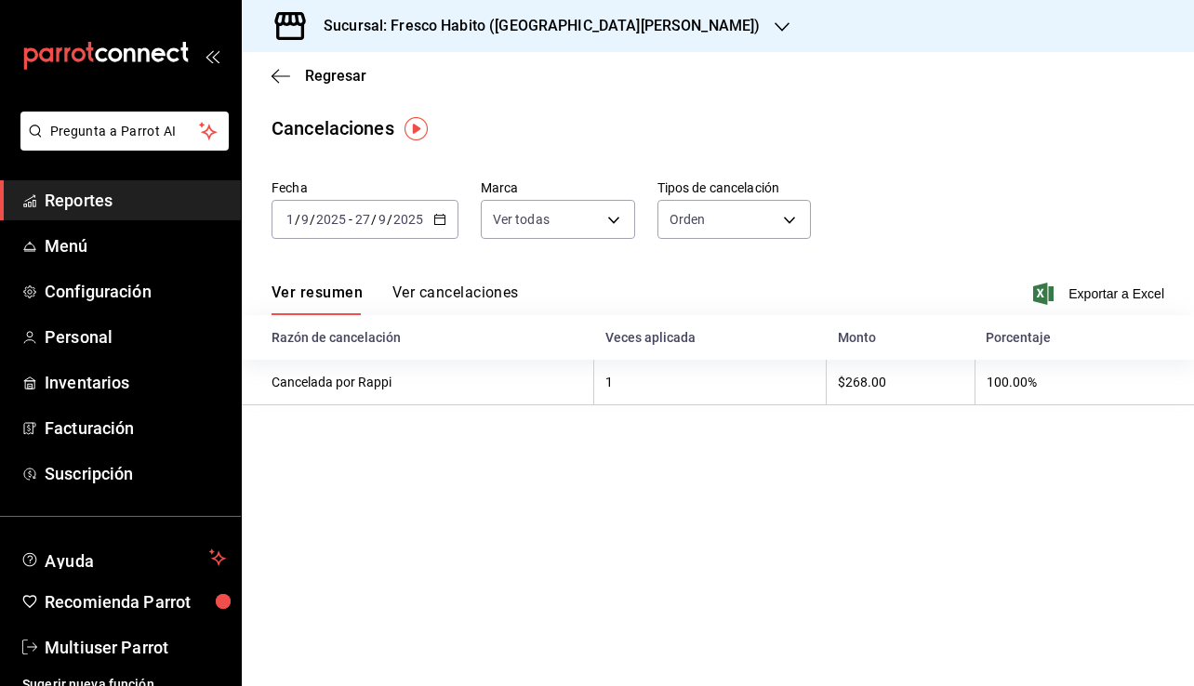
click at [443, 221] on \(Stroke\) "button" at bounding box center [439, 220] width 11 height 10
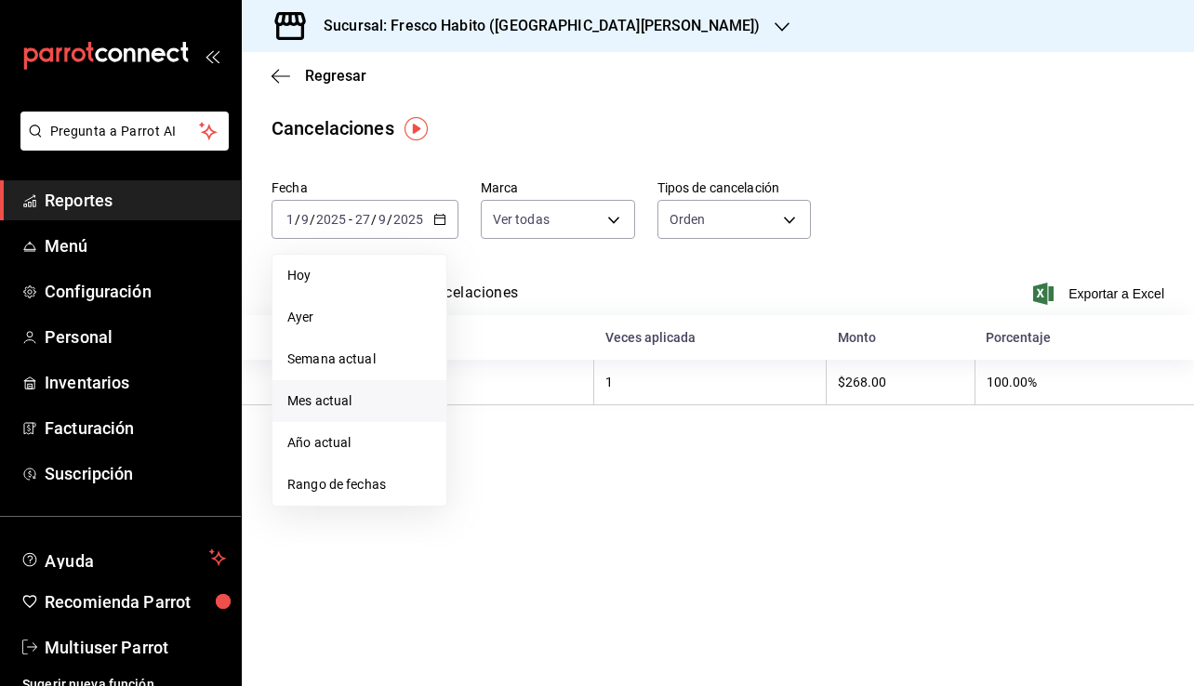
click at [321, 86] on div "Regresar" at bounding box center [718, 75] width 952 height 47
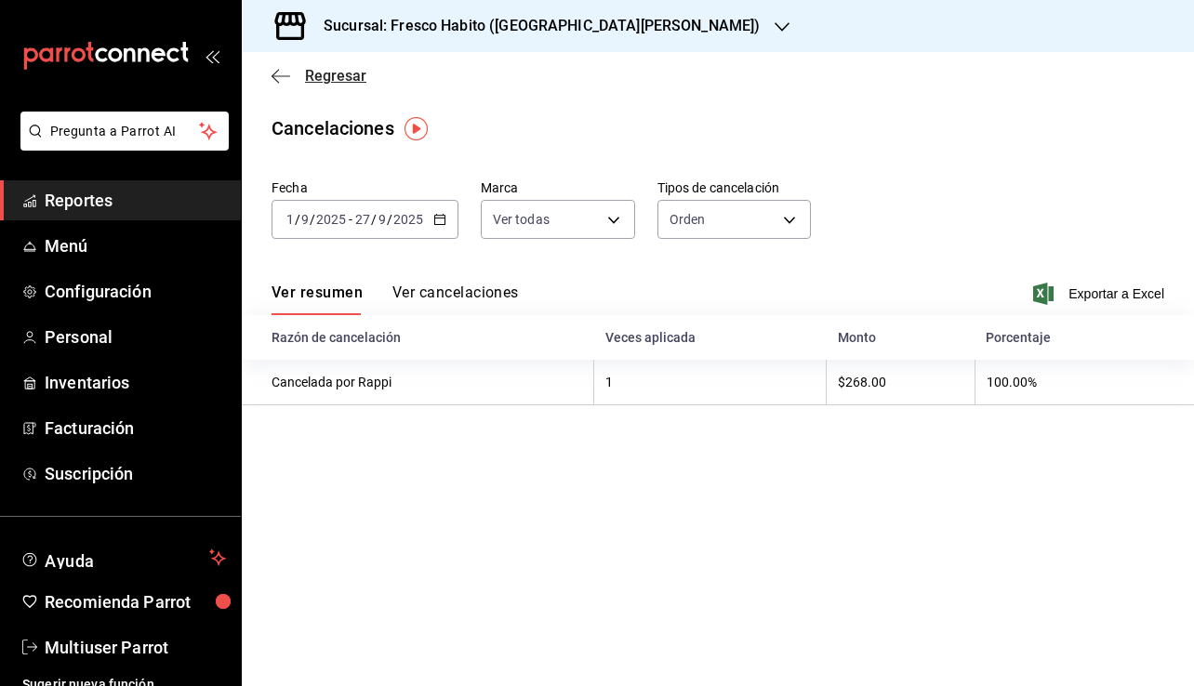
click at [327, 80] on span "Regresar" at bounding box center [335, 76] width 61 height 18
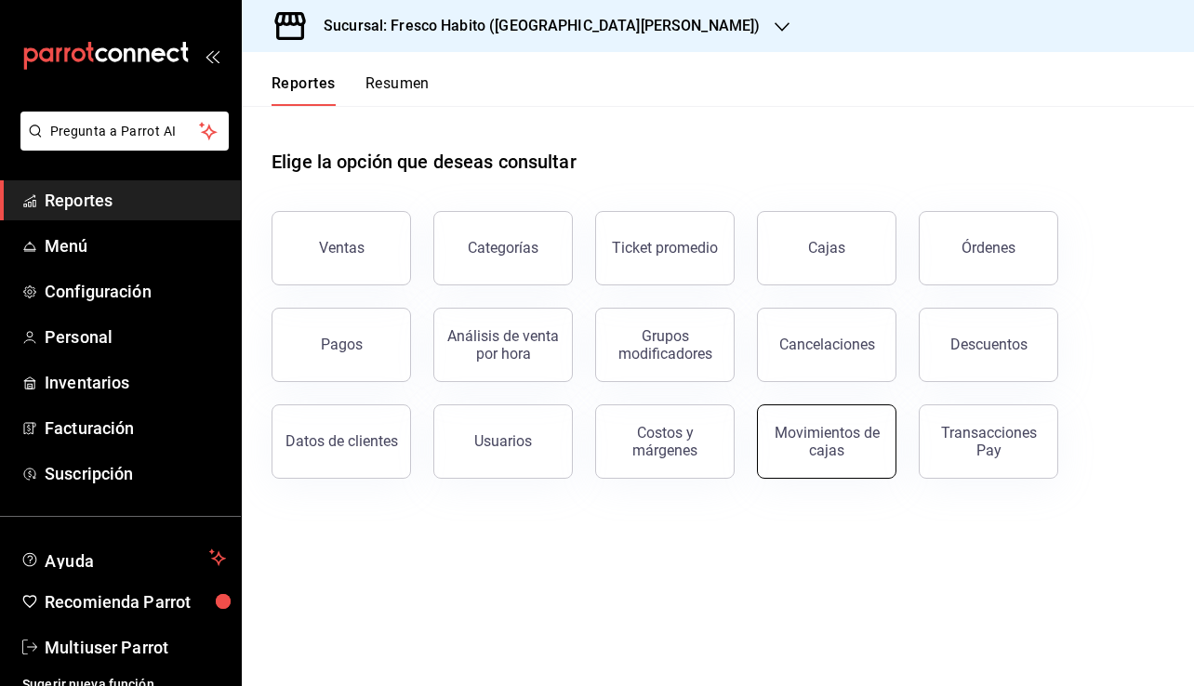
click at [805, 442] on div "Movimientos de cajas" at bounding box center [826, 441] width 115 height 35
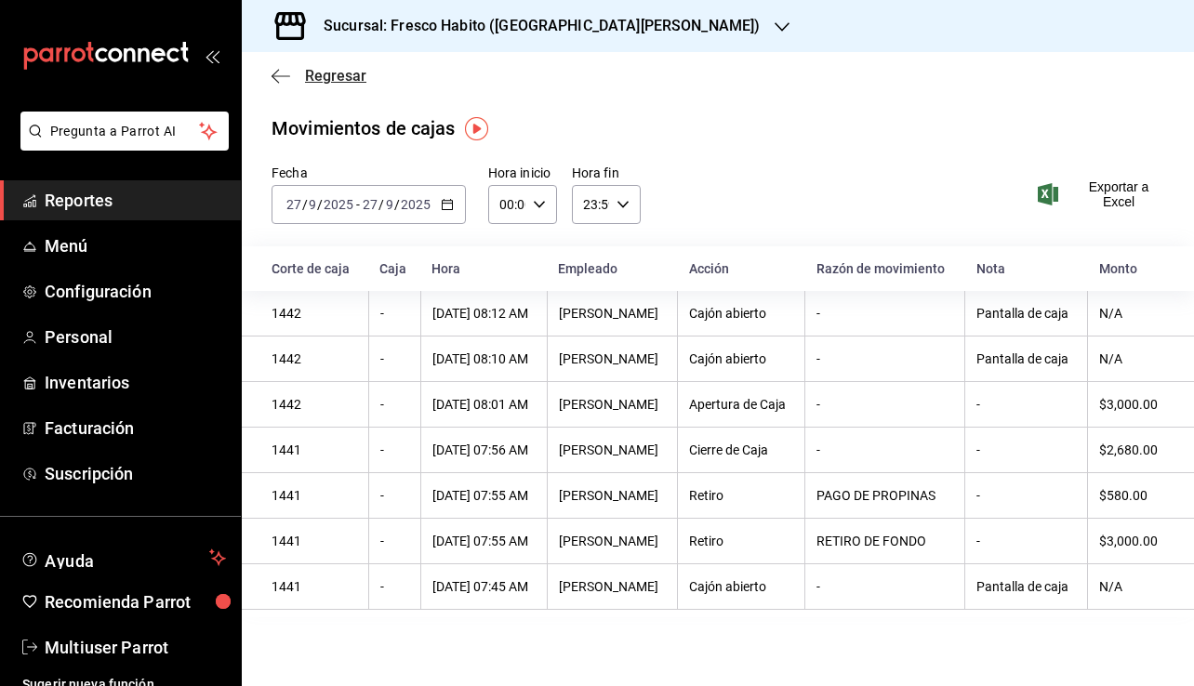
click at [337, 81] on span "Regresar" at bounding box center [335, 76] width 61 height 18
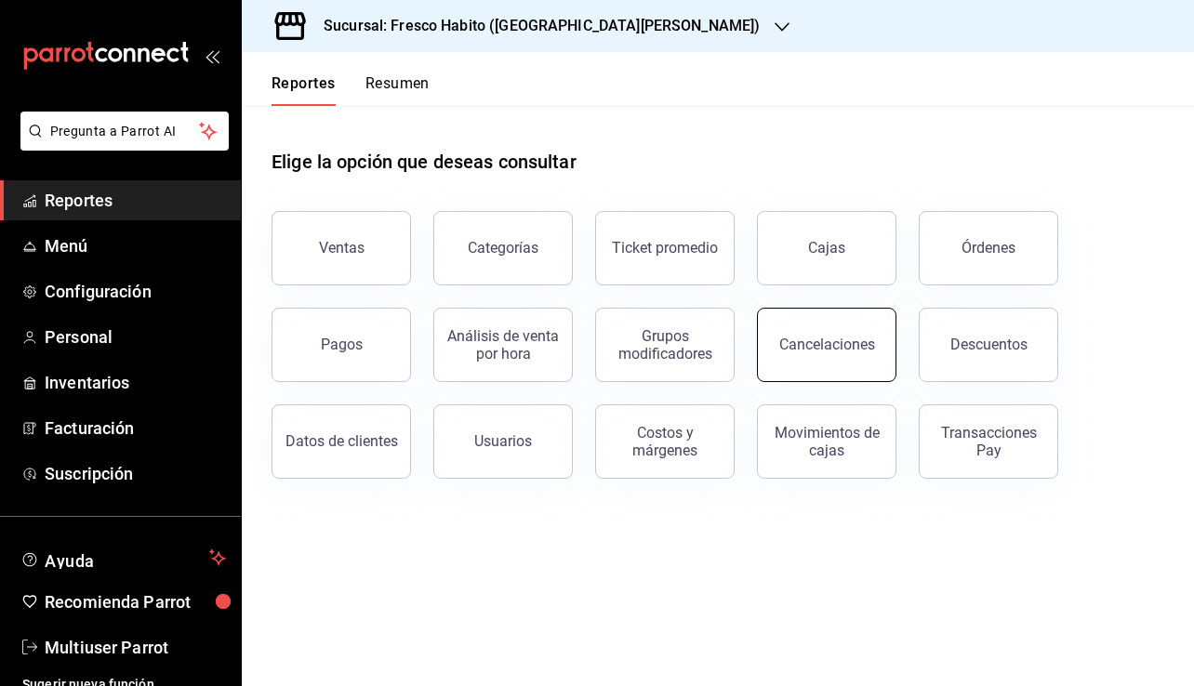
click at [780, 341] on button "Cancelaciones" at bounding box center [826, 345] width 139 height 74
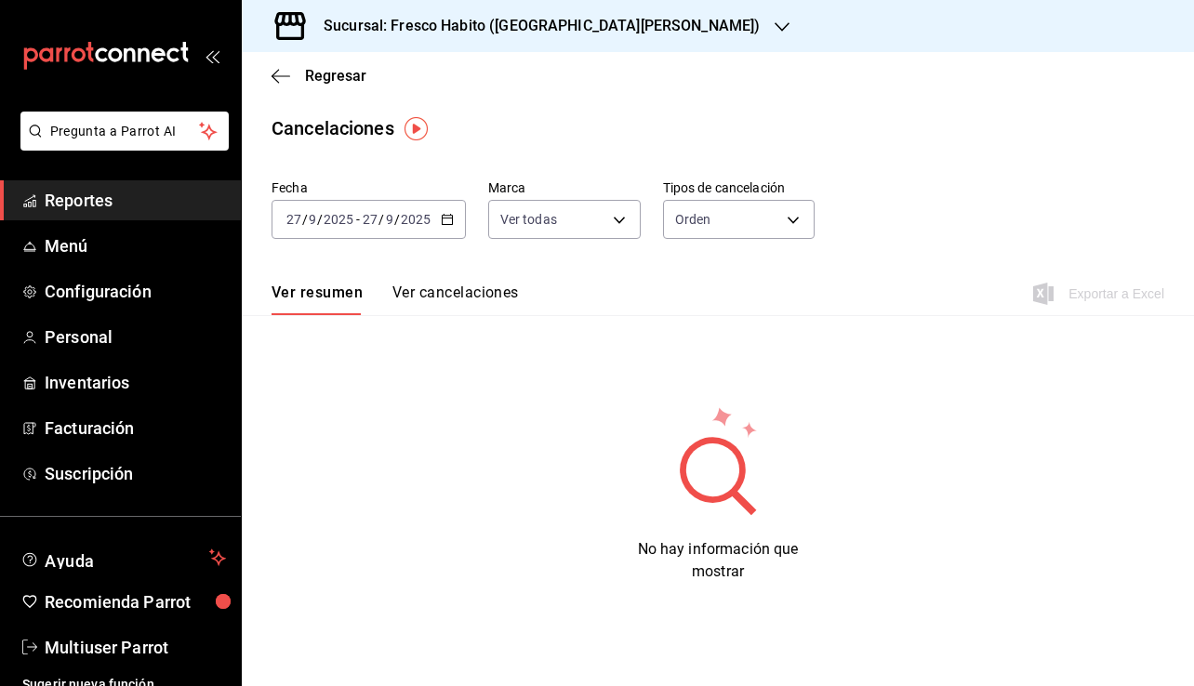
click at [447, 219] on icon "button" at bounding box center [447, 219] width 13 height 13
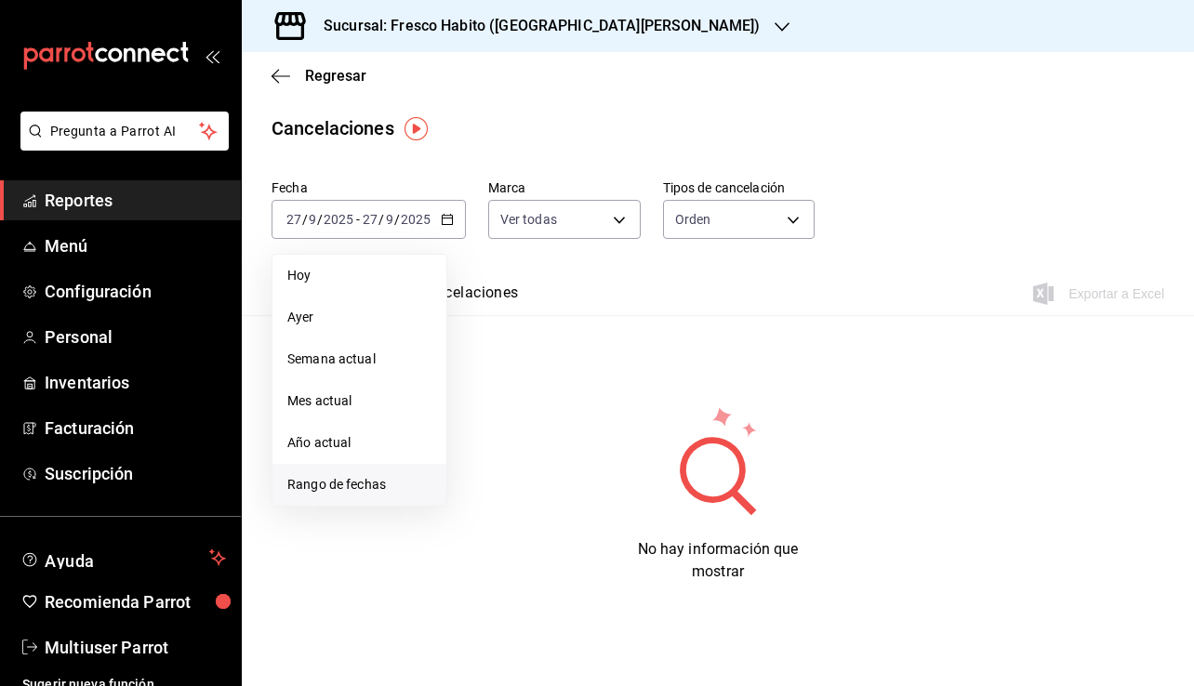
click at [345, 476] on span "Rango de fechas" at bounding box center [359, 485] width 144 height 20
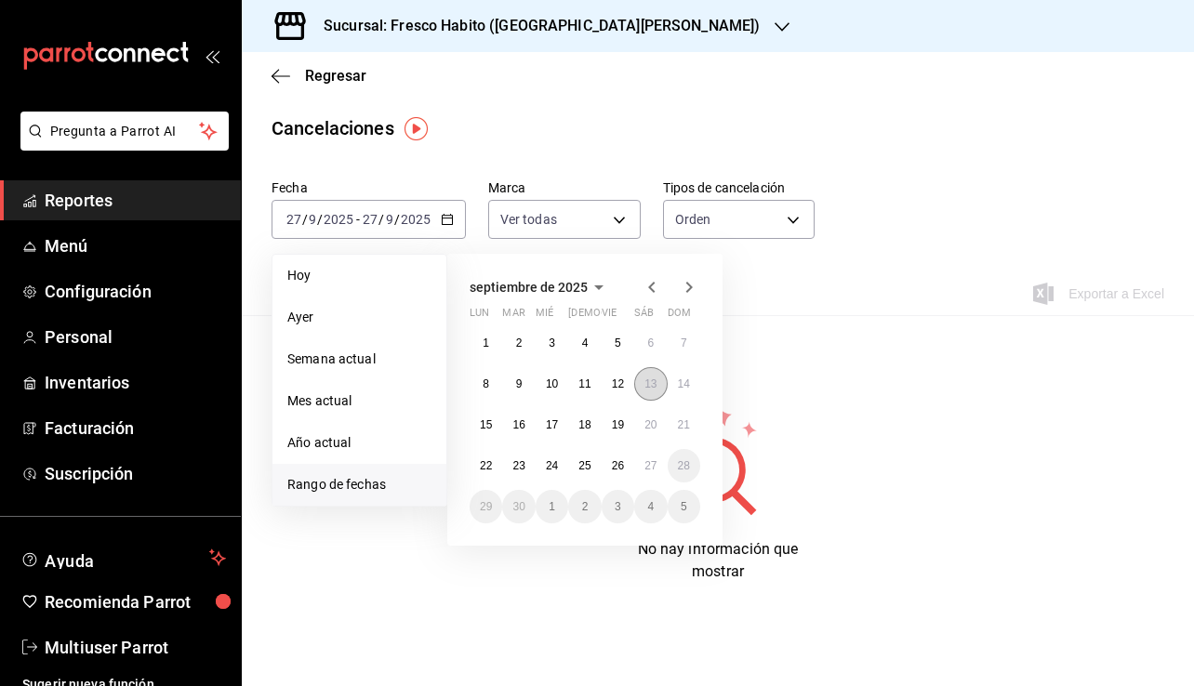
click at [654, 384] on abbr "13" at bounding box center [650, 383] width 12 height 13
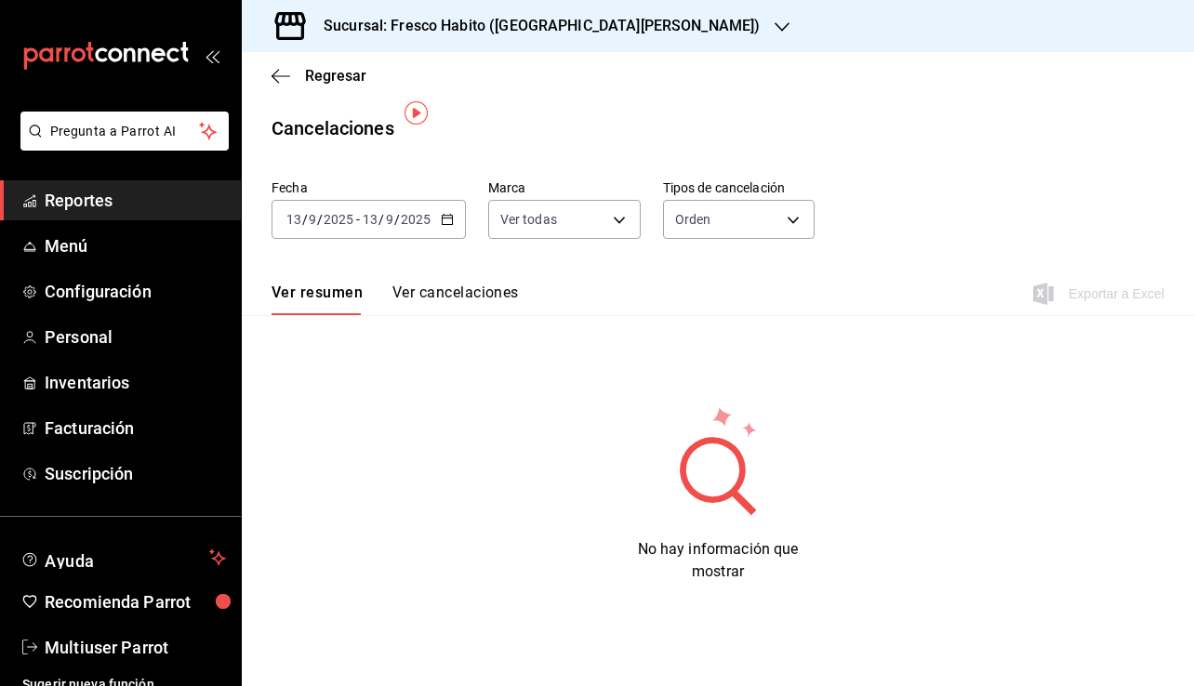
scroll to position [16, 0]
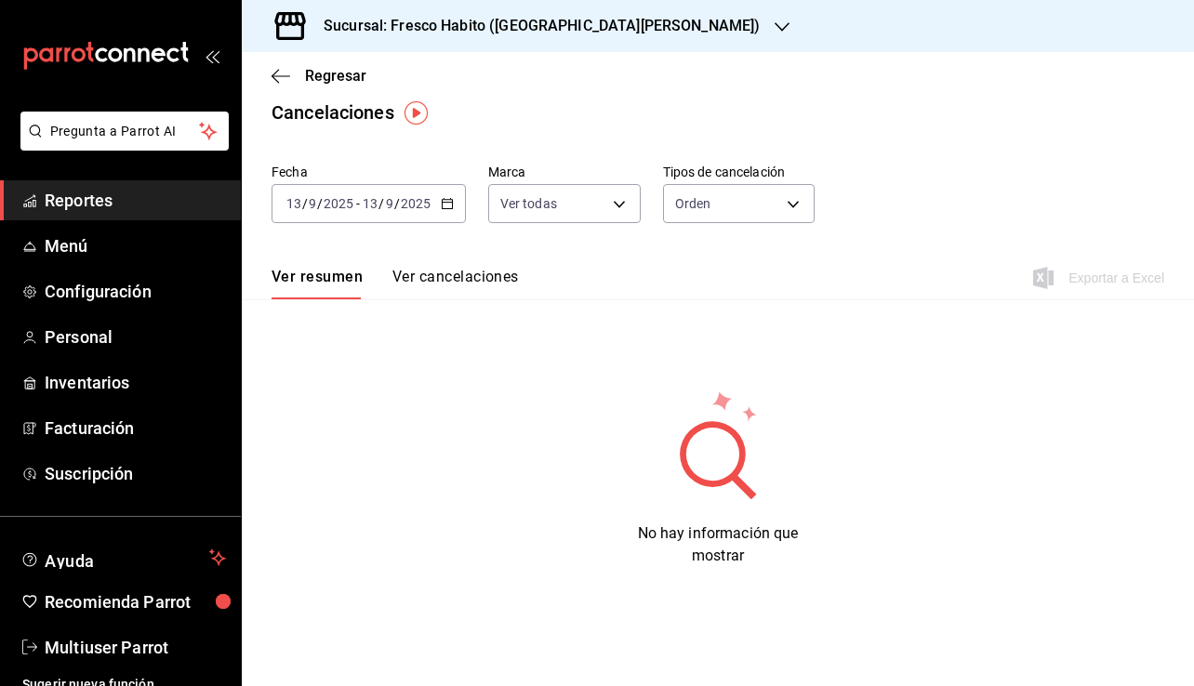
click at [436, 266] on div "Ver resumen Ver cancelaciones Exportar a Excel" at bounding box center [718, 272] width 952 height 54
click at [415, 282] on button "Ver cancelaciones" at bounding box center [455, 284] width 126 height 32
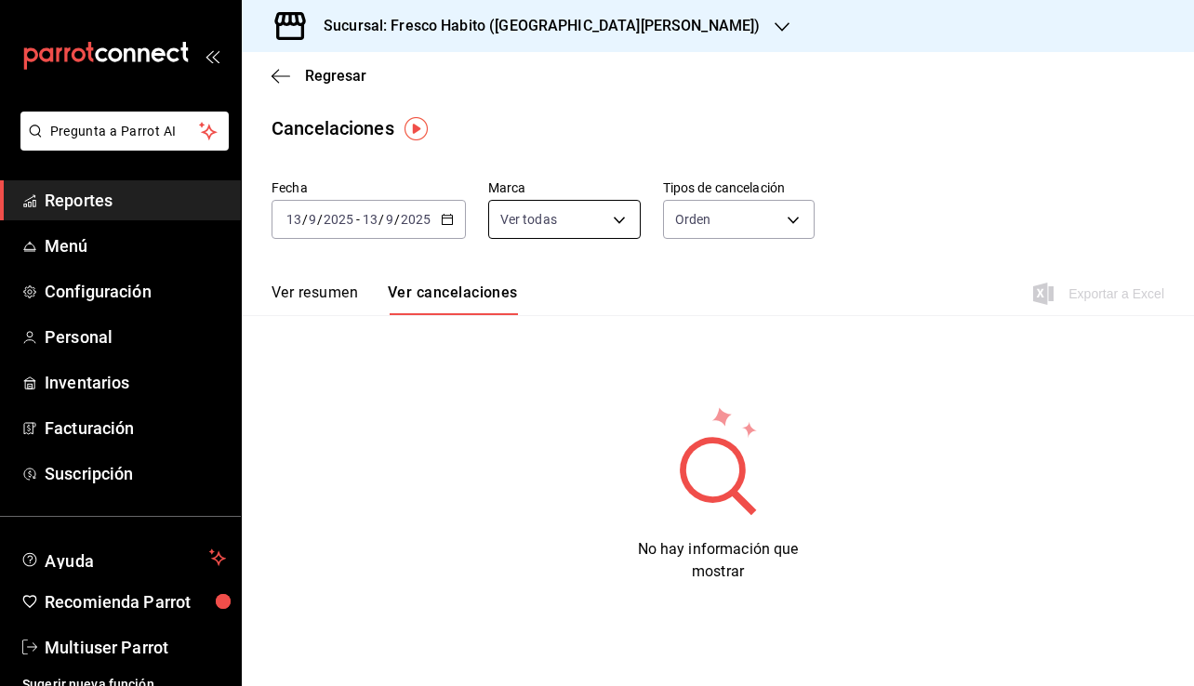
click at [616, 223] on body "Pregunta a Parrot AI Reportes Menú Configuración Personal Inventarios Facturaci…" at bounding box center [597, 343] width 1194 height 686
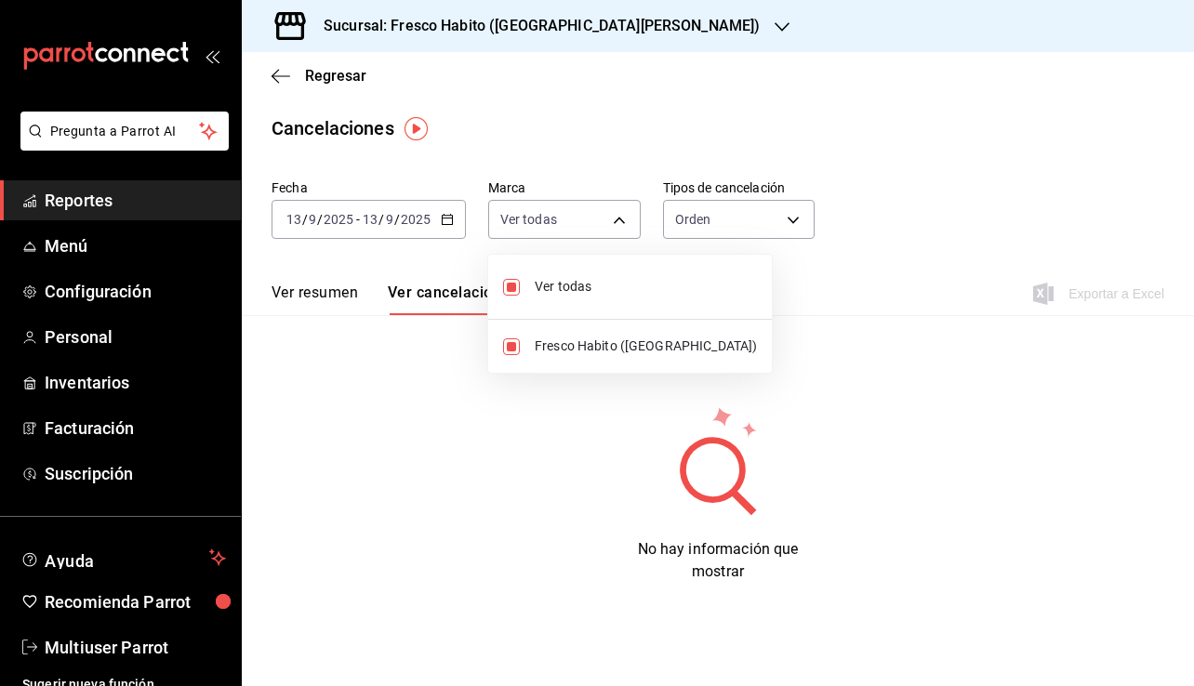
click at [771, 212] on div at bounding box center [597, 343] width 1194 height 686
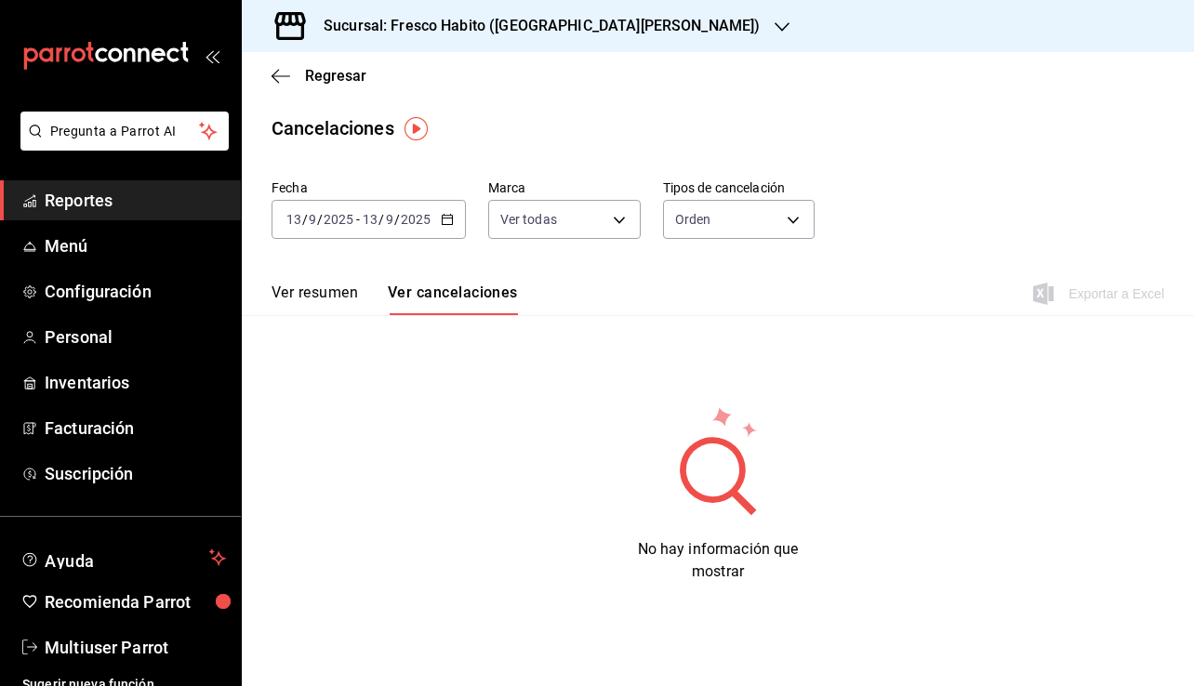
click at [771, 212] on body "Pregunta a Parrot AI Reportes Menú Configuración Personal Inventarios Facturaci…" at bounding box center [597, 343] width 1194 height 686
click at [709, 310] on li "Artículo" at bounding box center [732, 308] width 147 height 31
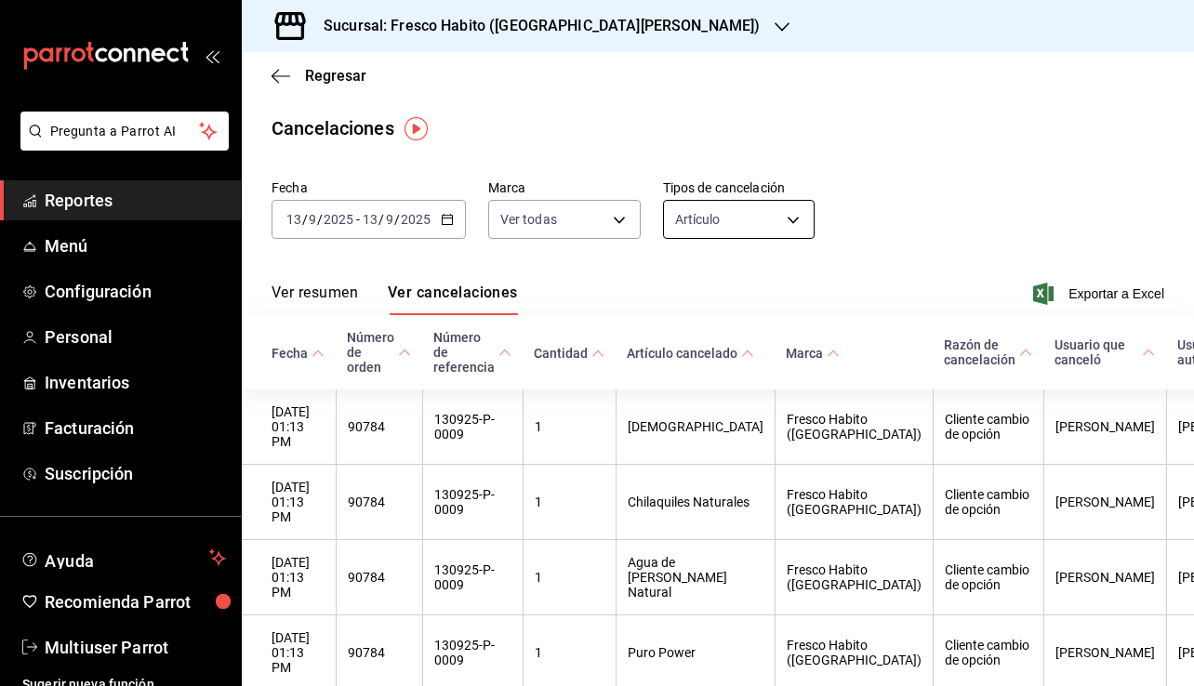
click at [786, 218] on body "Pregunta a Parrot AI Reportes Menú Configuración Personal Inventarios Facturaci…" at bounding box center [597, 343] width 1194 height 686
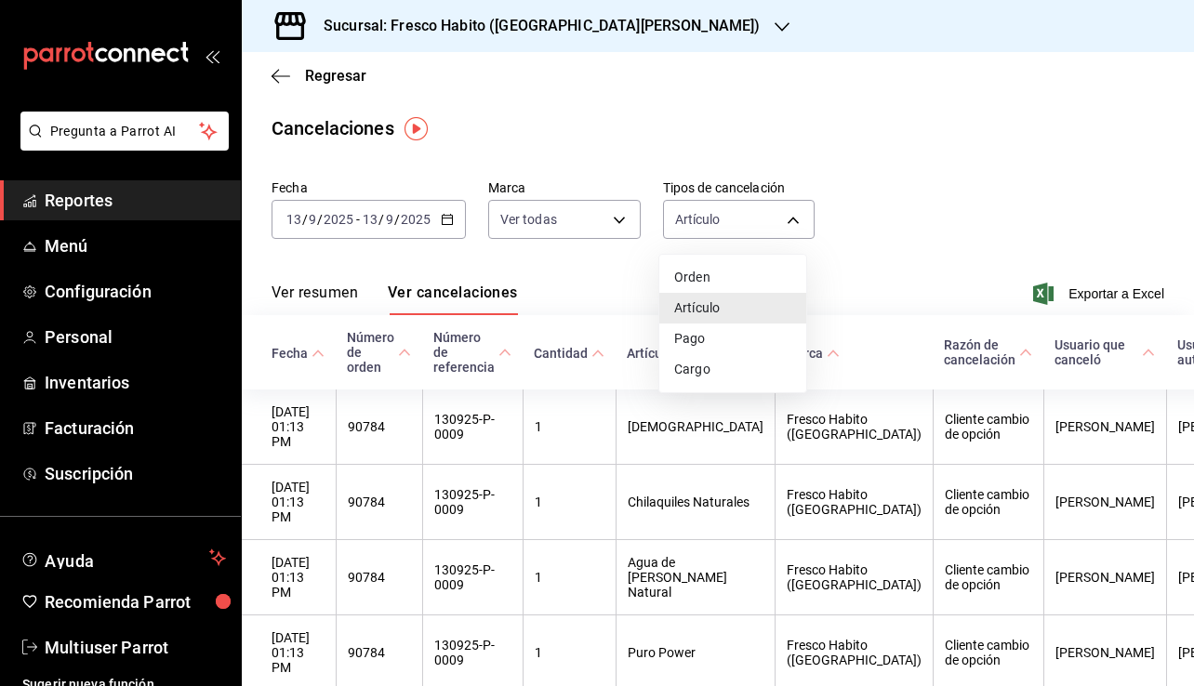
click at [717, 374] on li "Cargo" at bounding box center [732, 369] width 147 height 31
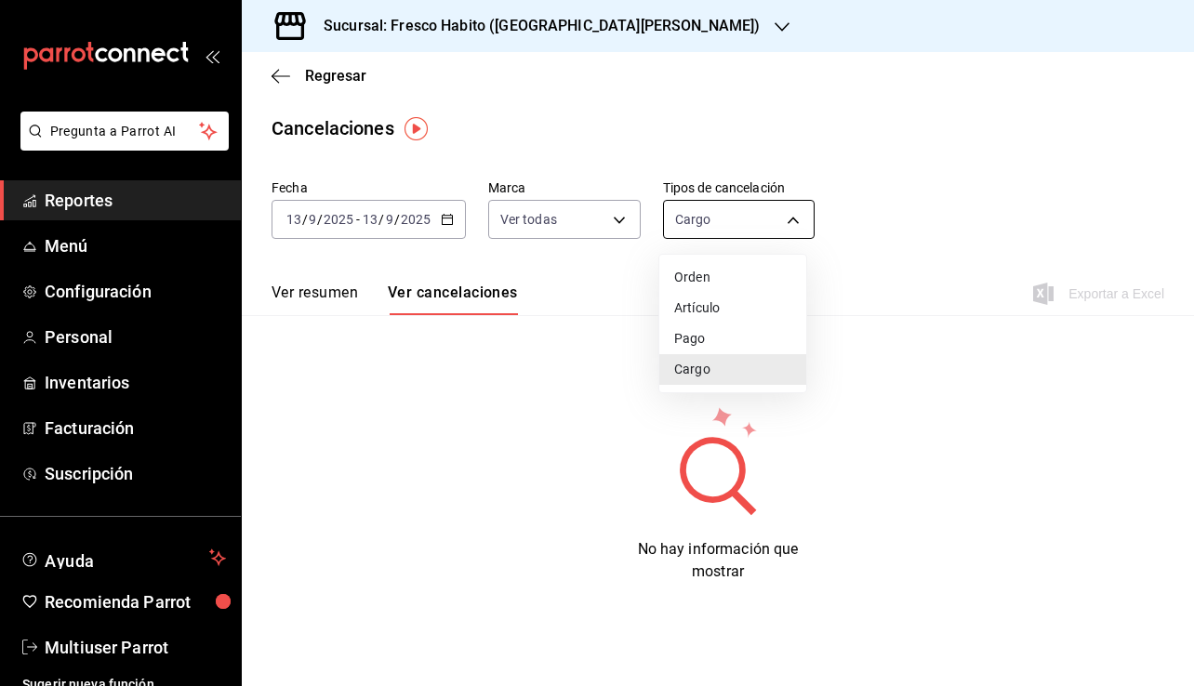
click at [777, 218] on body "Pregunta a Parrot AI Reportes Menú Configuración Personal Inventarios Facturaci…" at bounding box center [597, 343] width 1194 height 686
click at [702, 333] on li "Pago" at bounding box center [732, 338] width 147 height 31
click at [785, 208] on body "Pregunta a Parrot AI Reportes Menú Configuración Personal Inventarios Facturaci…" at bounding box center [597, 343] width 1194 height 686
click at [709, 305] on li "Artículo" at bounding box center [732, 308] width 147 height 31
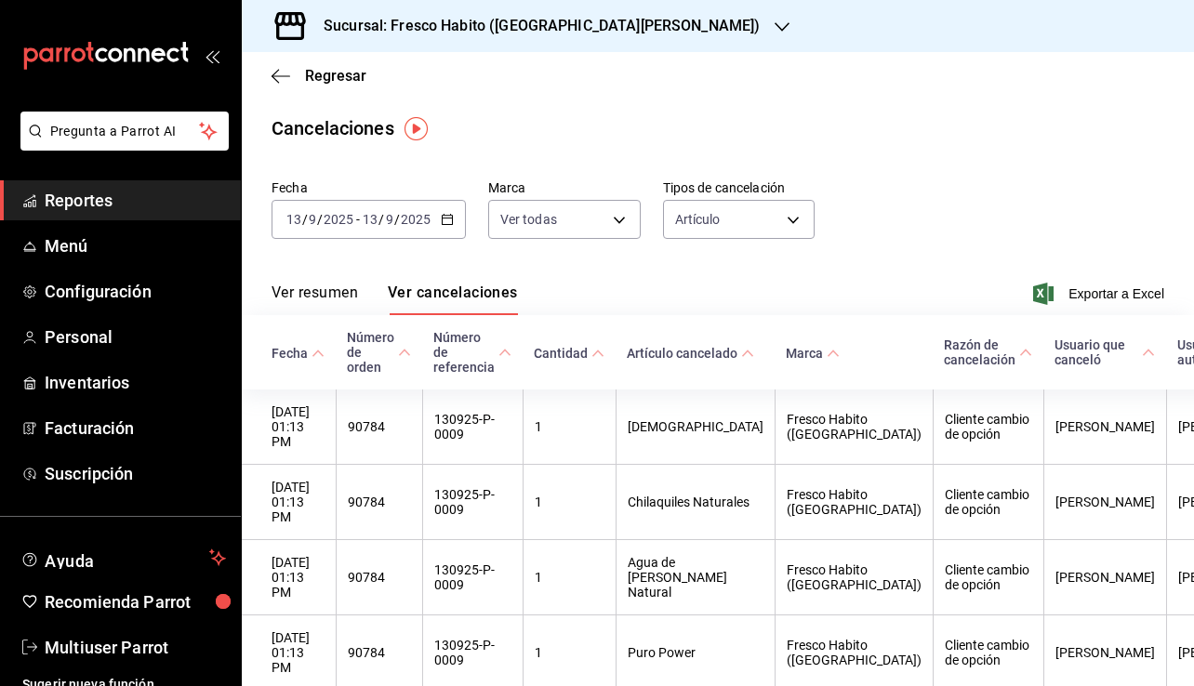
click at [297, 291] on button "Ver resumen" at bounding box center [314, 300] width 86 height 32
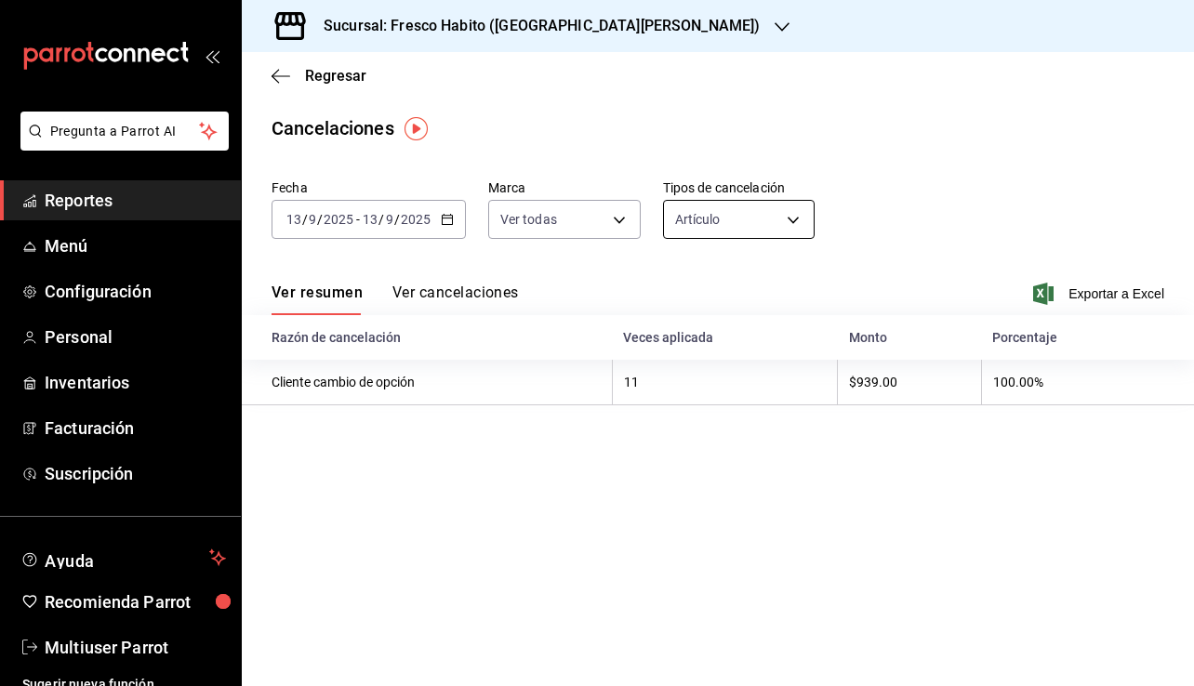
click at [734, 219] on body "Pregunta a Parrot AI Reportes Menú Configuración Personal Inventarios Facturaci…" at bounding box center [597, 343] width 1194 height 686
click at [726, 309] on li "Artículo" at bounding box center [738, 308] width 151 height 31
click at [733, 225] on body "Pregunta a Parrot AI Reportes Menú Configuración Personal Inventarios Facturaci…" at bounding box center [597, 343] width 1194 height 686
click at [706, 271] on li "Orden" at bounding box center [738, 277] width 151 height 31
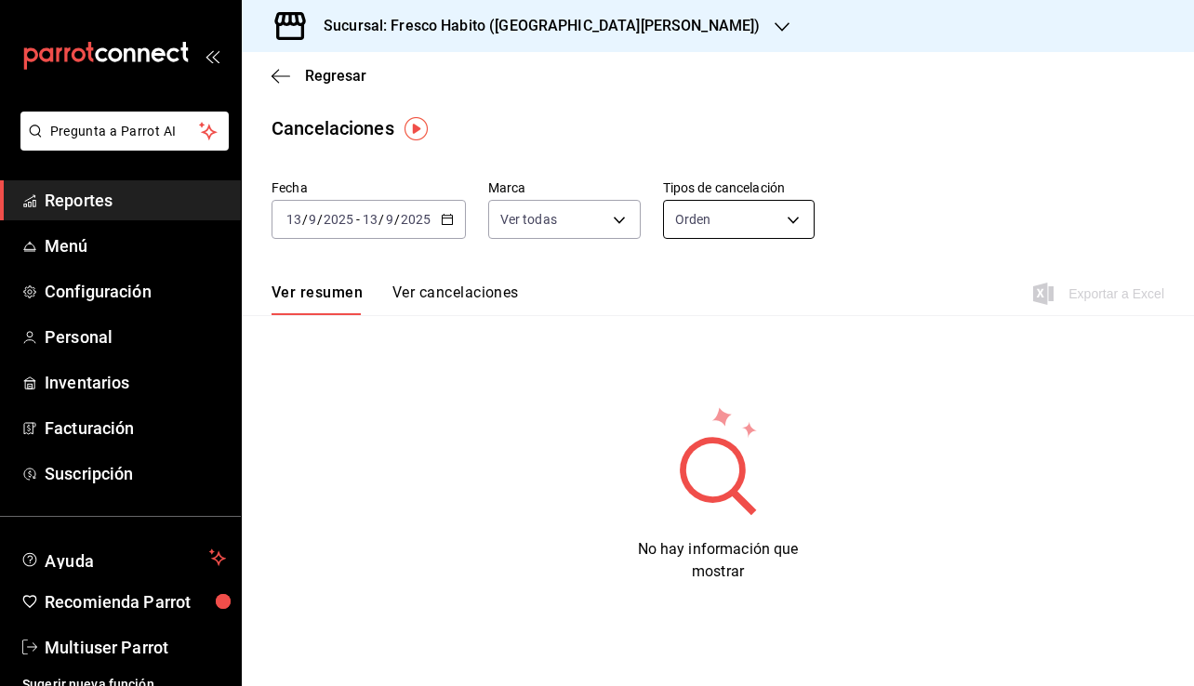
click at [722, 215] on body "Pregunta a Parrot AI Reportes Menú Configuración Personal Inventarios Facturaci…" at bounding box center [597, 343] width 1194 height 686
click at [696, 311] on li "Artículo" at bounding box center [732, 308] width 147 height 31
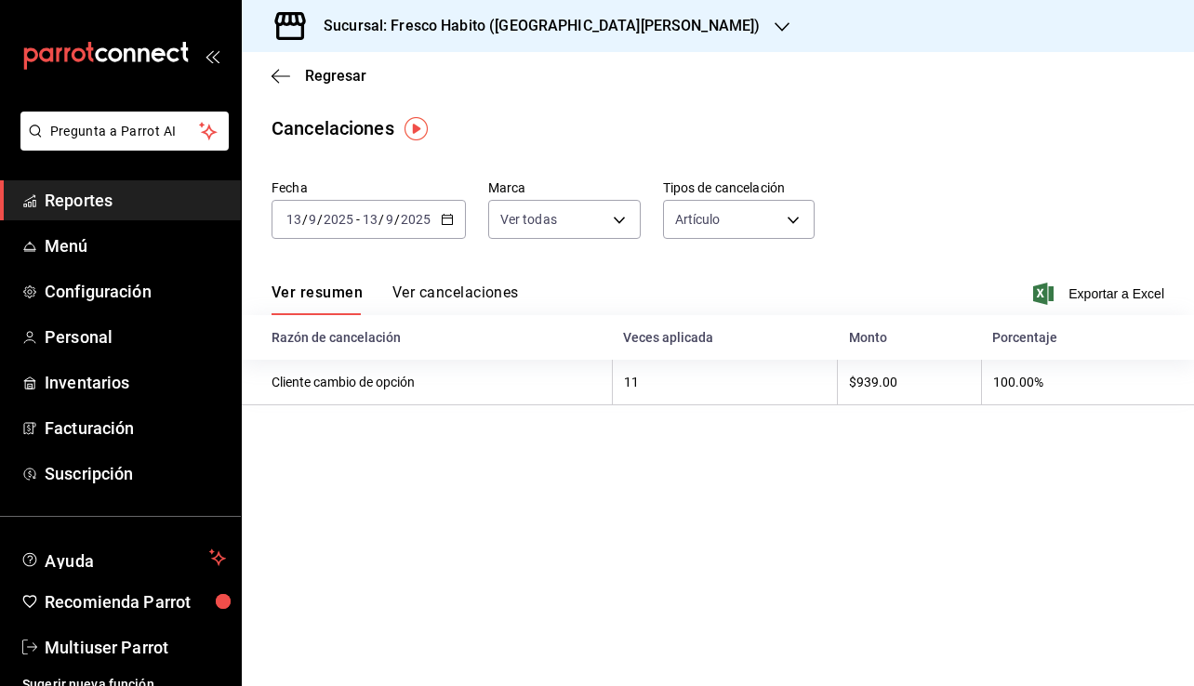
click at [409, 285] on button "Ver cancelaciones" at bounding box center [455, 300] width 126 height 32
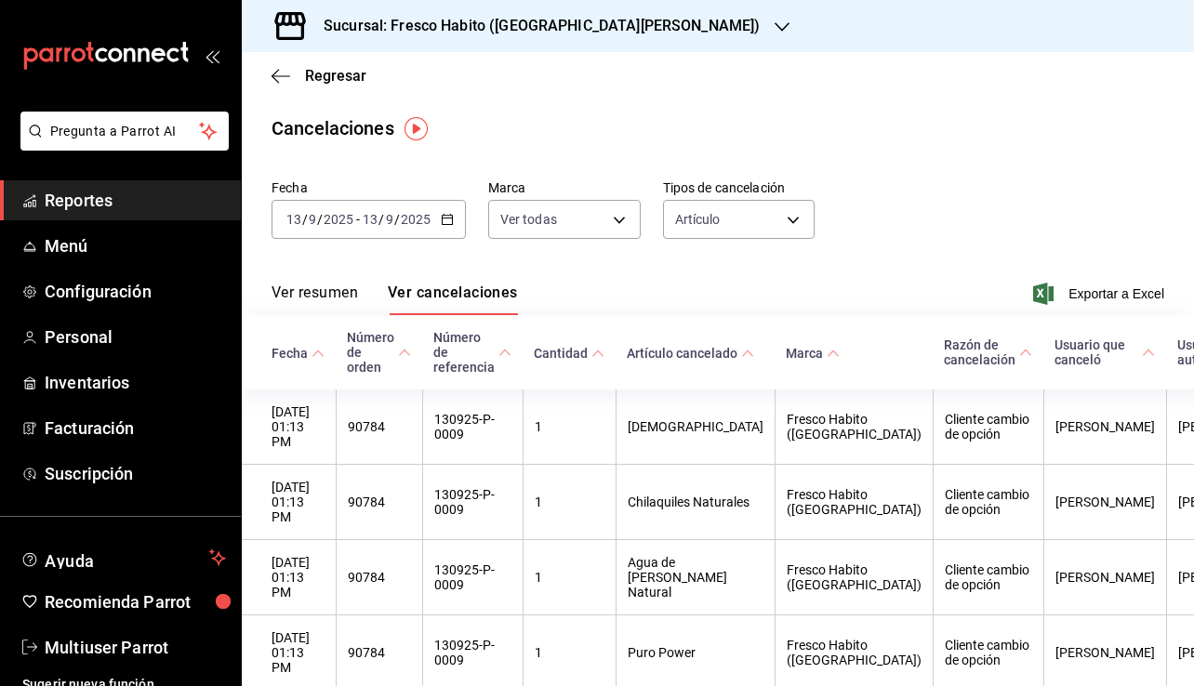
click at [331, 290] on button "Ver resumen" at bounding box center [314, 300] width 86 height 32
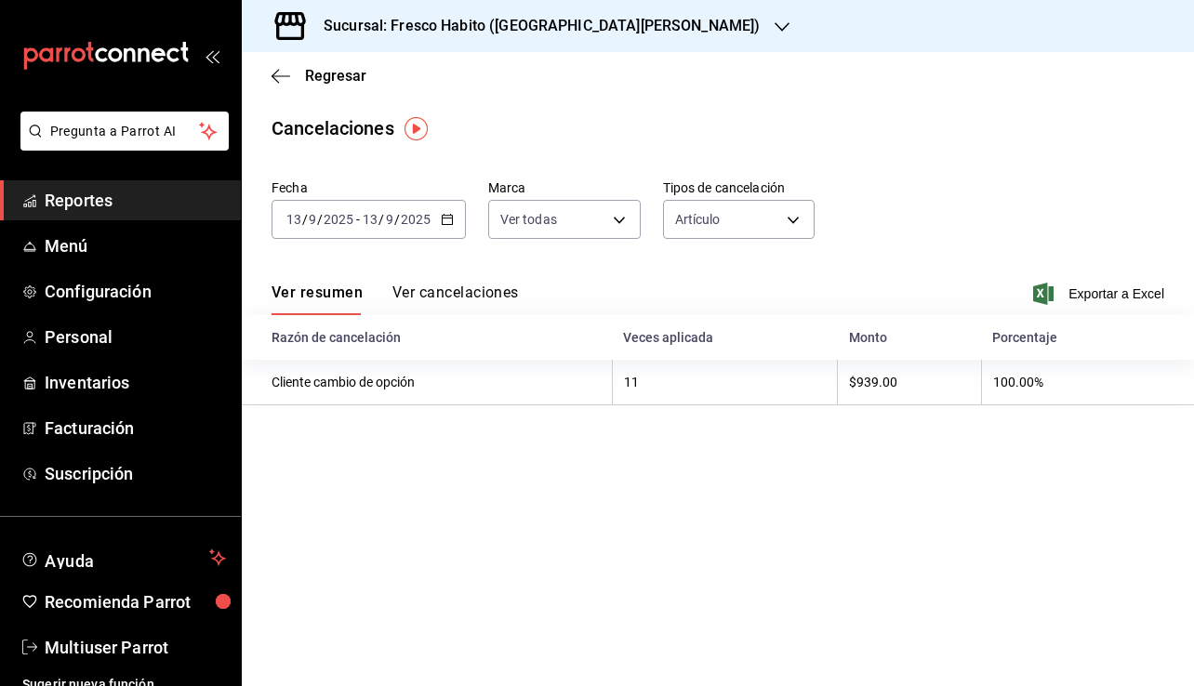
click at [438, 129] on div "Cancelaciones" at bounding box center [718, 128] width 952 height 28
click at [797, 217] on body "Pregunta a Parrot AI Reportes Menú Configuración Personal Inventarios Facturaci…" at bounding box center [597, 343] width 1194 height 686
click at [714, 275] on li "Orden" at bounding box center [738, 277] width 151 height 31
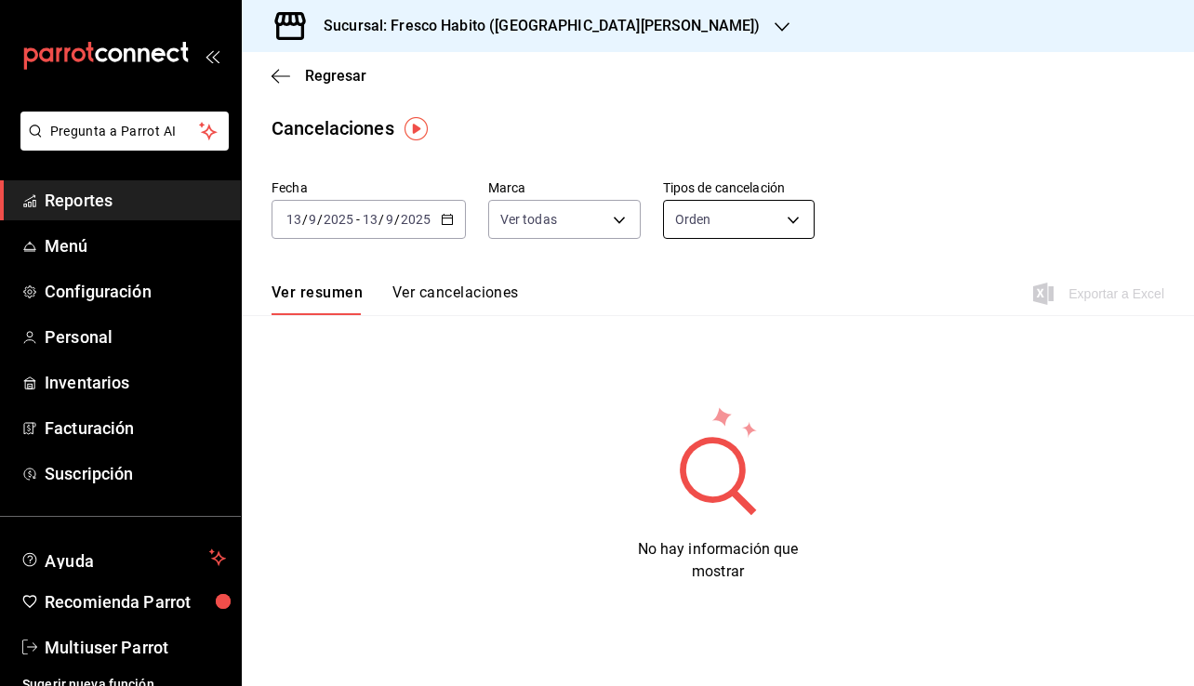
click at [784, 222] on body "Pregunta a Parrot AI Reportes Menú Configuración Personal Inventarios Facturaci…" at bounding box center [597, 343] width 1194 height 686
click at [703, 306] on li "Artículo" at bounding box center [732, 308] width 147 height 31
type input "ORDER_ITEM"
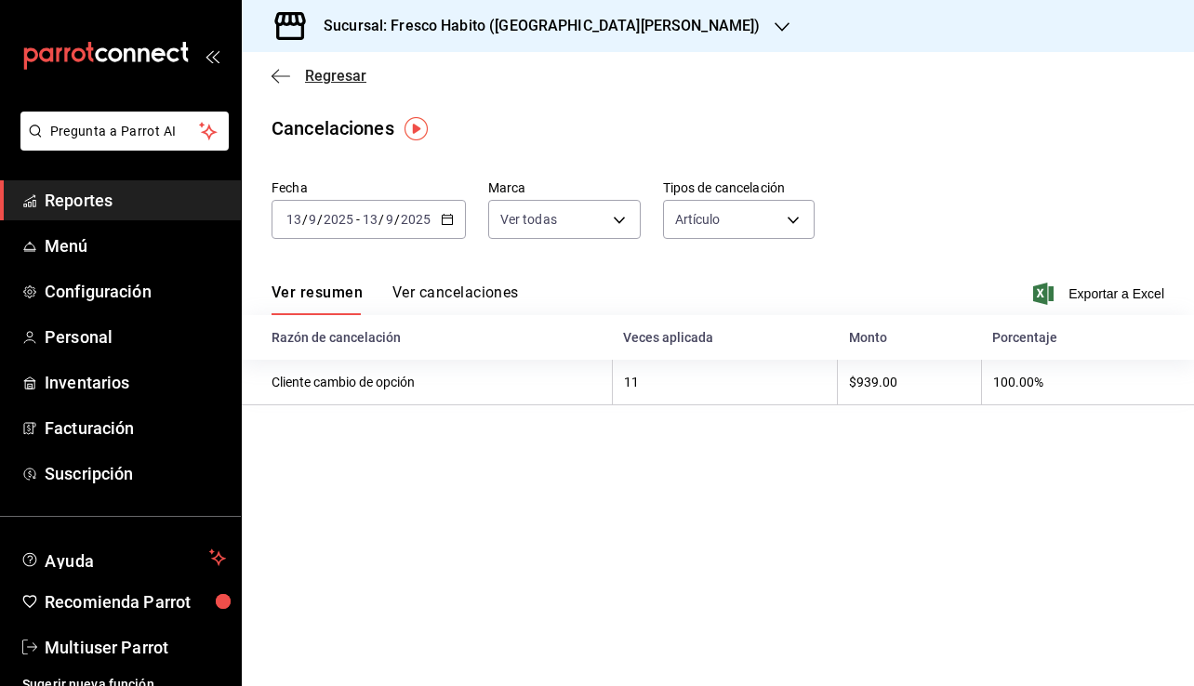
click at [333, 73] on span "Regresar" at bounding box center [335, 76] width 61 height 18
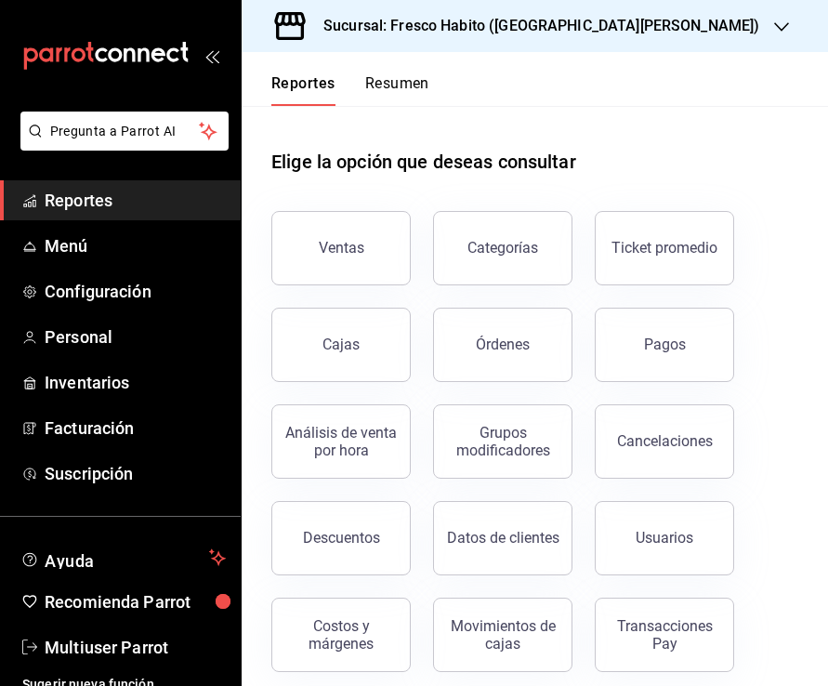
click at [324, 138] on div "Elige la opción que deseas consultar" at bounding box center [534, 147] width 527 height 83
click at [333, 343] on div "Cajas" at bounding box center [342, 345] width 38 height 22
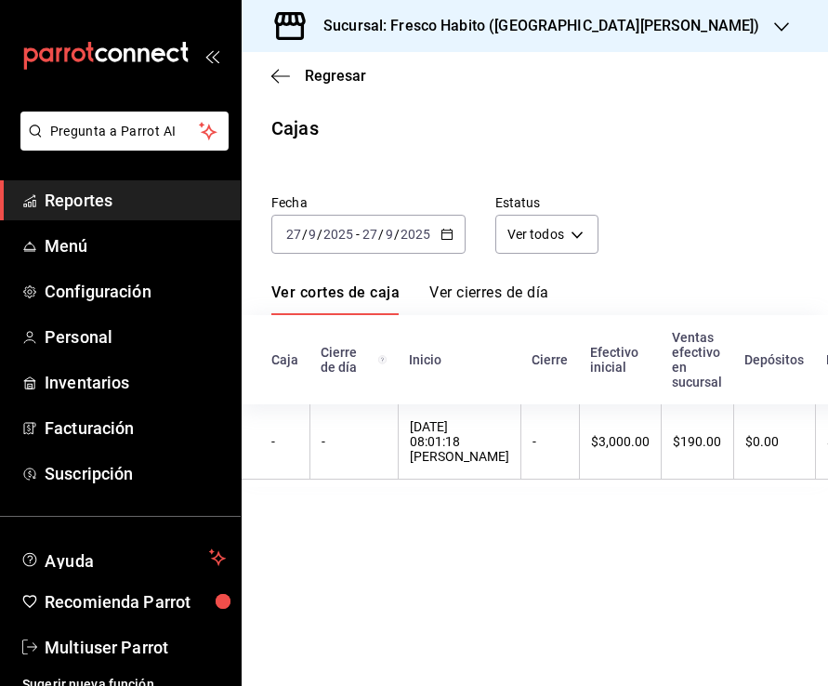
click at [442, 230] on \(Stroke\) "button" at bounding box center [447, 235] width 11 height 10
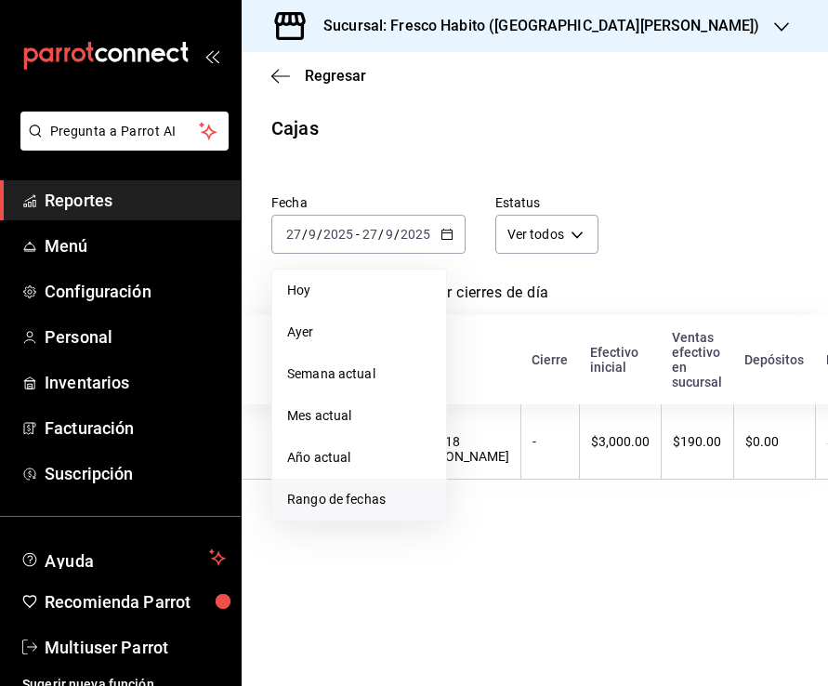
click at [352, 499] on span "Rango de fechas" at bounding box center [359, 500] width 144 height 20
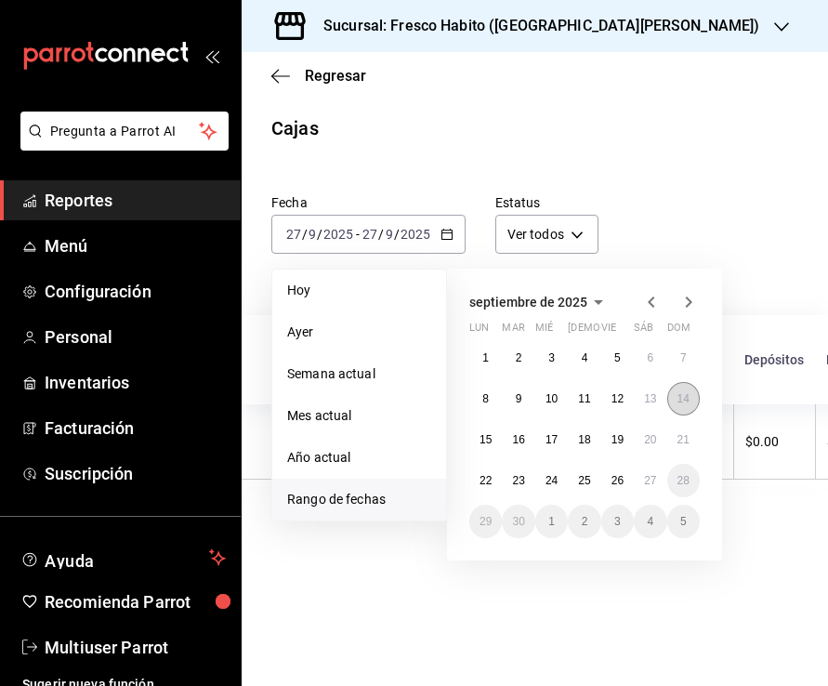
click at [682, 385] on button "14" at bounding box center [683, 398] width 33 height 33
click at [682, 386] on button "14" at bounding box center [683, 398] width 33 height 33
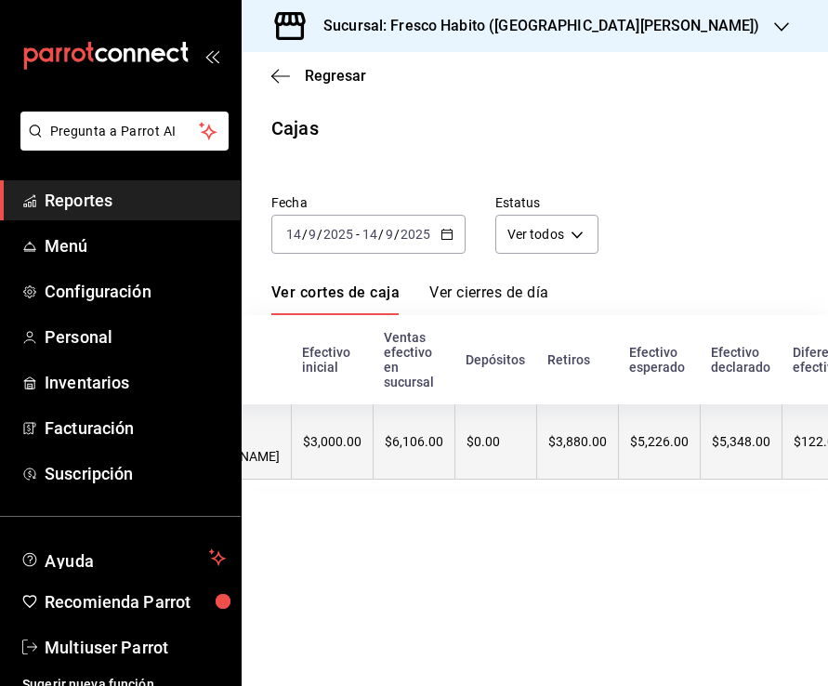
scroll to position [0, 360]
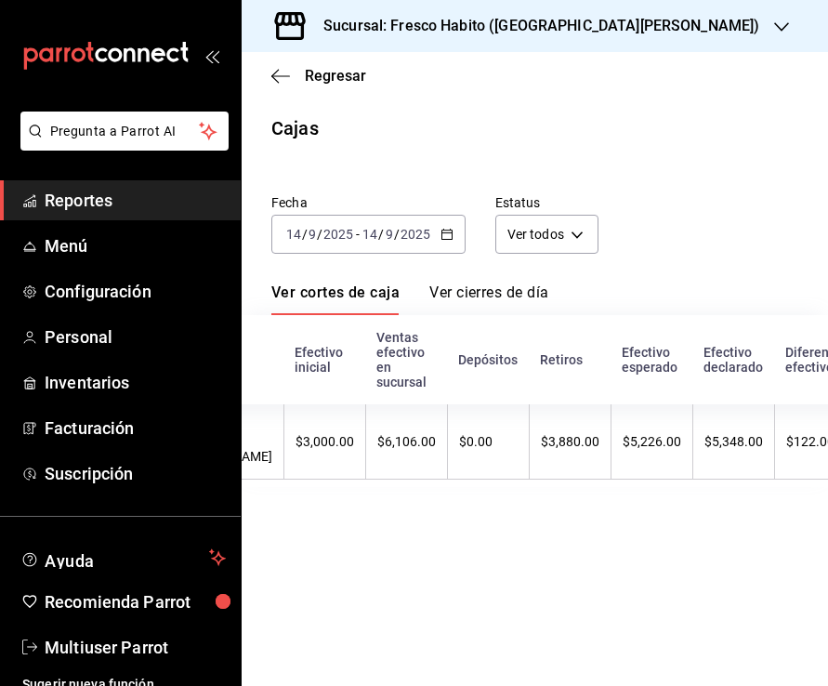
click at [446, 233] on icon "button" at bounding box center [447, 234] width 13 height 13
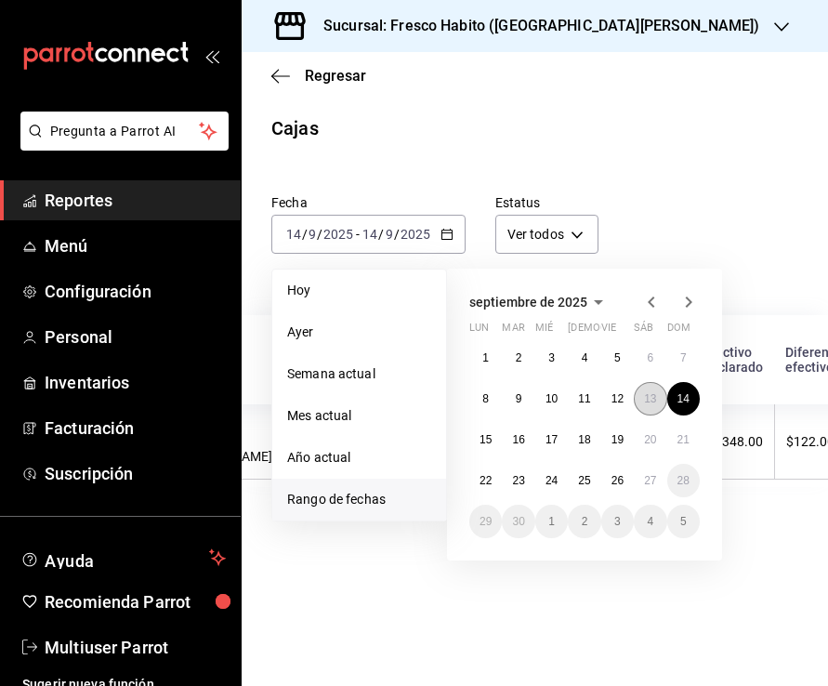
click at [649, 399] on abbr "13" at bounding box center [650, 398] width 12 height 13
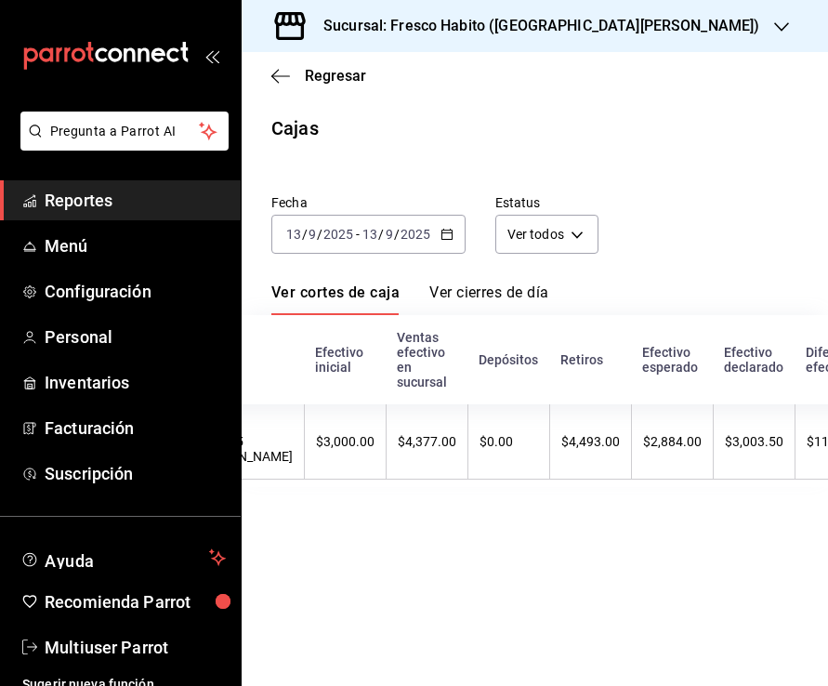
scroll to position [0, 349]
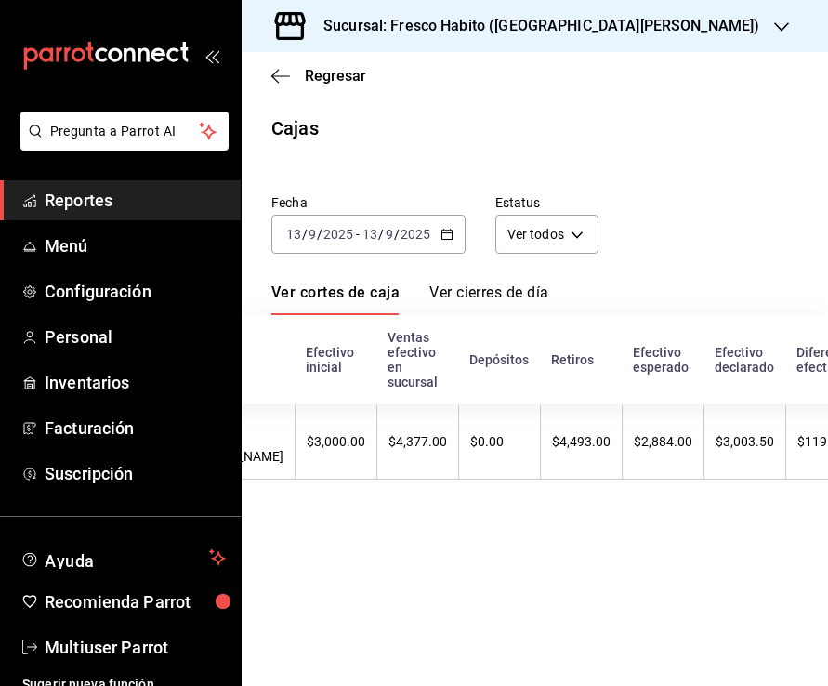
click at [438, 231] on div "[DATE] [DATE] - [DATE] [DATE]" at bounding box center [368, 234] width 194 height 39
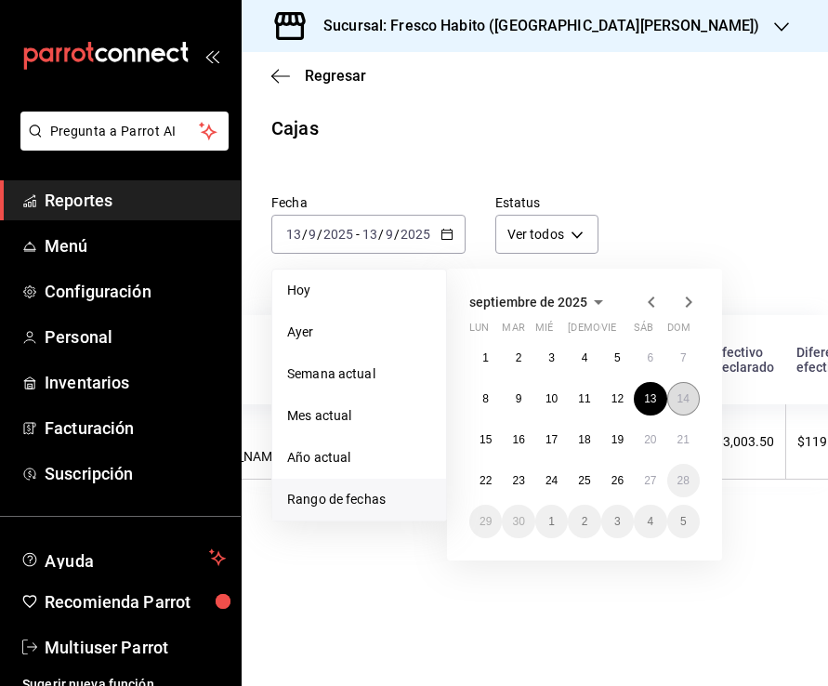
click at [679, 402] on abbr "14" at bounding box center [684, 398] width 12 height 13
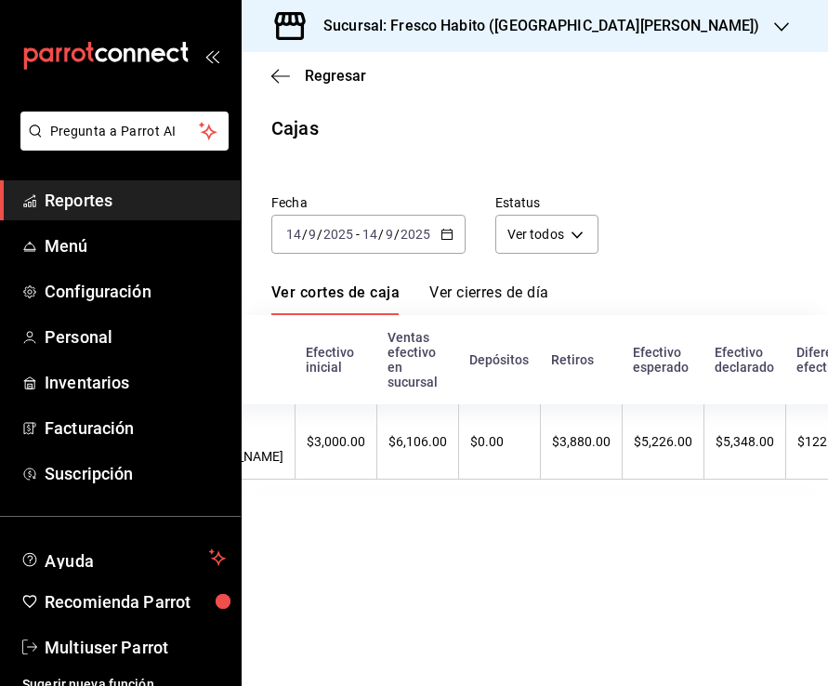
click at [429, 231] on div "[DATE] [DATE]" at bounding box center [396, 234] width 73 height 15
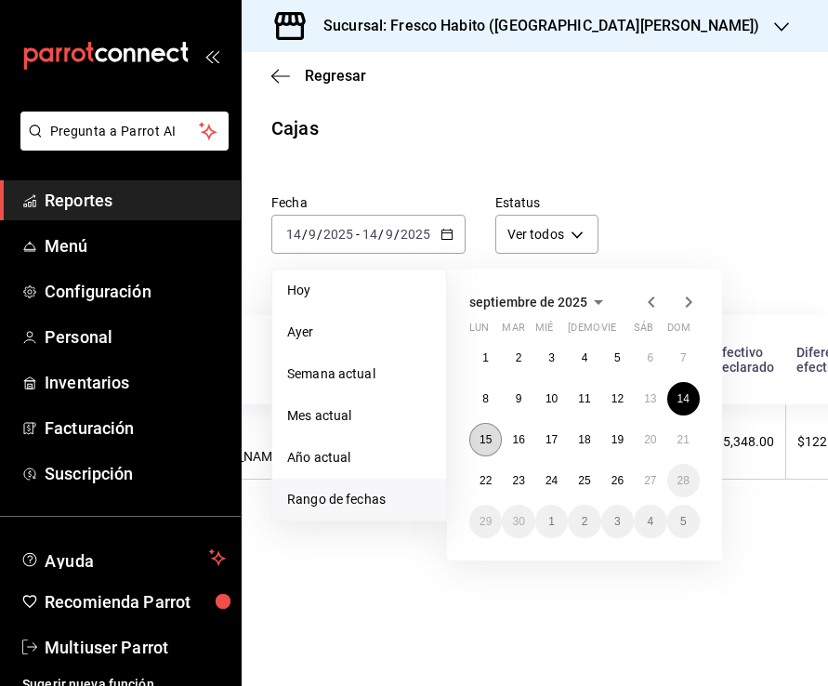
click at [485, 438] on abbr "15" at bounding box center [486, 439] width 12 height 13
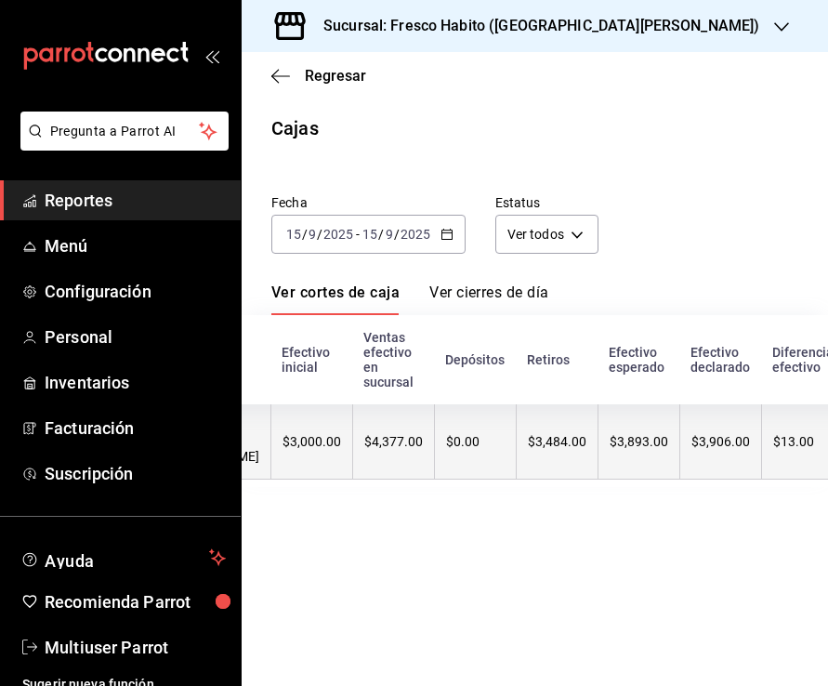
scroll to position [0, 393]
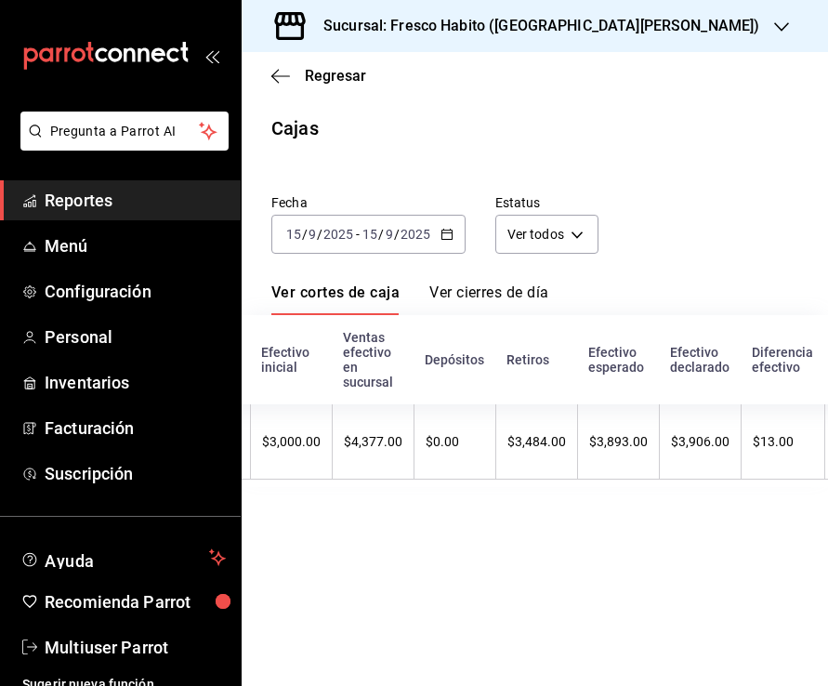
click at [443, 231] on icon "button" at bounding box center [447, 234] width 13 height 13
click at [447, 236] on icon "button" at bounding box center [447, 234] width 13 height 13
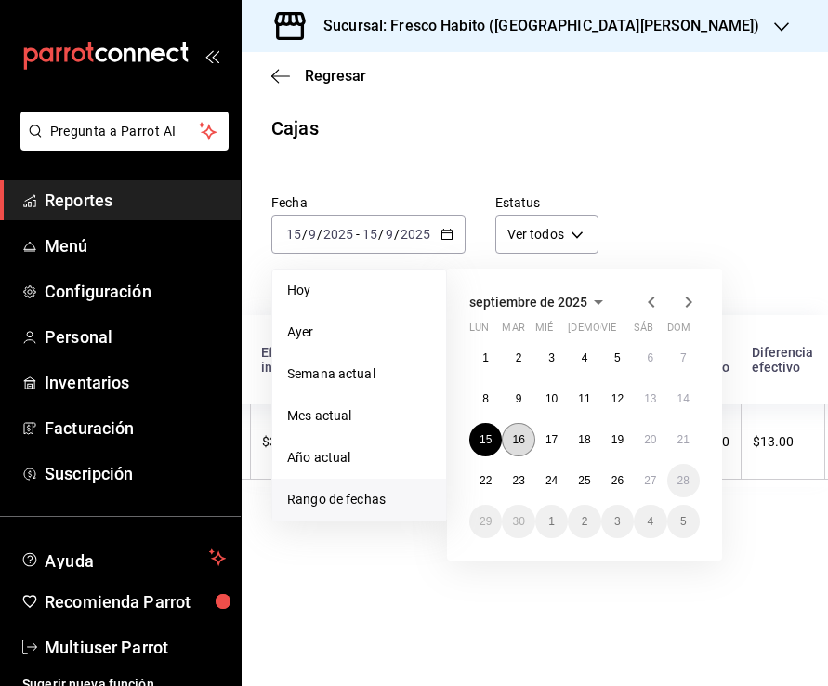
click at [519, 433] on abbr "16" at bounding box center [518, 439] width 12 height 13
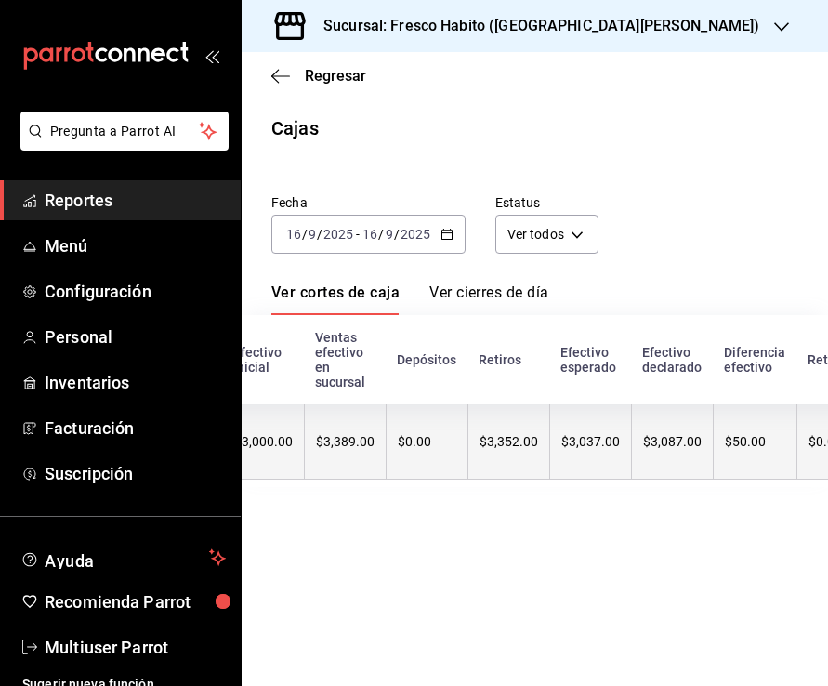
scroll to position [0, 416]
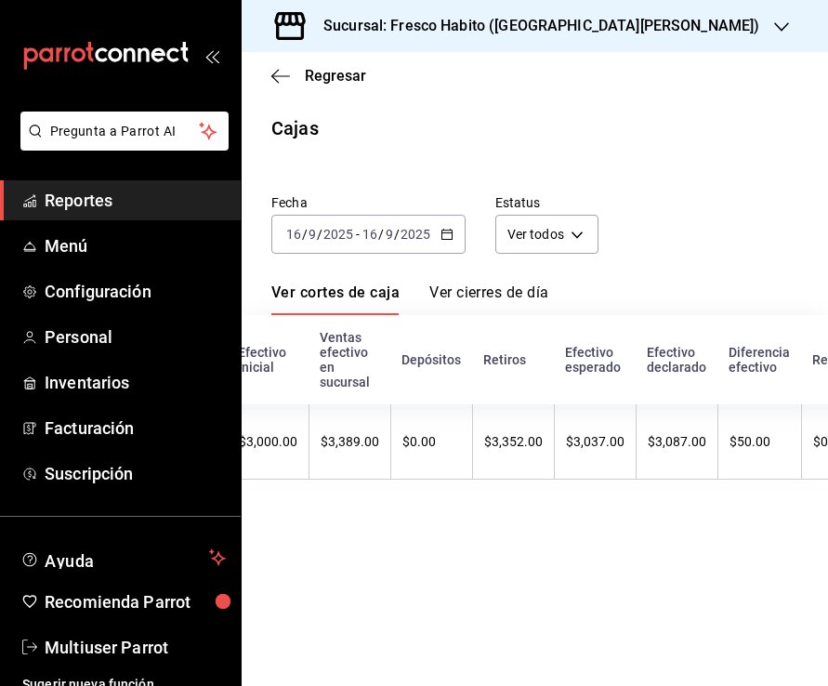
click at [442, 228] on icon "button" at bounding box center [447, 234] width 13 height 13
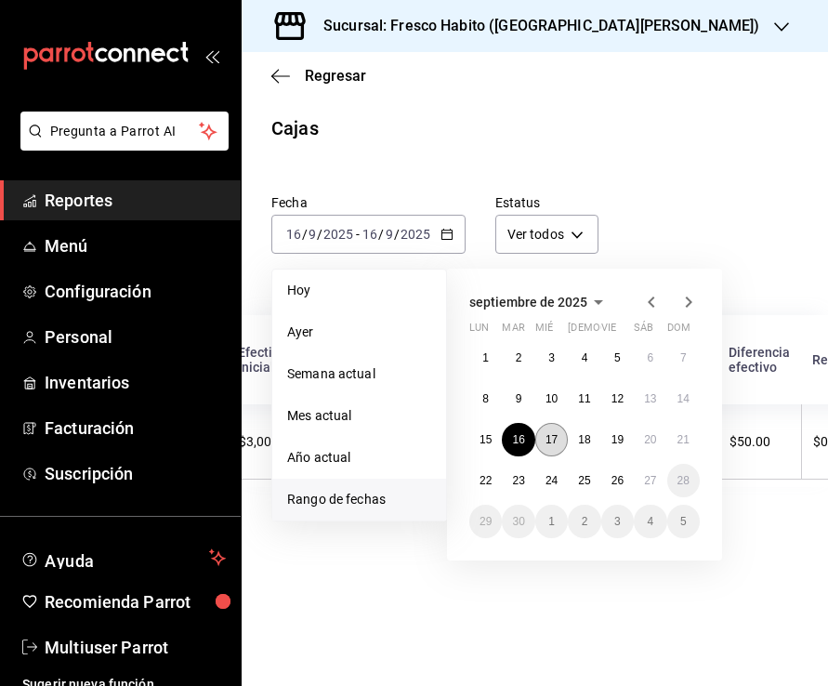
click at [558, 432] on button "17" at bounding box center [551, 439] width 33 height 33
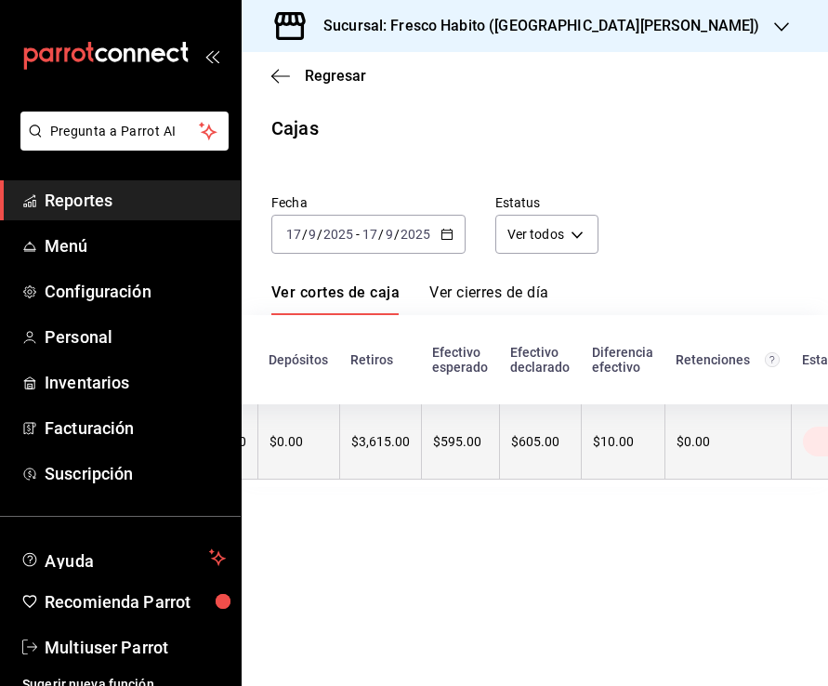
scroll to position [0, 550]
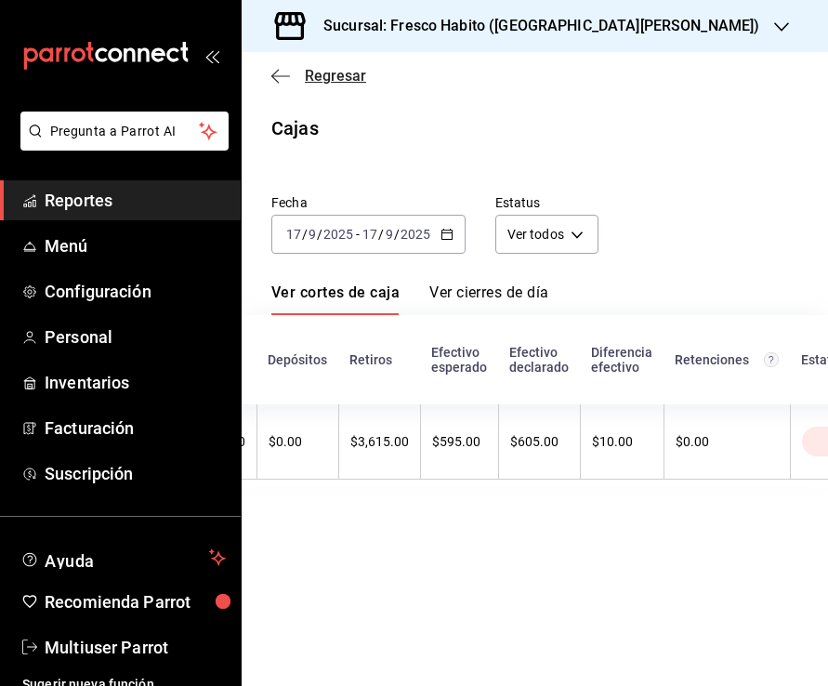
click at [327, 73] on span "Regresar" at bounding box center [335, 76] width 61 height 18
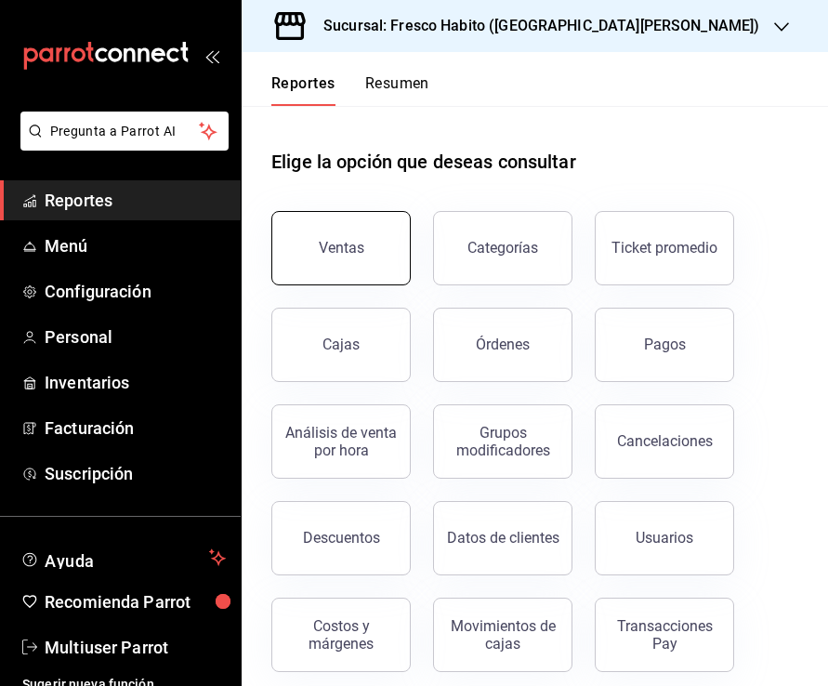
click at [350, 255] on div "Ventas" at bounding box center [342, 248] width 46 height 18
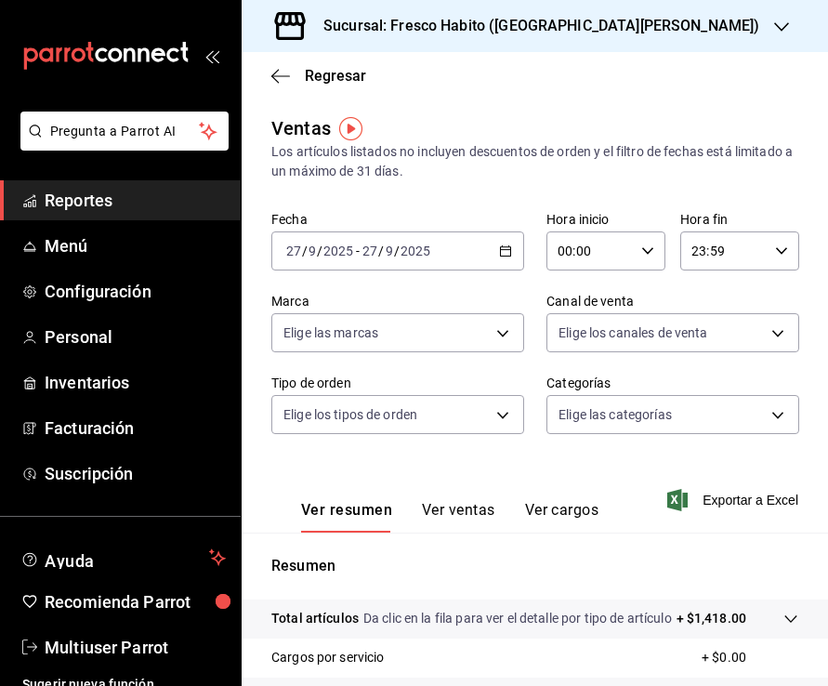
click at [476, 257] on div "[DATE] [DATE] - [DATE] [DATE]" at bounding box center [397, 250] width 253 height 39
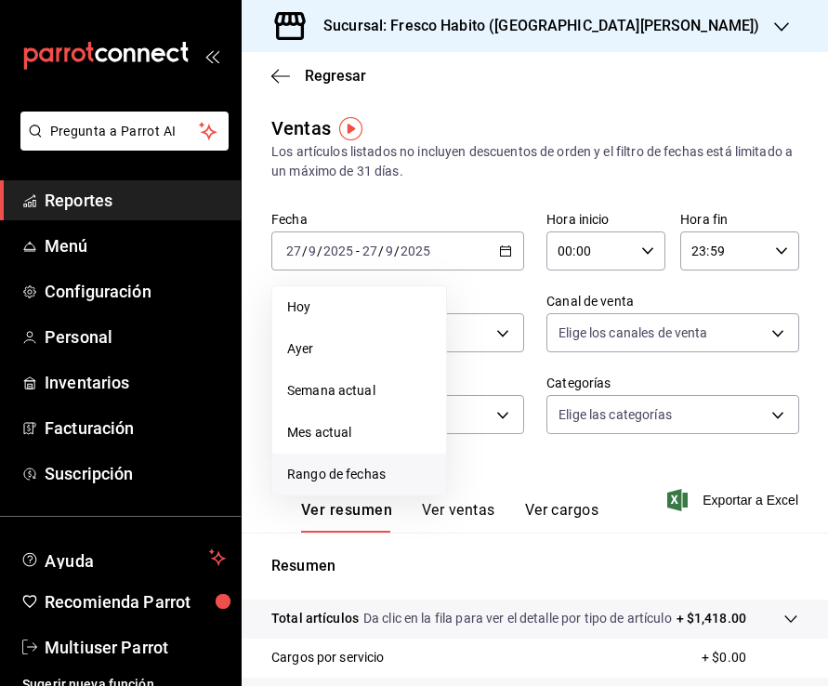
click at [351, 468] on span "Rango de fechas" at bounding box center [359, 475] width 144 height 20
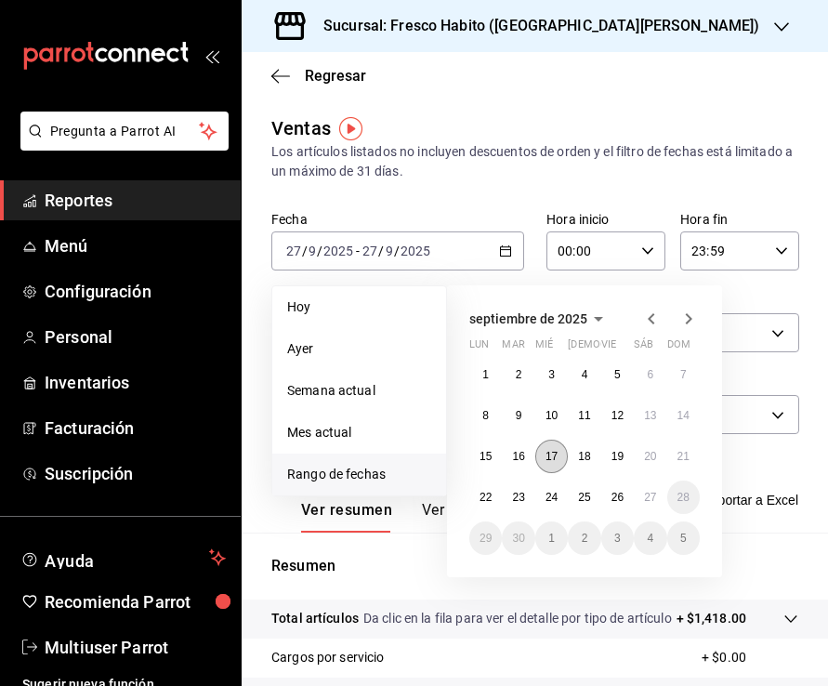
click at [552, 452] on abbr "17" at bounding box center [552, 456] width 12 height 13
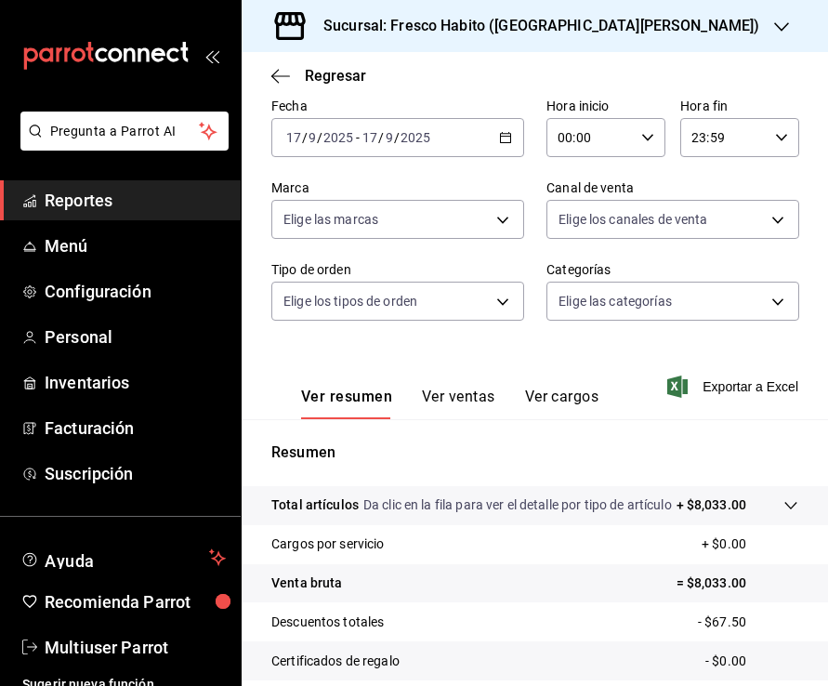
scroll to position [325, 0]
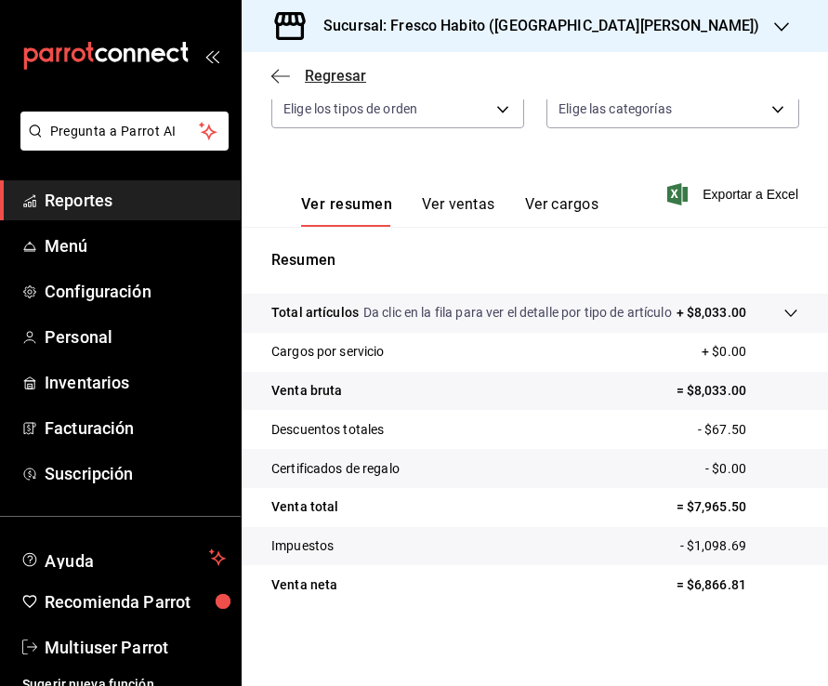
click at [306, 74] on span "Regresar" at bounding box center [335, 76] width 61 height 18
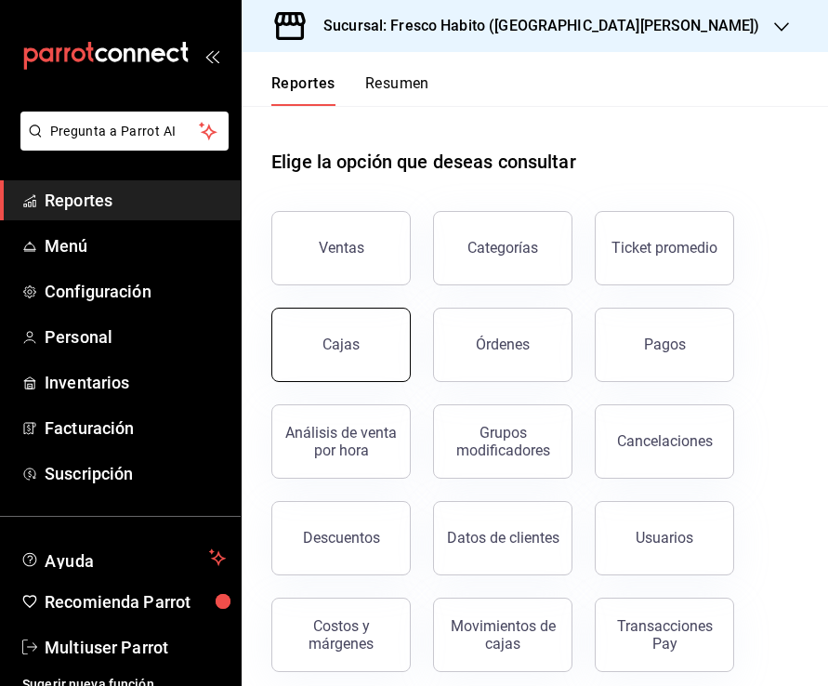
click at [362, 308] on div "Cajas" at bounding box center [330, 333] width 162 height 97
click at [386, 358] on link "Cajas" at bounding box center [340, 345] width 139 height 74
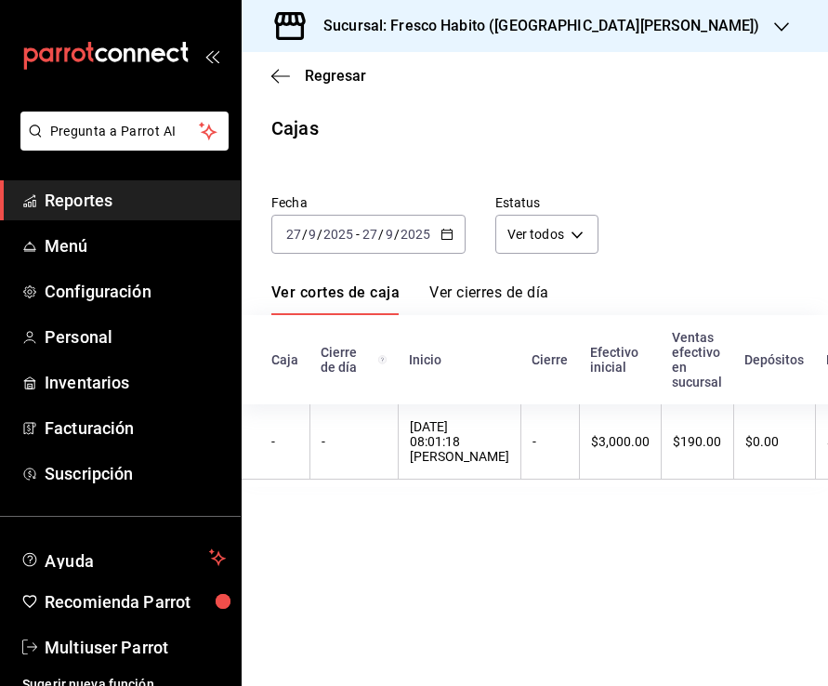
click at [432, 236] on div "[DATE] [DATE] - [DATE] [DATE]" at bounding box center [368, 234] width 194 height 39
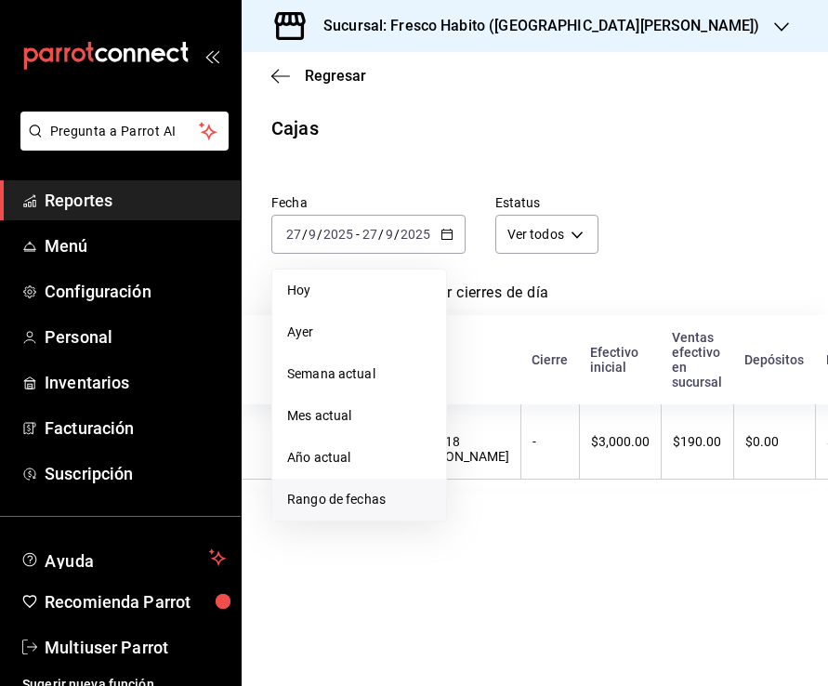
click at [323, 493] on span "Rango de fechas" at bounding box center [359, 500] width 144 height 20
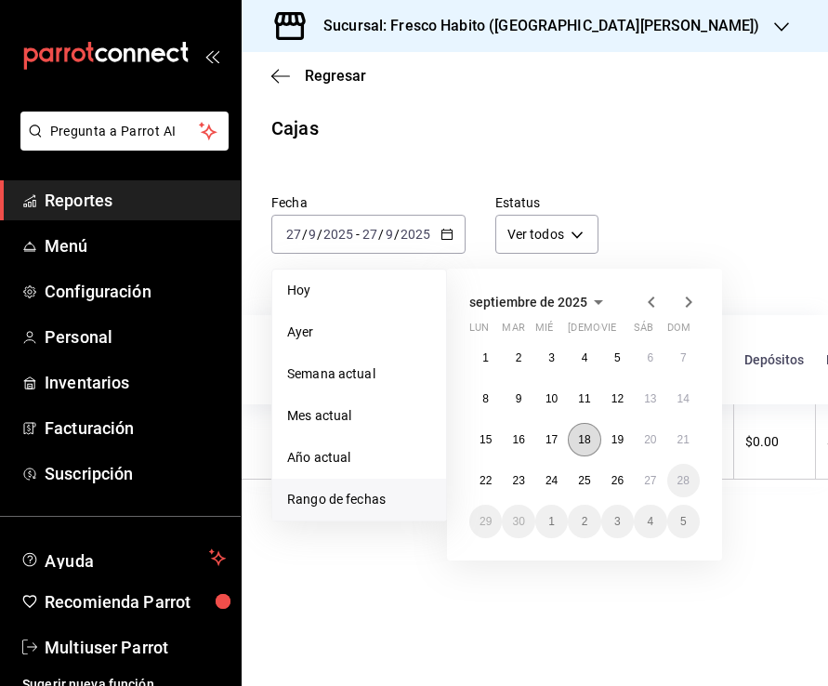
click at [589, 431] on button "18" at bounding box center [584, 439] width 33 height 33
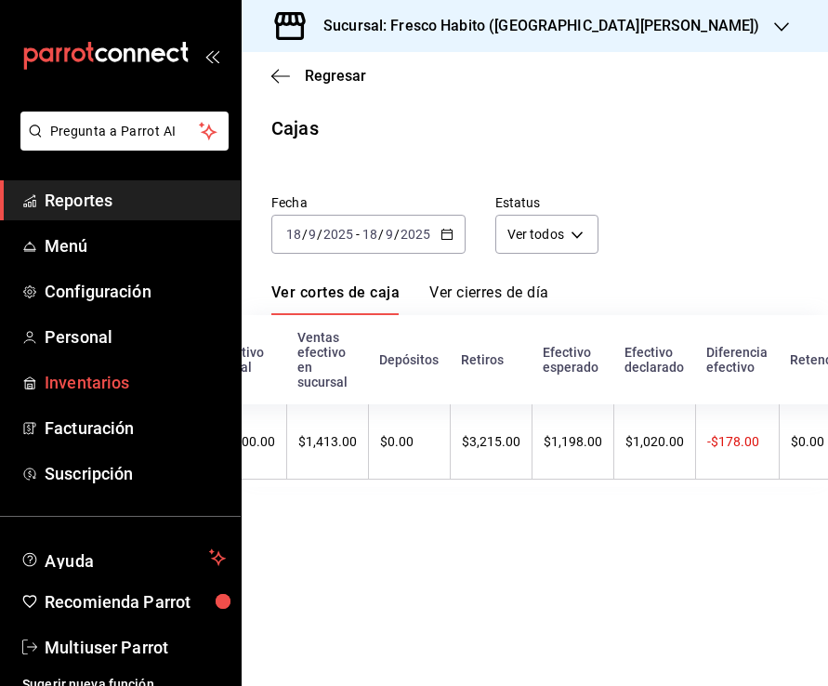
scroll to position [0, 422]
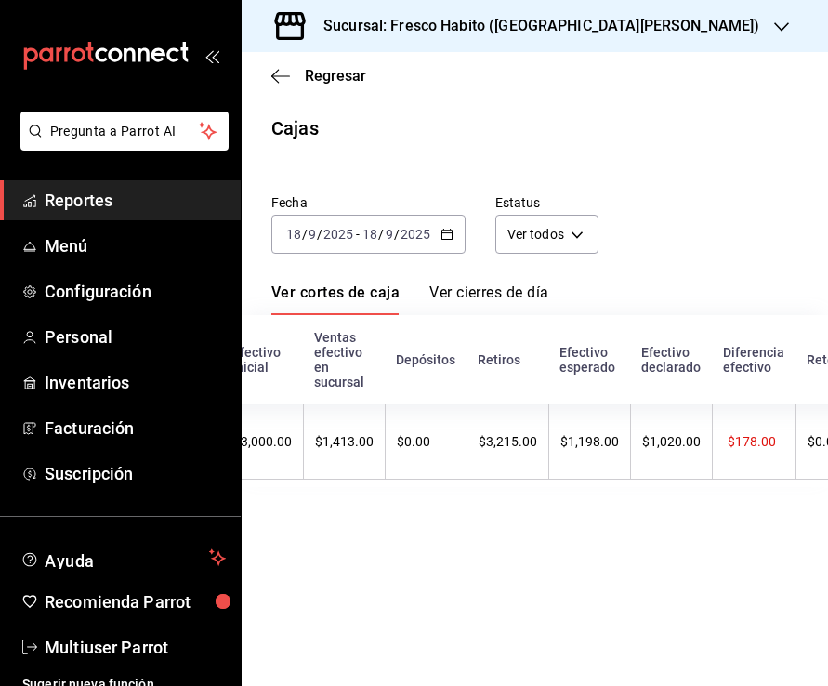
click at [450, 231] on \(Stroke\) "button" at bounding box center [447, 235] width 11 height 10
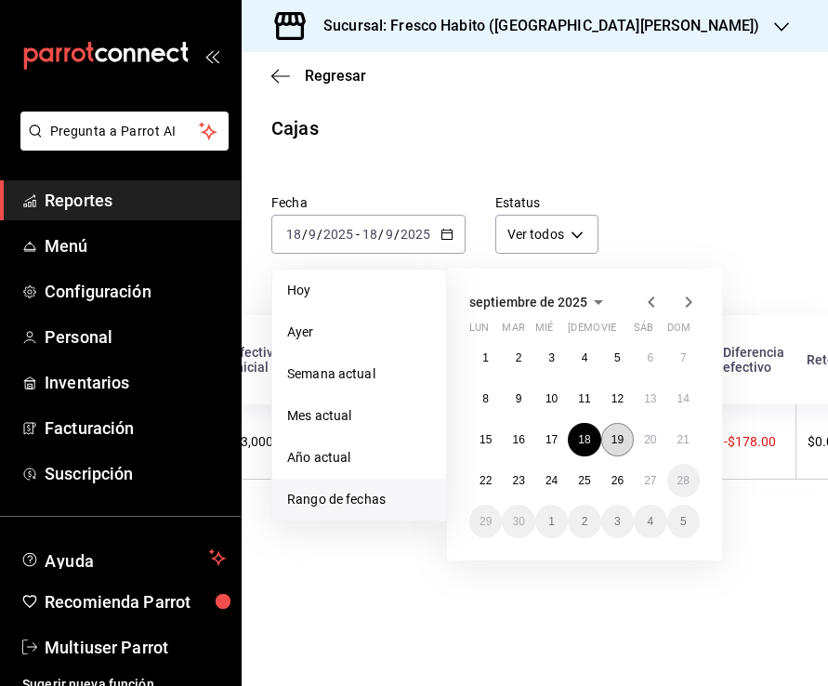
click at [614, 431] on button "19" at bounding box center [617, 439] width 33 height 33
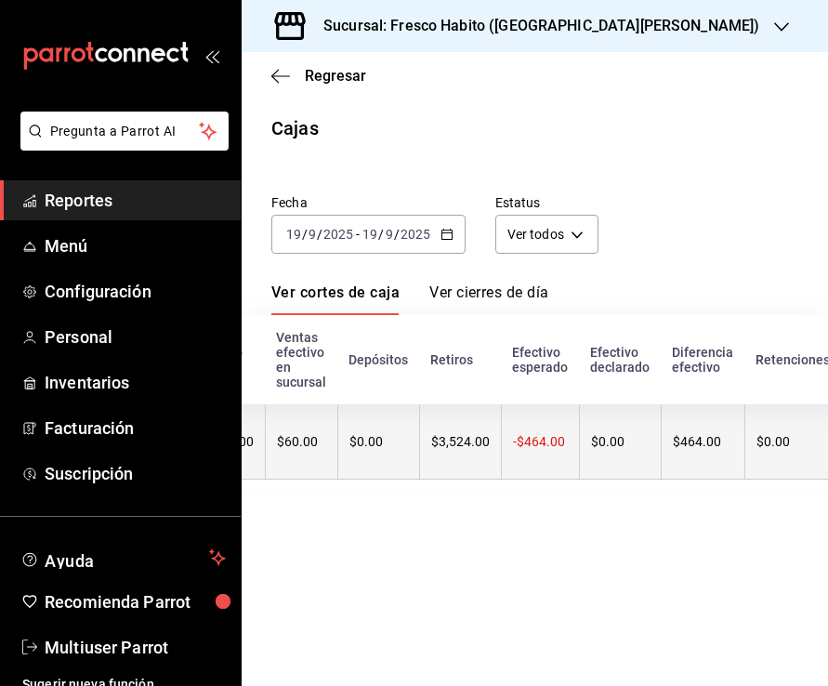
scroll to position [0, 465]
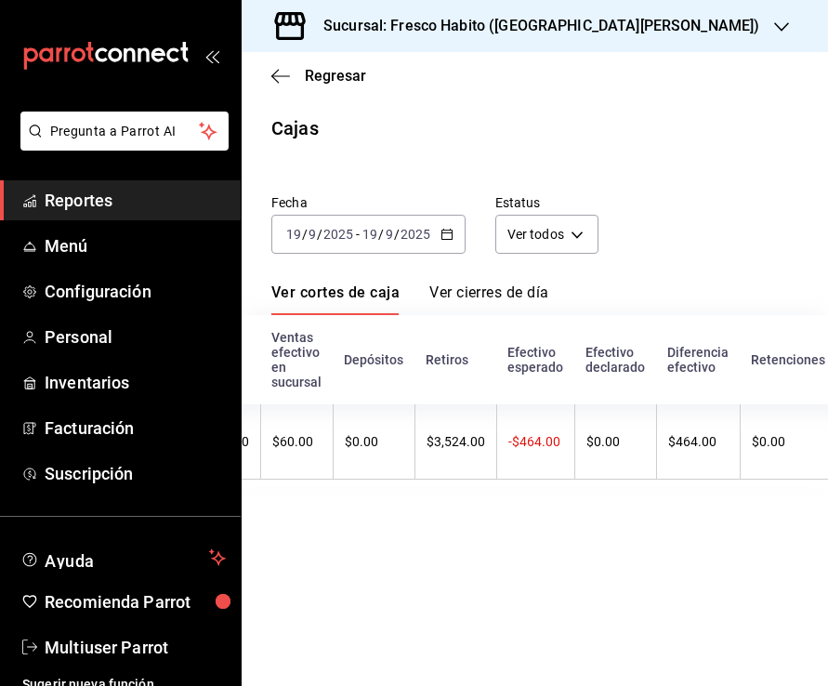
click at [435, 204] on label "Fecha" at bounding box center [368, 202] width 194 height 13
click at [439, 214] on div "Fecha [DATE] [DATE] - [DATE] [DATE]" at bounding box center [354, 209] width 224 height 89
click at [447, 234] on icon "button" at bounding box center [447, 234] width 13 height 13
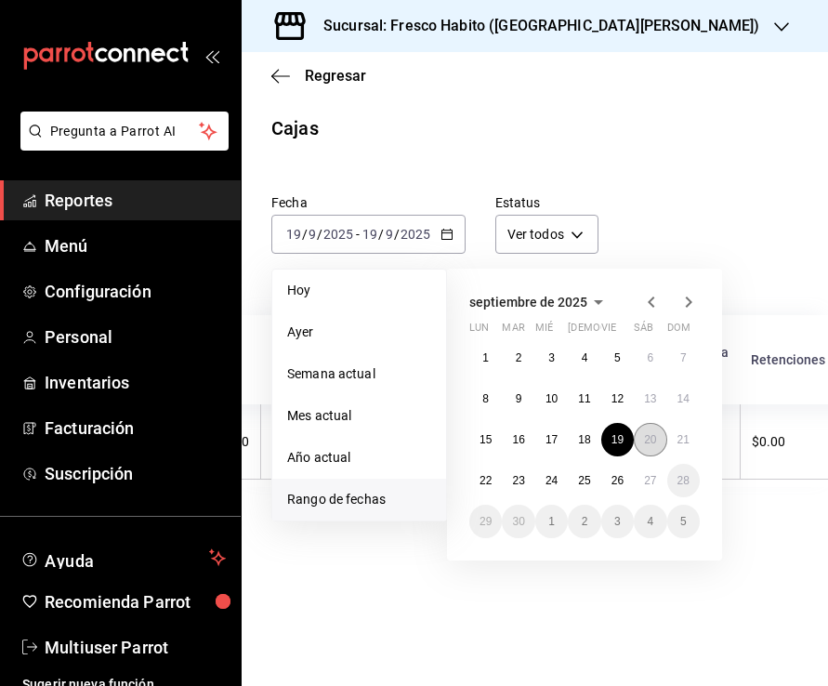
click at [658, 441] on button "20" at bounding box center [650, 439] width 33 height 33
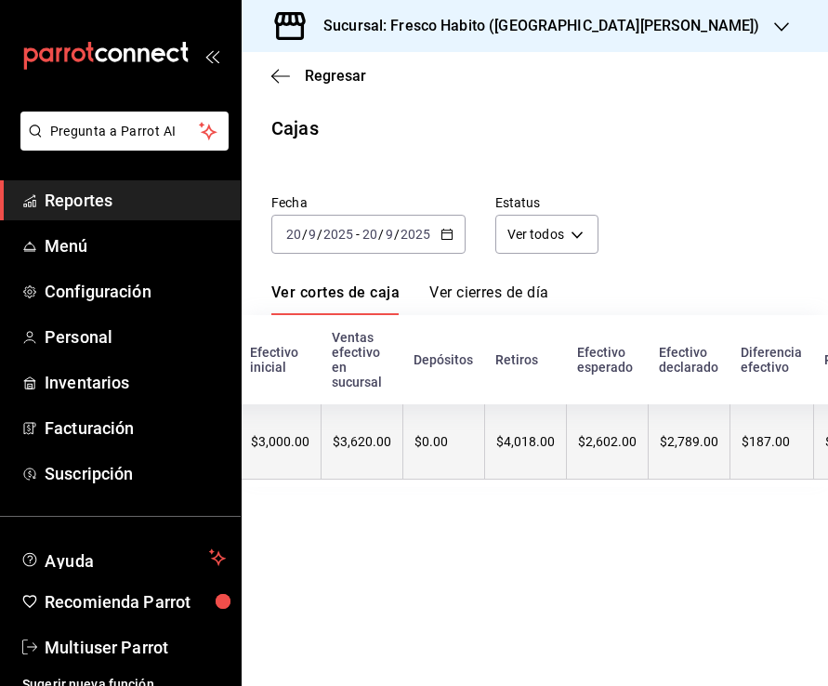
scroll to position [0, 408]
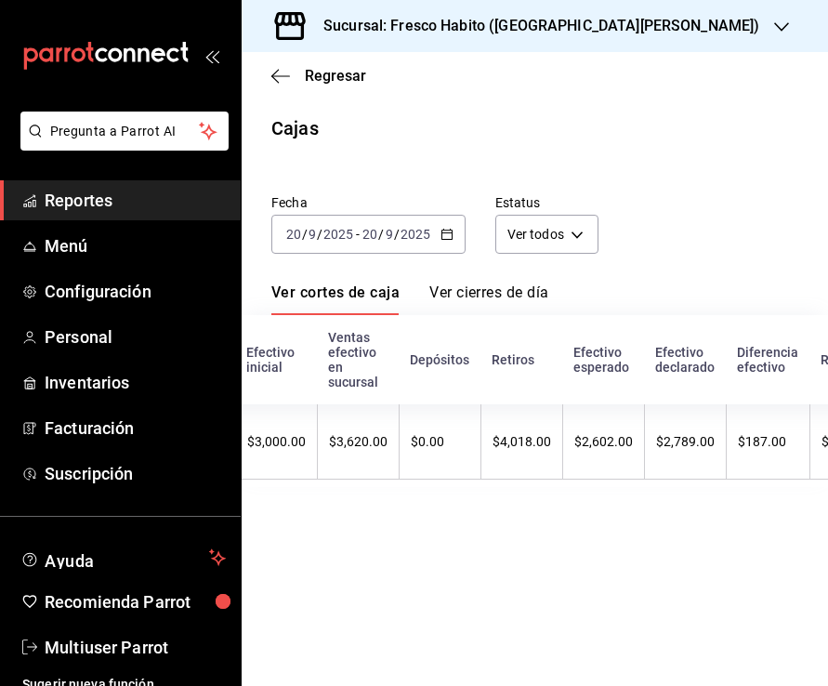
click at [436, 230] on div "[DATE] [DATE] - [DATE] [DATE]" at bounding box center [368, 234] width 194 height 39
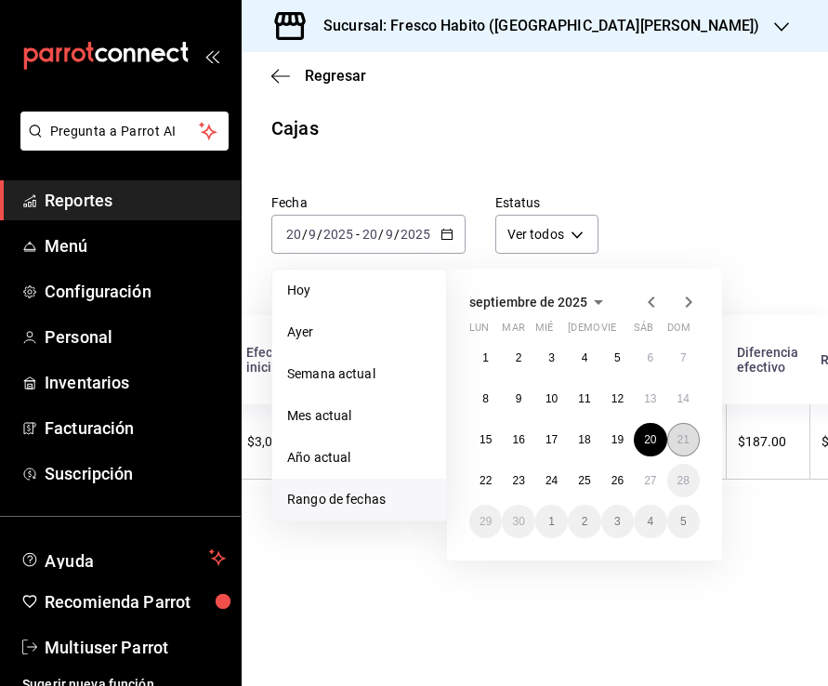
click at [682, 438] on abbr "21" at bounding box center [684, 439] width 12 height 13
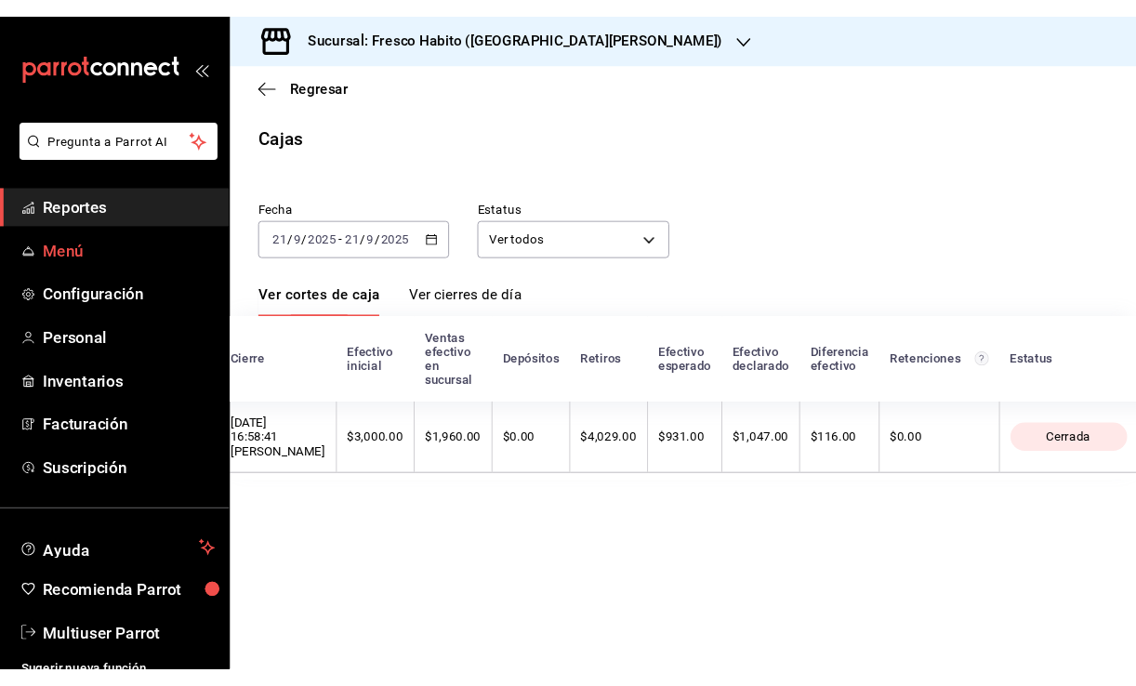
scroll to position [0, 273]
